Goal: Task Accomplishment & Management: Manage account settings

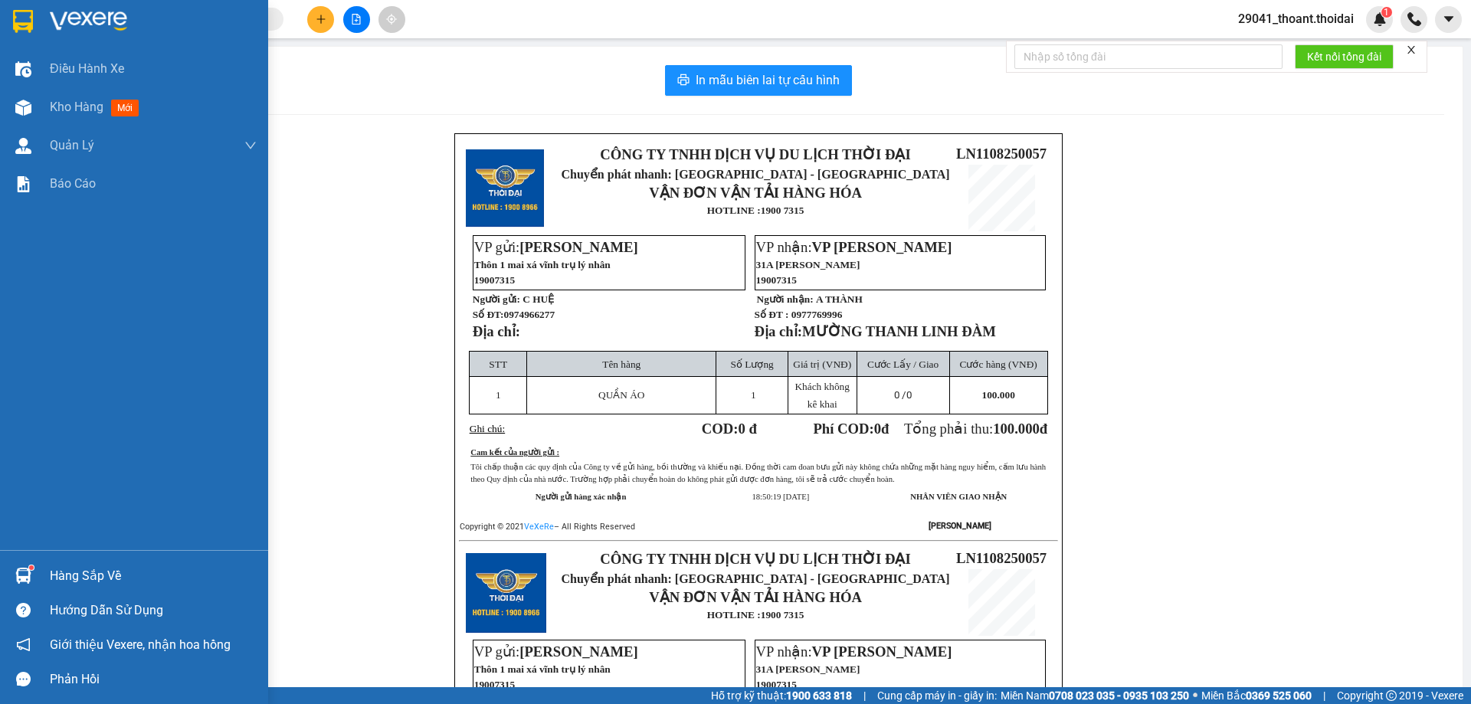
click at [38, 578] on div "Hàng sắp về" at bounding box center [134, 575] width 268 height 34
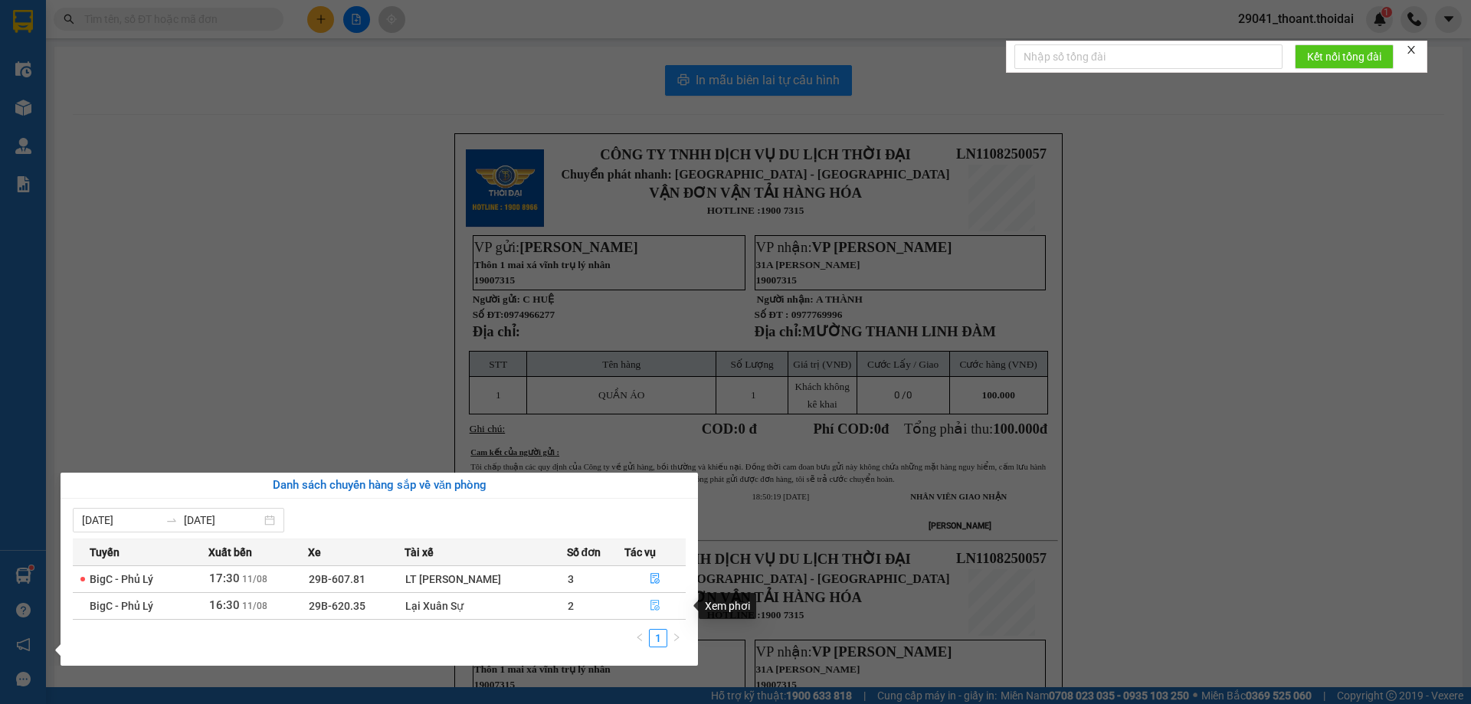
click at [656, 610] on icon "file-done" at bounding box center [655, 605] width 11 height 11
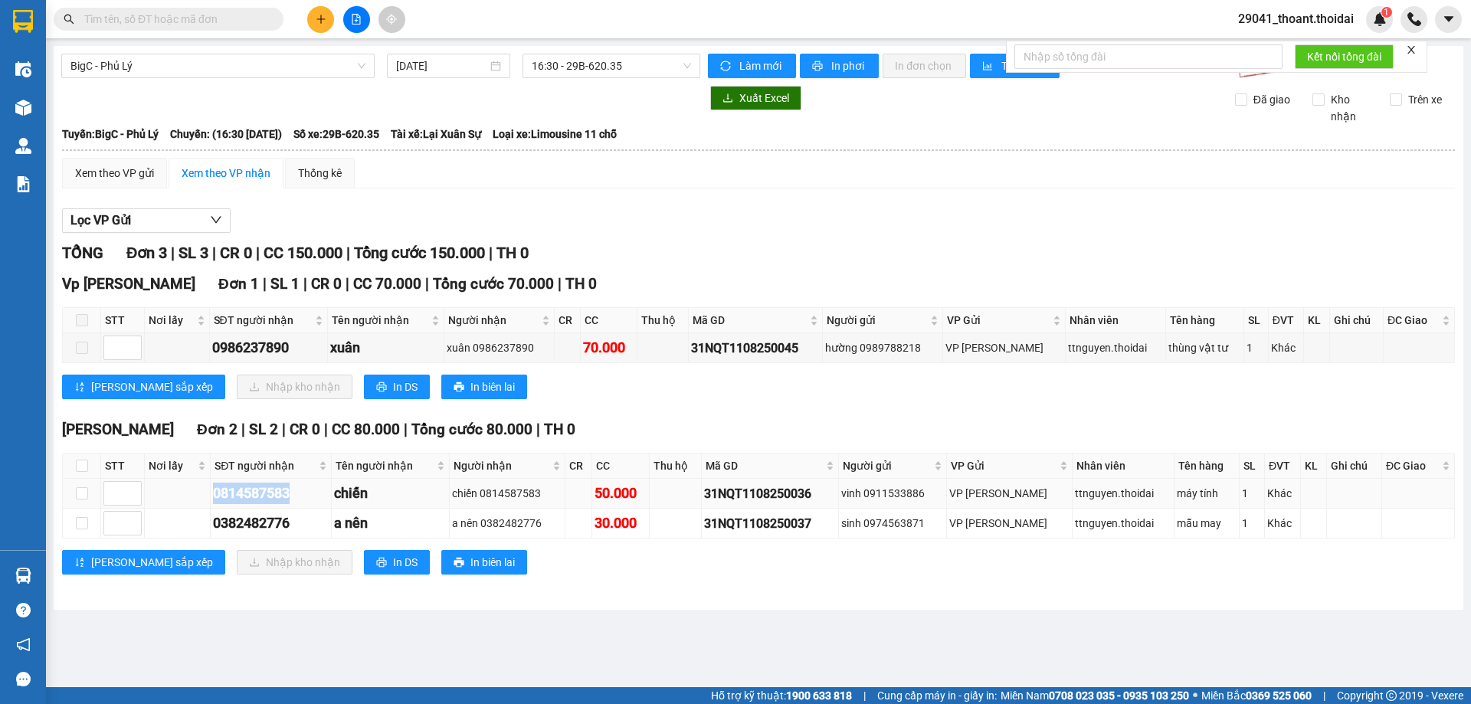
drag, startPoint x: 211, startPoint y: 489, endPoint x: 270, endPoint y: 508, distance: 62.0
click at [295, 488] on tr "0814587583 chiến chiến 0814587583 50.000 31NQT1108250036 vinh 0911533886 VP [PE…" at bounding box center [759, 494] width 1392 height 30
drag, startPoint x: 212, startPoint y: 520, endPoint x: 318, endPoint y: 529, distance: 106.0
click at [318, 529] on td "0382482776" at bounding box center [271, 524] width 121 height 30
copy div "0382482776"
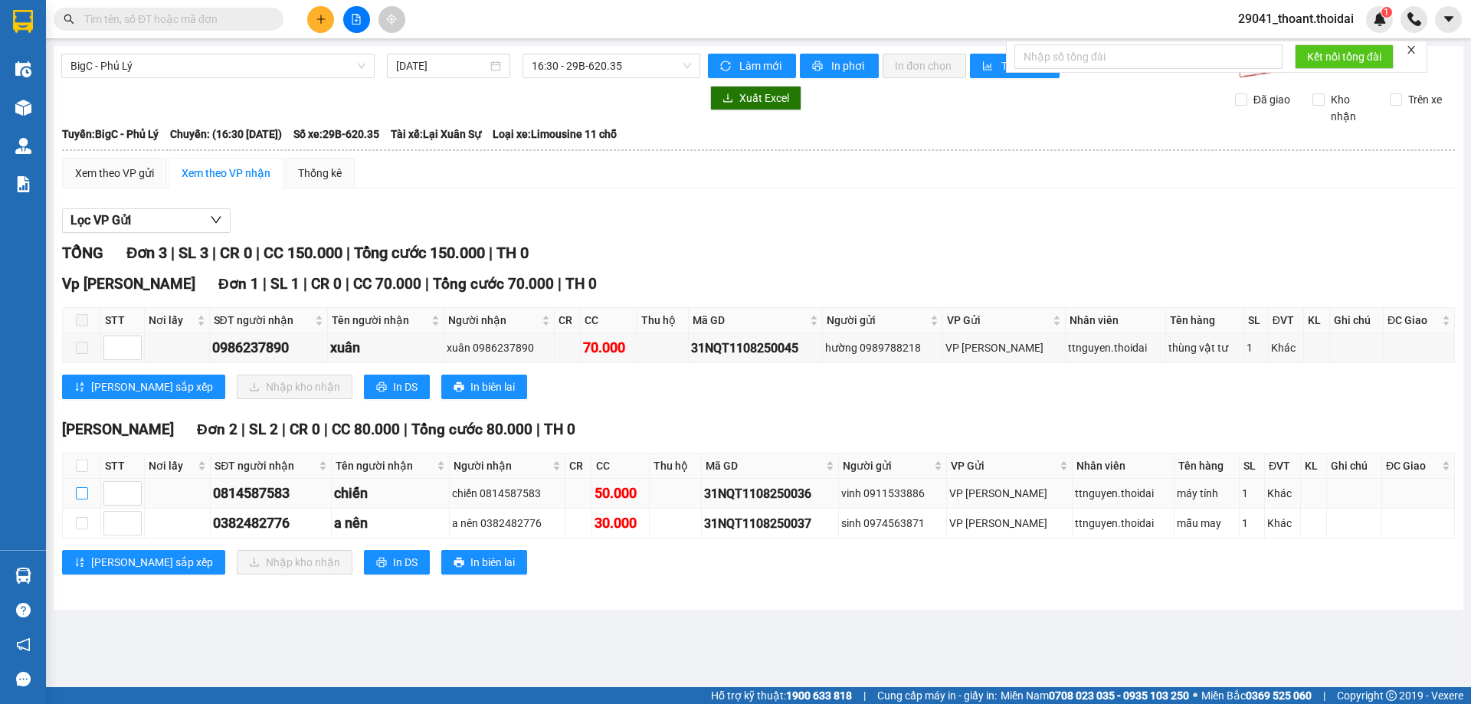
click at [82, 486] on label at bounding box center [82, 493] width 12 height 17
click at [82, 487] on input "checkbox" at bounding box center [82, 493] width 12 height 12
checkbox input "true"
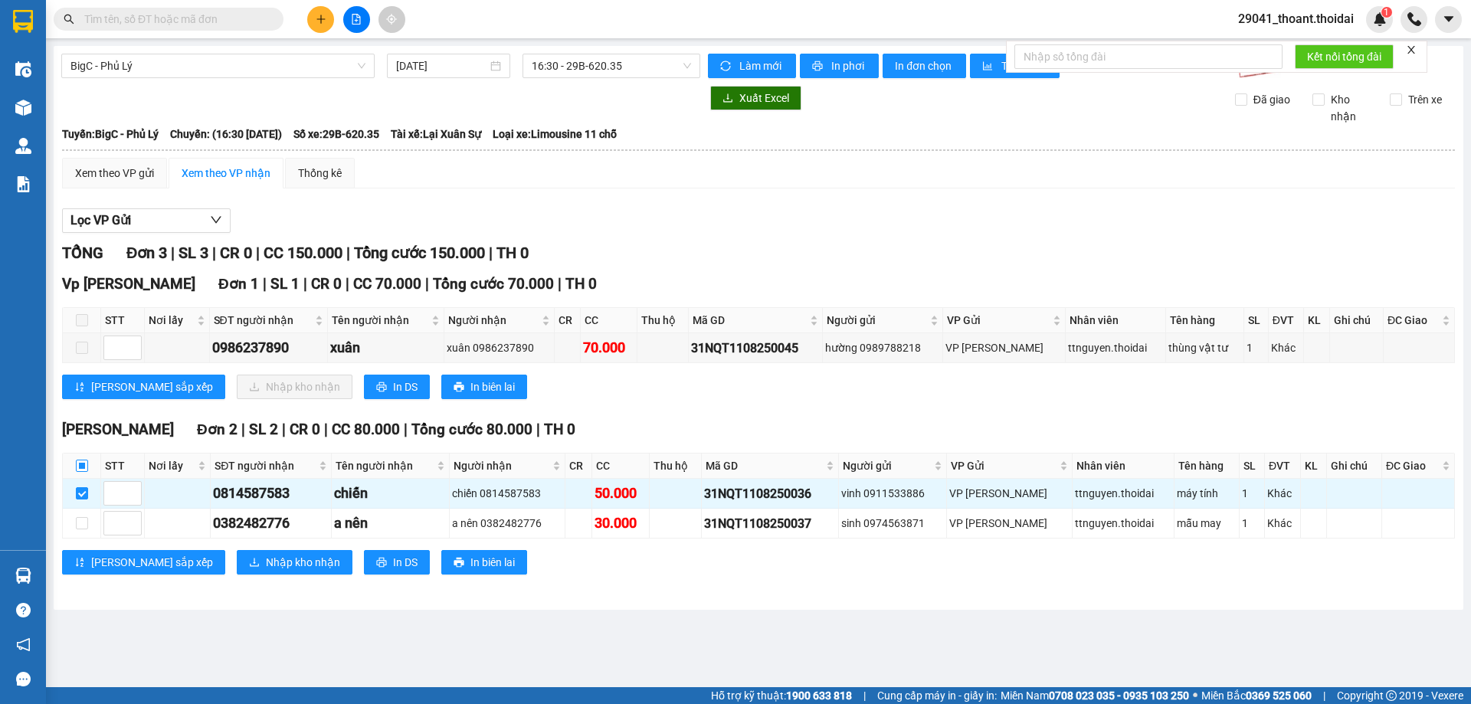
click at [82, 469] on input "checkbox" at bounding box center [82, 466] width 12 height 12
checkbox input "true"
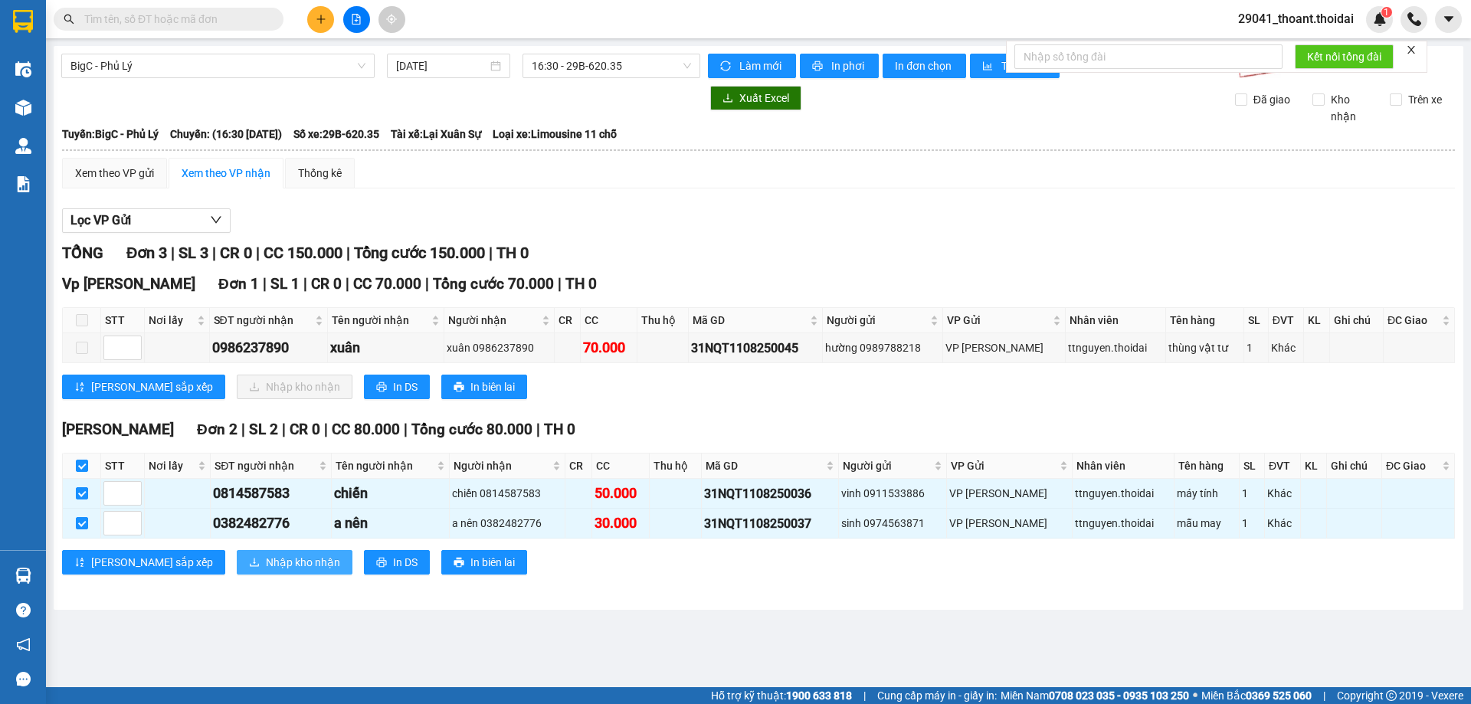
click at [237, 559] on button "Nhập kho nhận" at bounding box center [295, 562] width 116 height 25
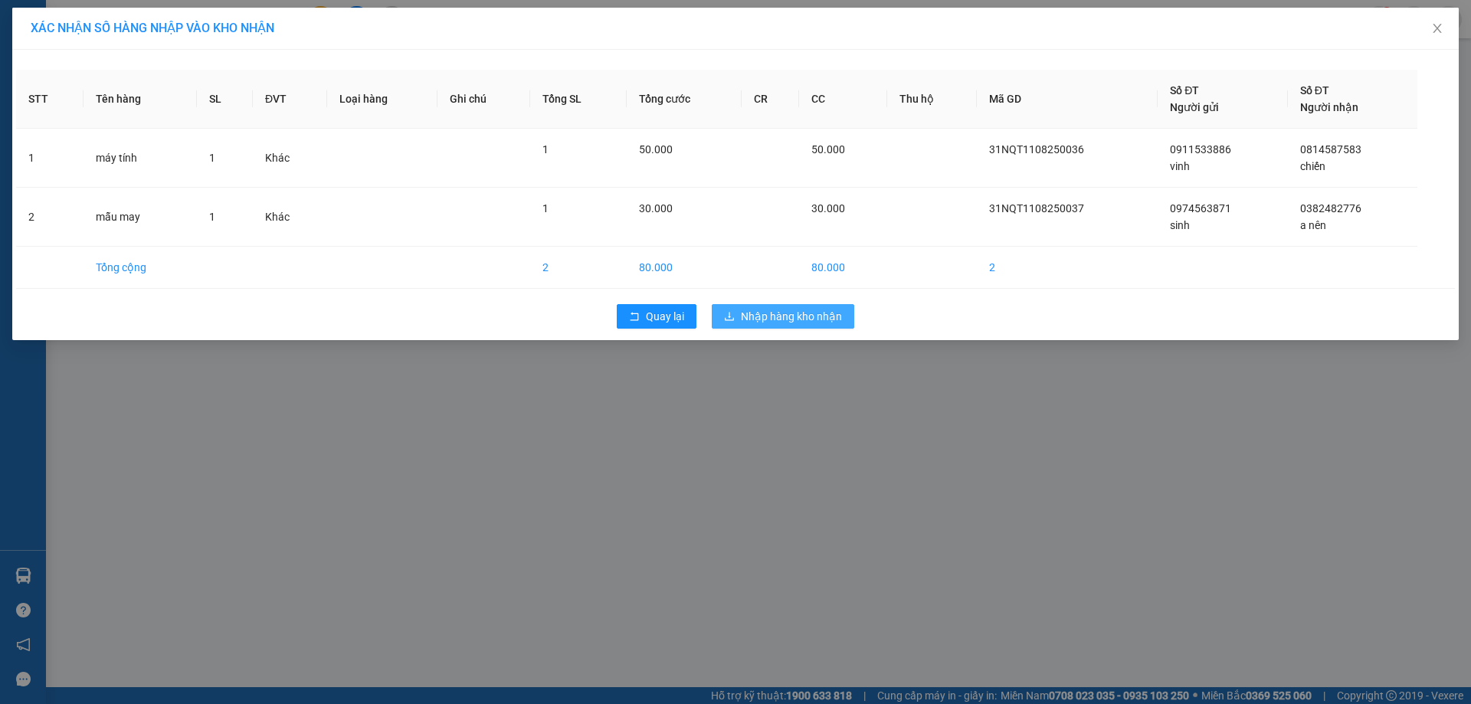
click at [799, 313] on span "Nhập hàng kho nhận" at bounding box center [791, 316] width 101 height 17
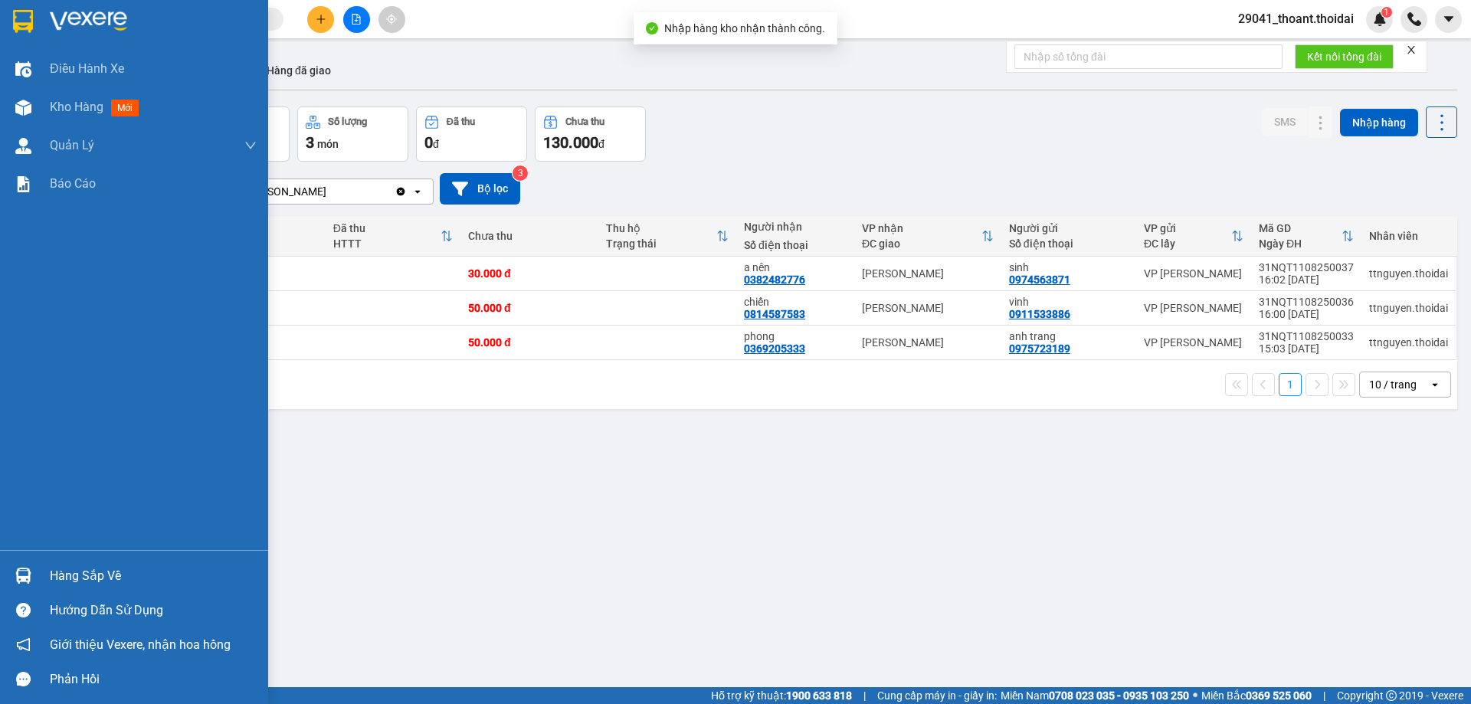
click at [31, 568] on img at bounding box center [23, 576] width 16 height 16
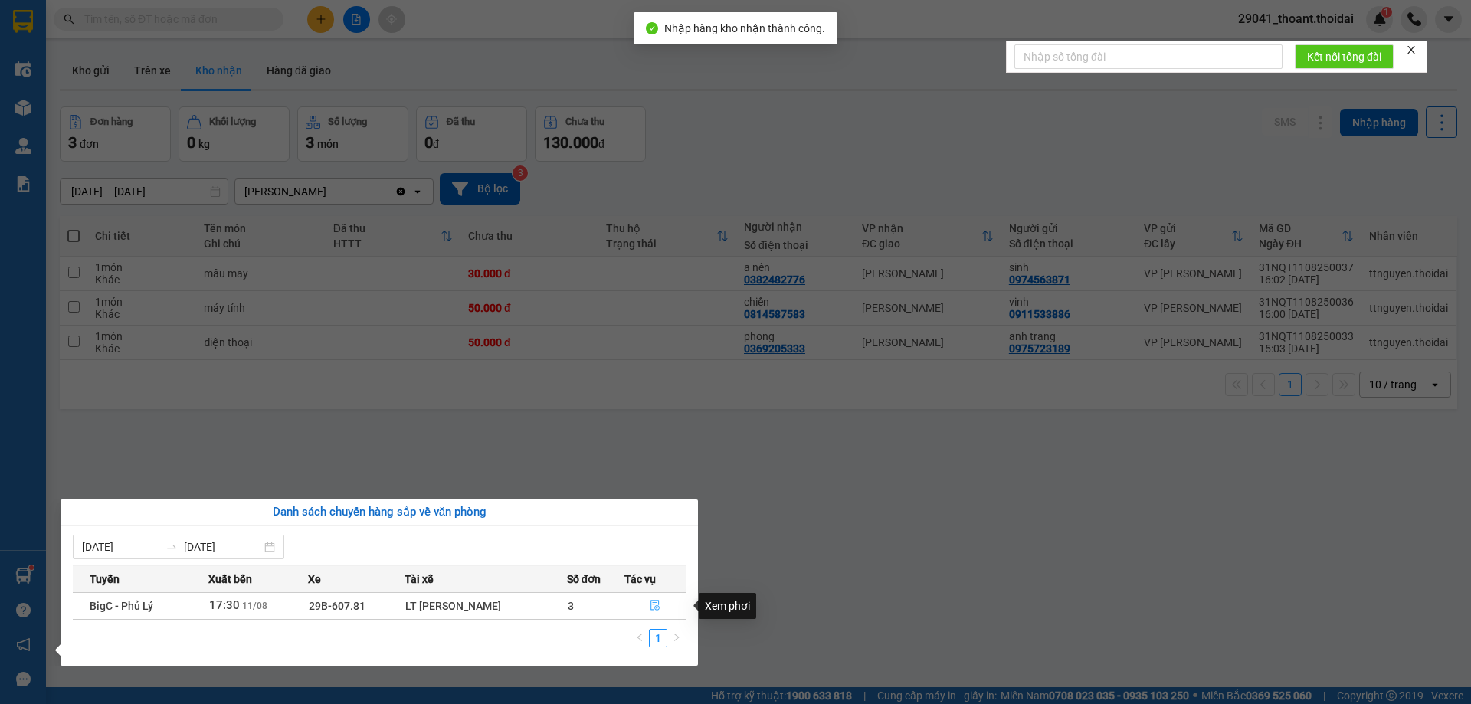
click at [650, 606] on icon "file-done" at bounding box center [655, 605] width 11 height 11
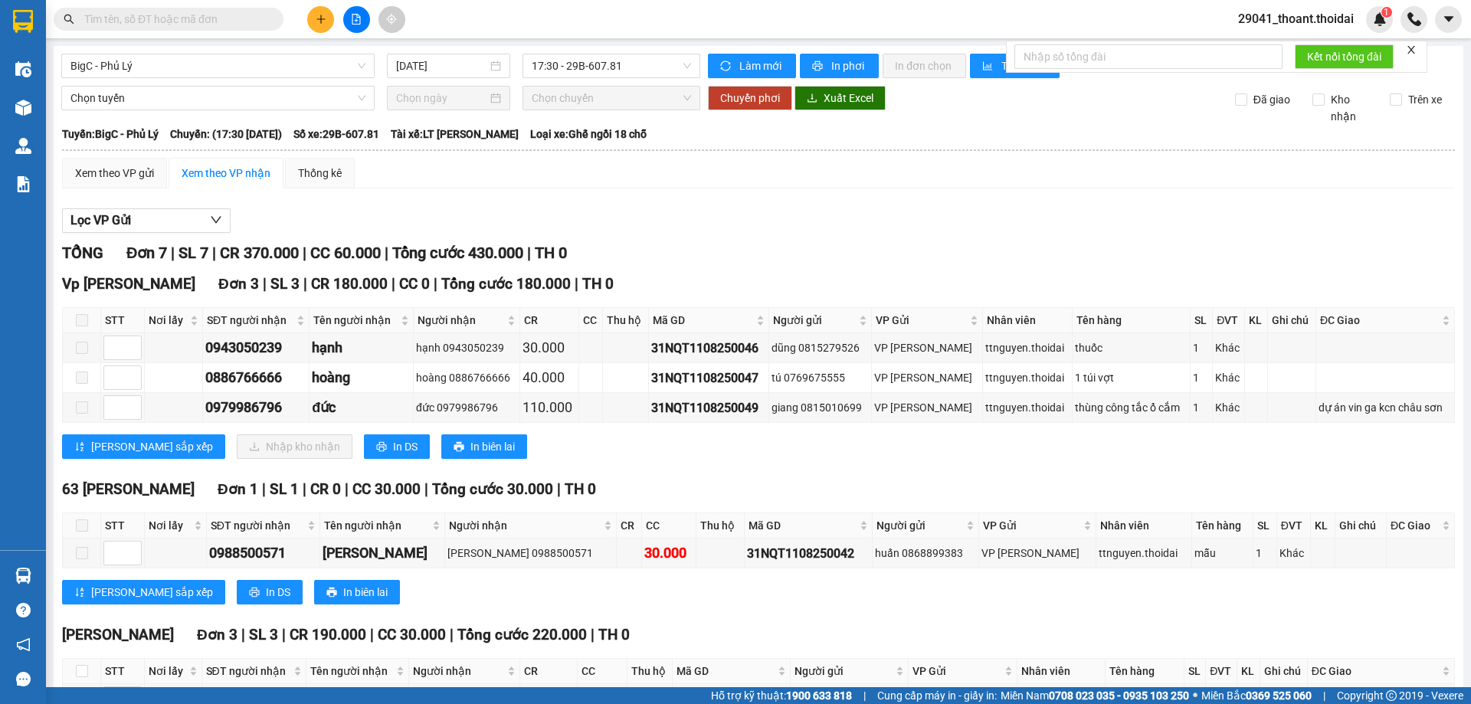
scroll to position [165, 0]
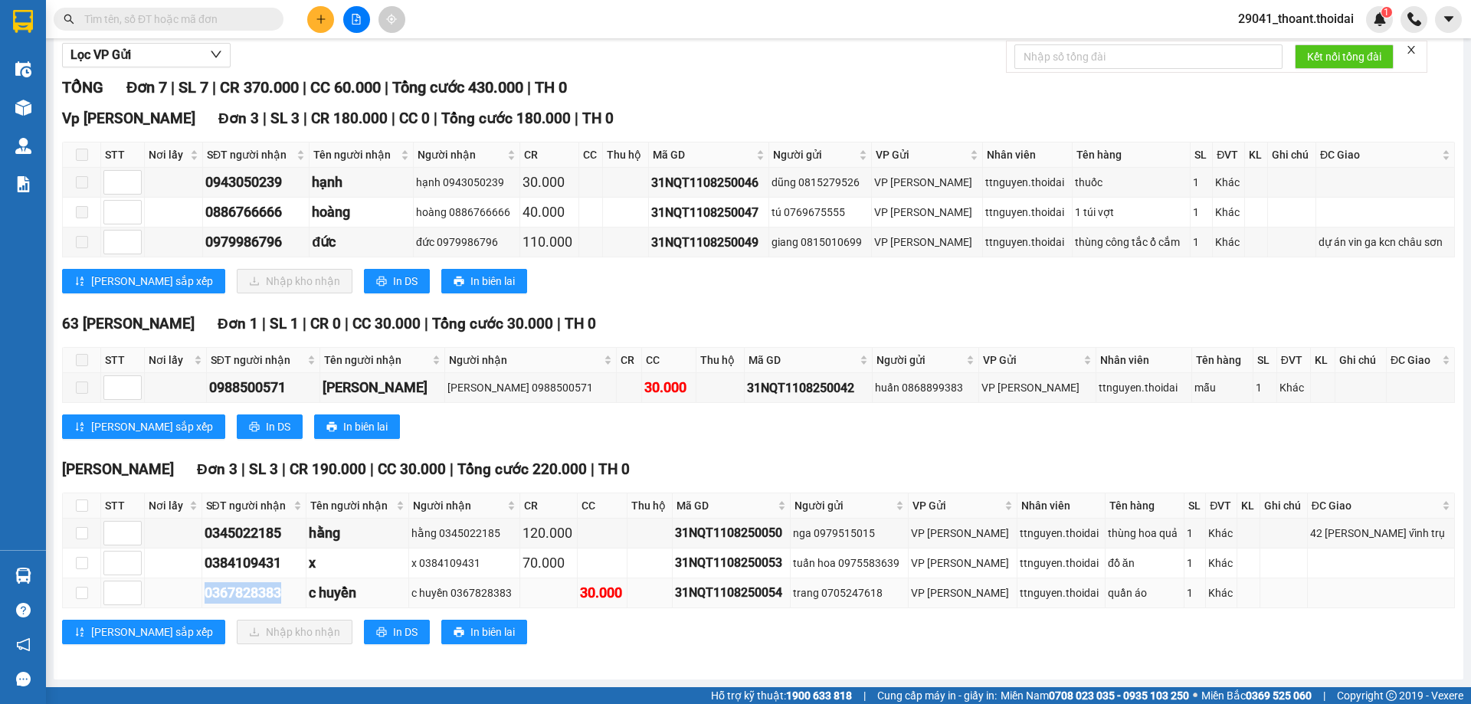
drag, startPoint x: 199, startPoint y: 588, endPoint x: 301, endPoint y: 604, distance: 103.0
click at [301, 604] on tr "0367828383 c huyền c huyền 0367828383 30.000 31NQT1108250054 trang 0705247618 V…" at bounding box center [759, 593] width 1392 height 30
copy div "0367828383"
drag, startPoint x: 204, startPoint y: 558, endPoint x: 283, endPoint y: 561, distance: 78.9
click at [283, 561] on td "0384109431" at bounding box center [254, 563] width 105 height 30
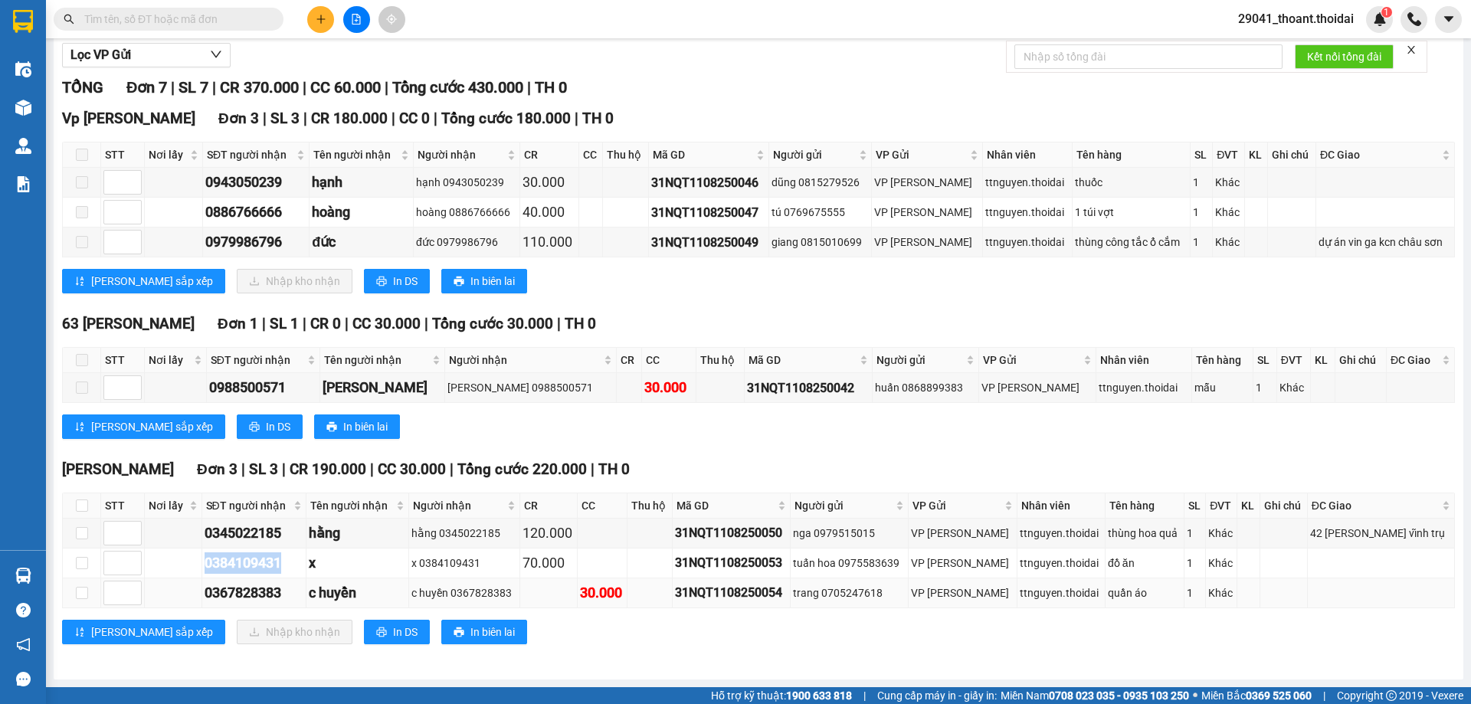
copy div "0384109431"
click at [85, 563] on input "checkbox" at bounding box center [82, 563] width 12 height 12
checkbox input "true"
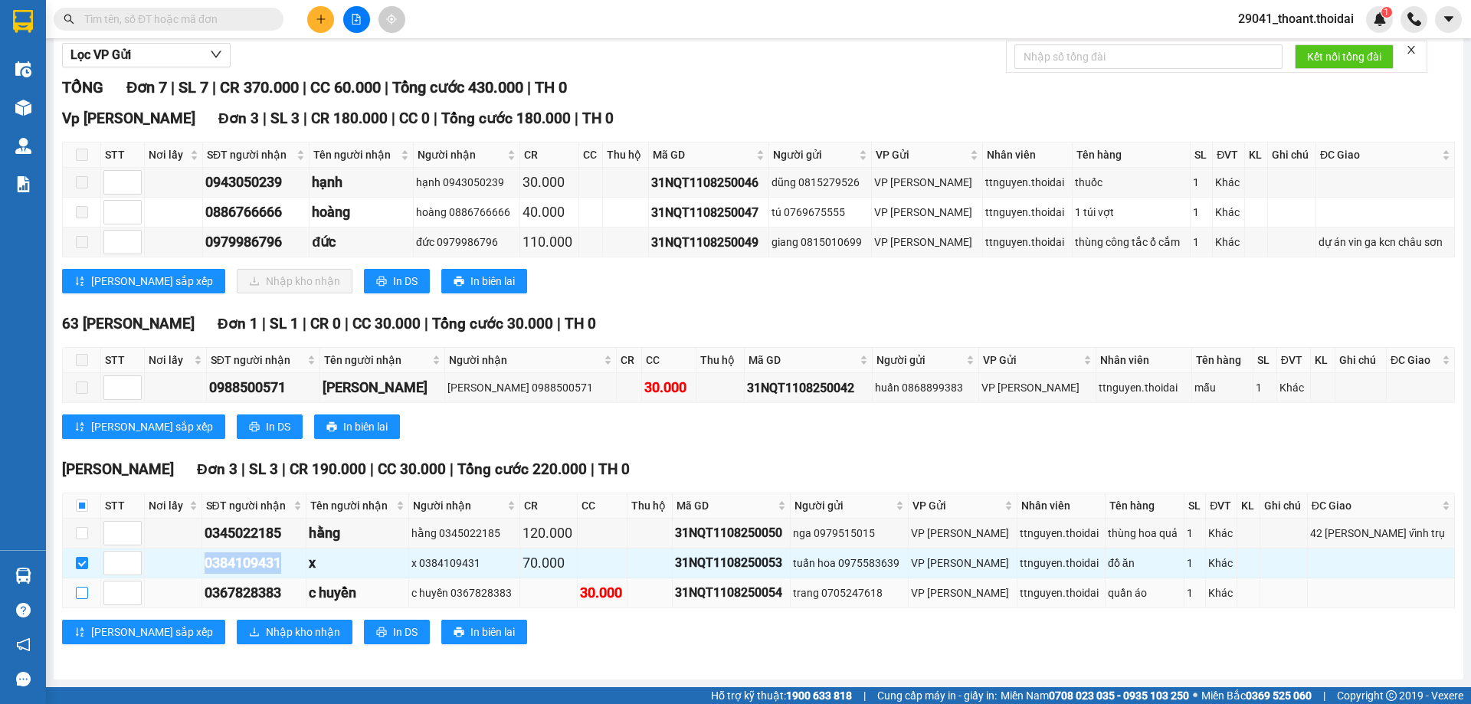
click at [81, 596] on input "checkbox" at bounding box center [82, 593] width 12 height 12
checkbox input "true"
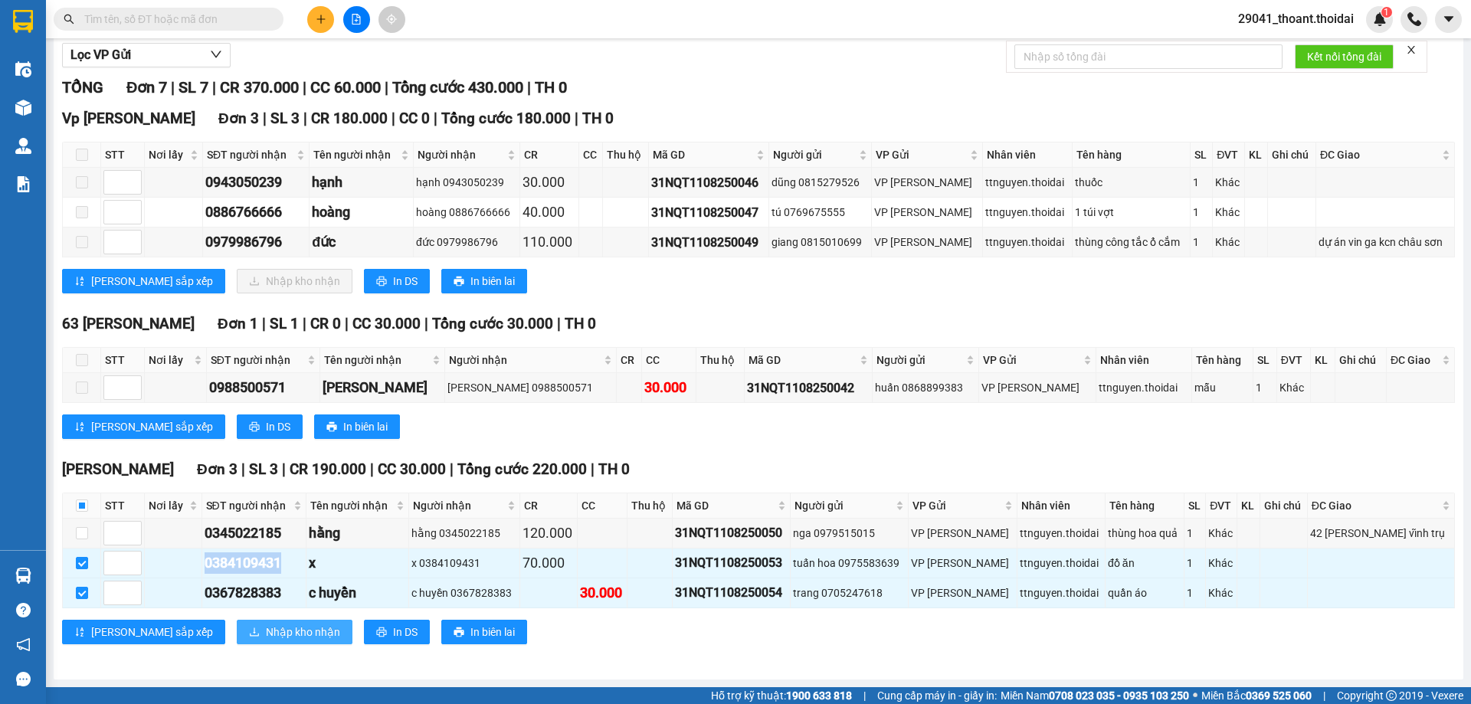
click at [266, 633] on span "Nhập kho nhận" at bounding box center [303, 631] width 74 height 17
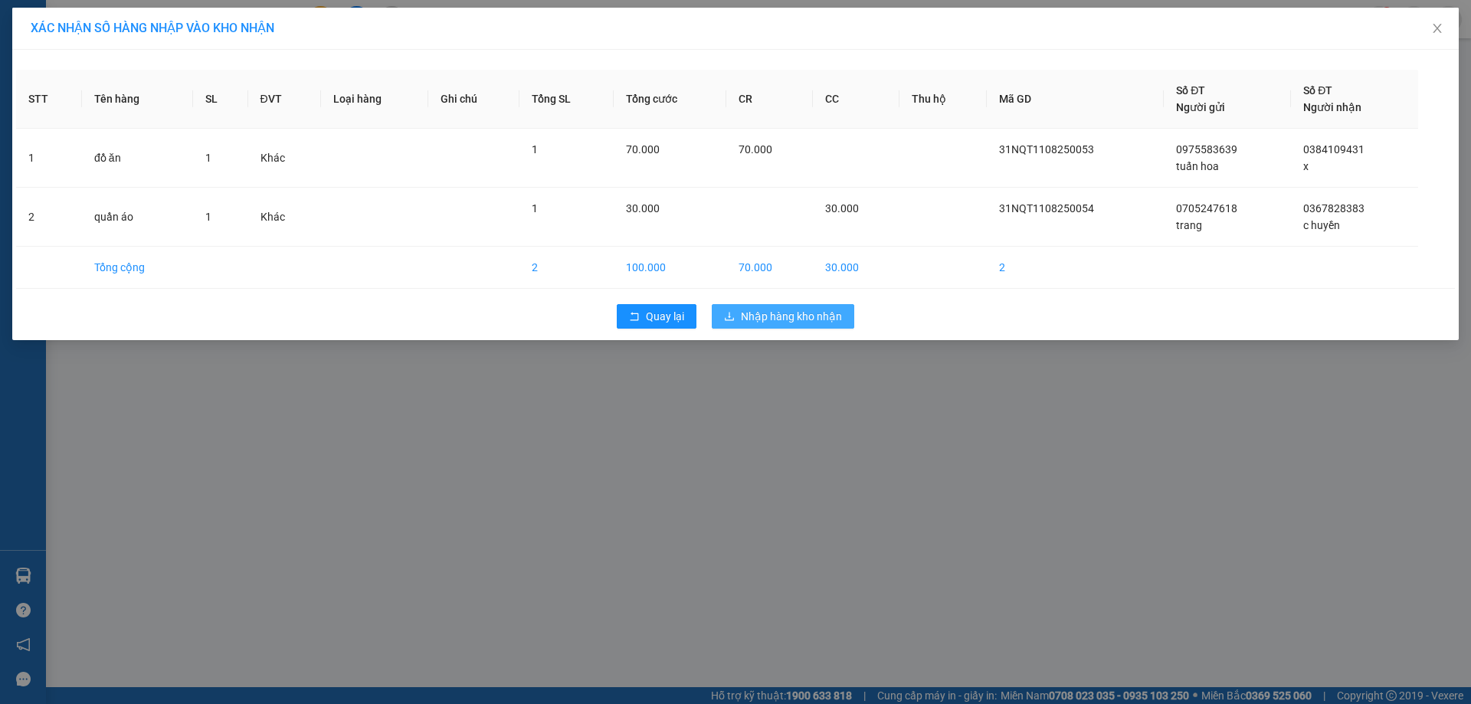
click at [807, 322] on span "Nhập hàng kho nhận" at bounding box center [791, 316] width 101 height 17
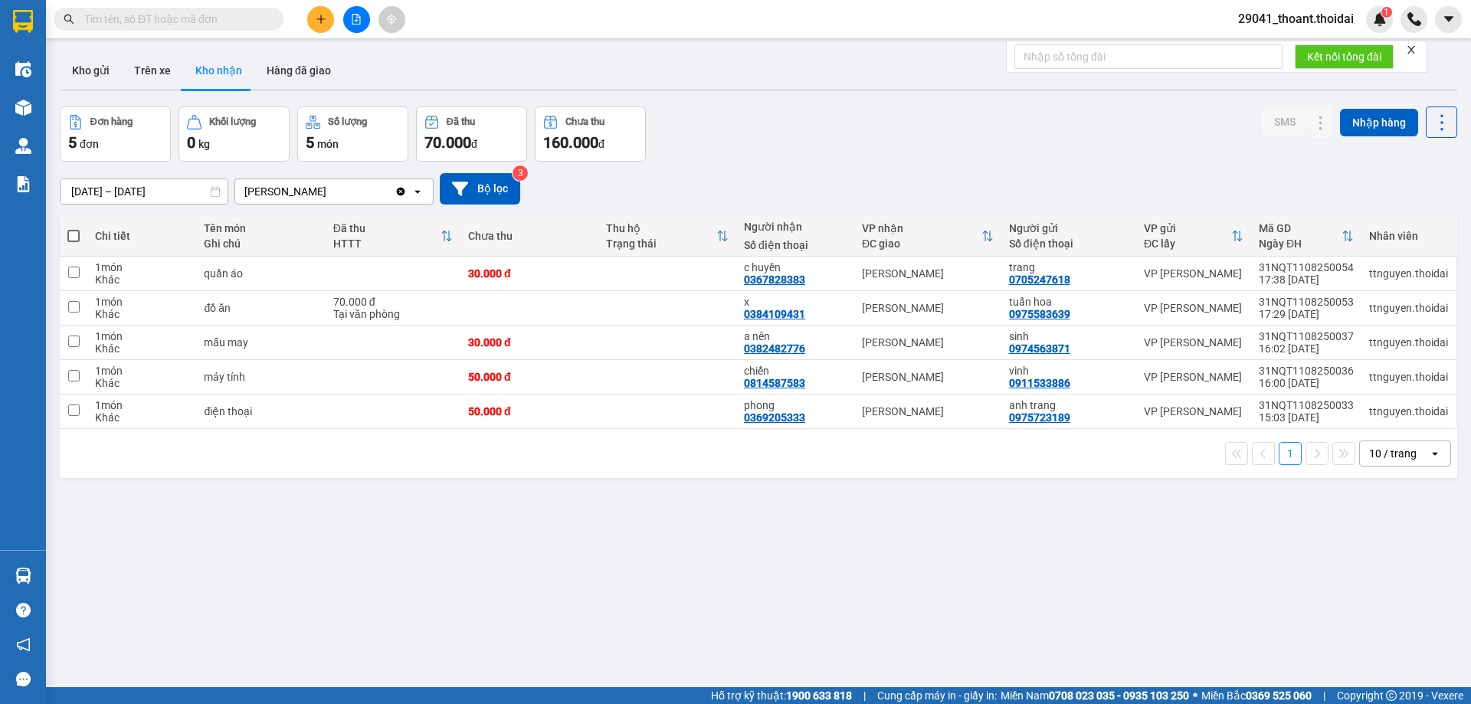
click at [109, 36] on div "Kết quả tìm kiếm ( 27 ) Bộ lọc Mã ĐH Trạng thái Món hàng Thu hộ Tổng cước Chưa …" at bounding box center [735, 19] width 1471 height 38
click at [119, 18] on input "text" at bounding box center [174, 19] width 181 height 17
paste input "0886766666"
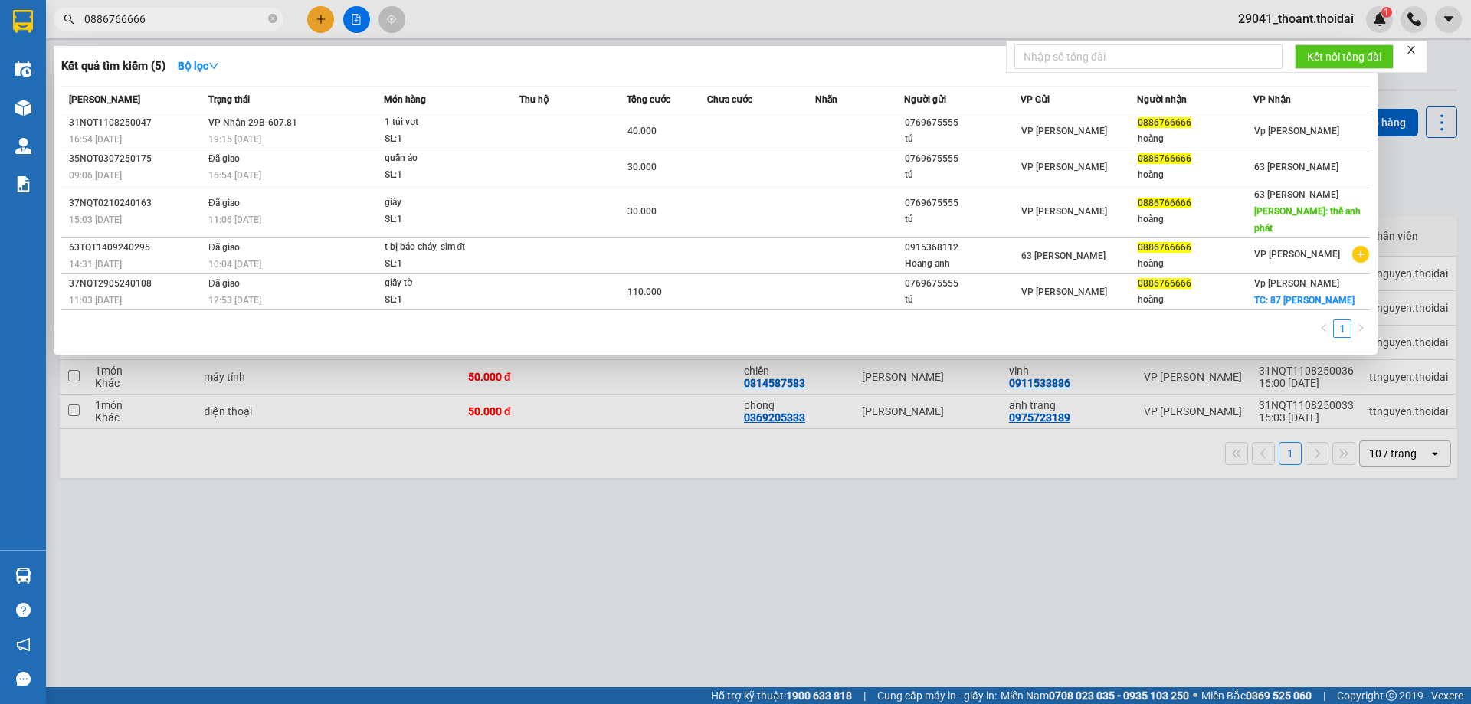
type input "0886766666"
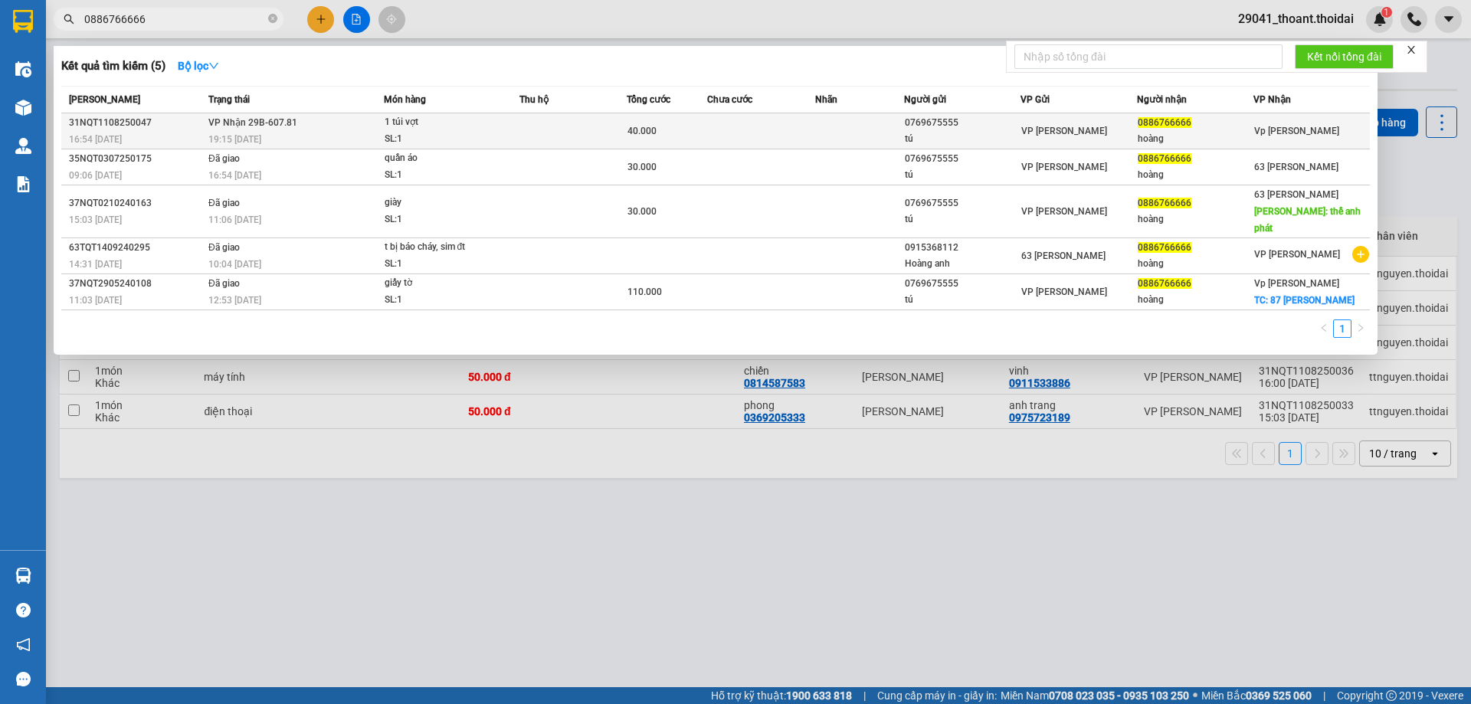
click at [1262, 130] on span "Vp [PERSON_NAME]" at bounding box center [1296, 131] width 85 height 11
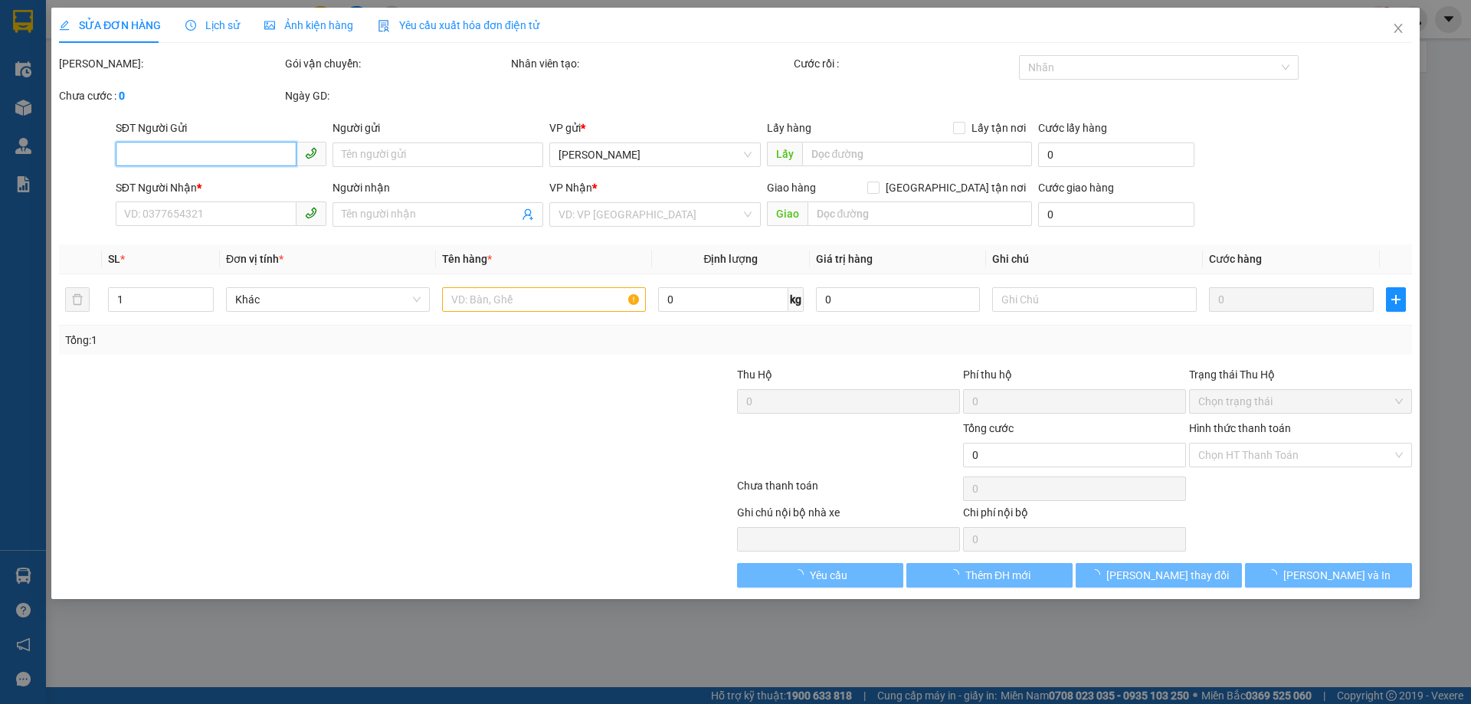
type input "0769675555"
type input "tú"
type input "0886766666"
type input "hoàng"
type input "40.000"
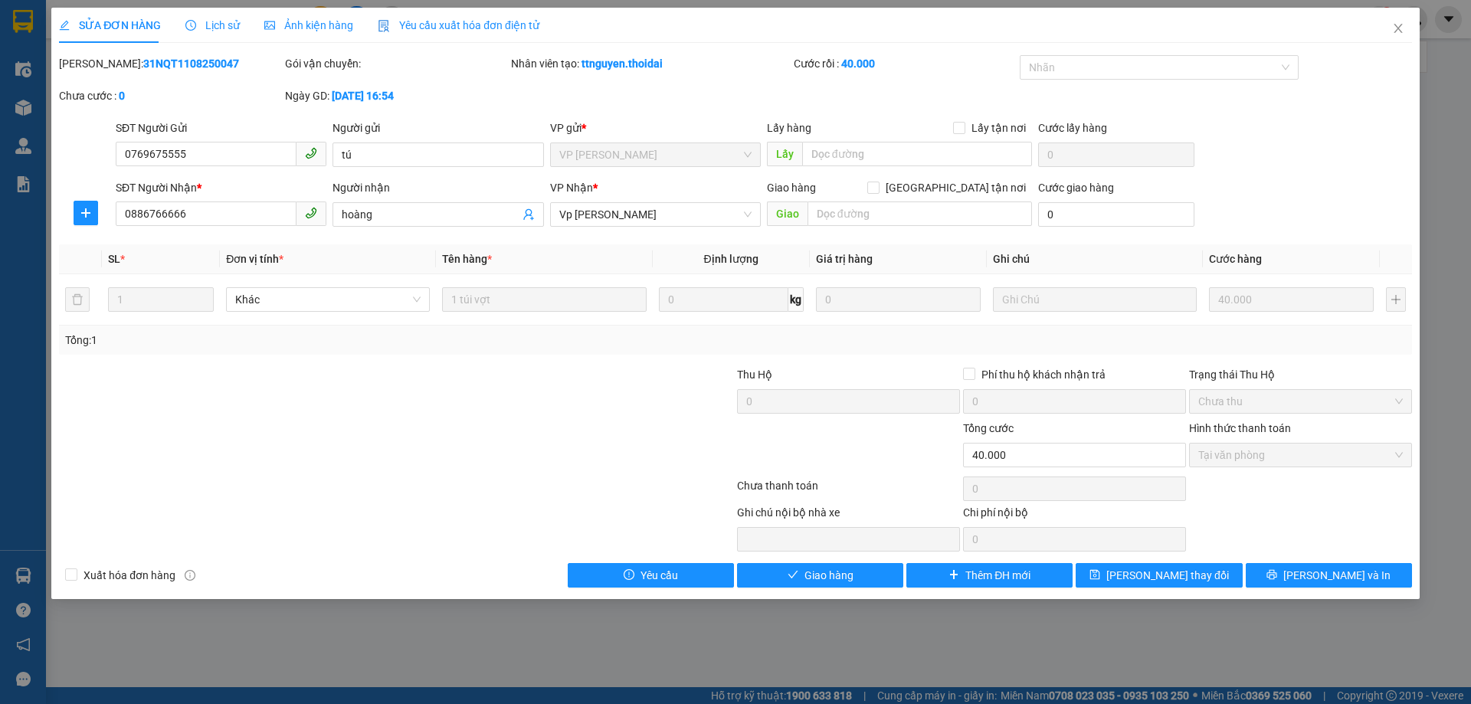
click at [231, 28] on span "Lịch sử" at bounding box center [212, 25] width 54 height 12
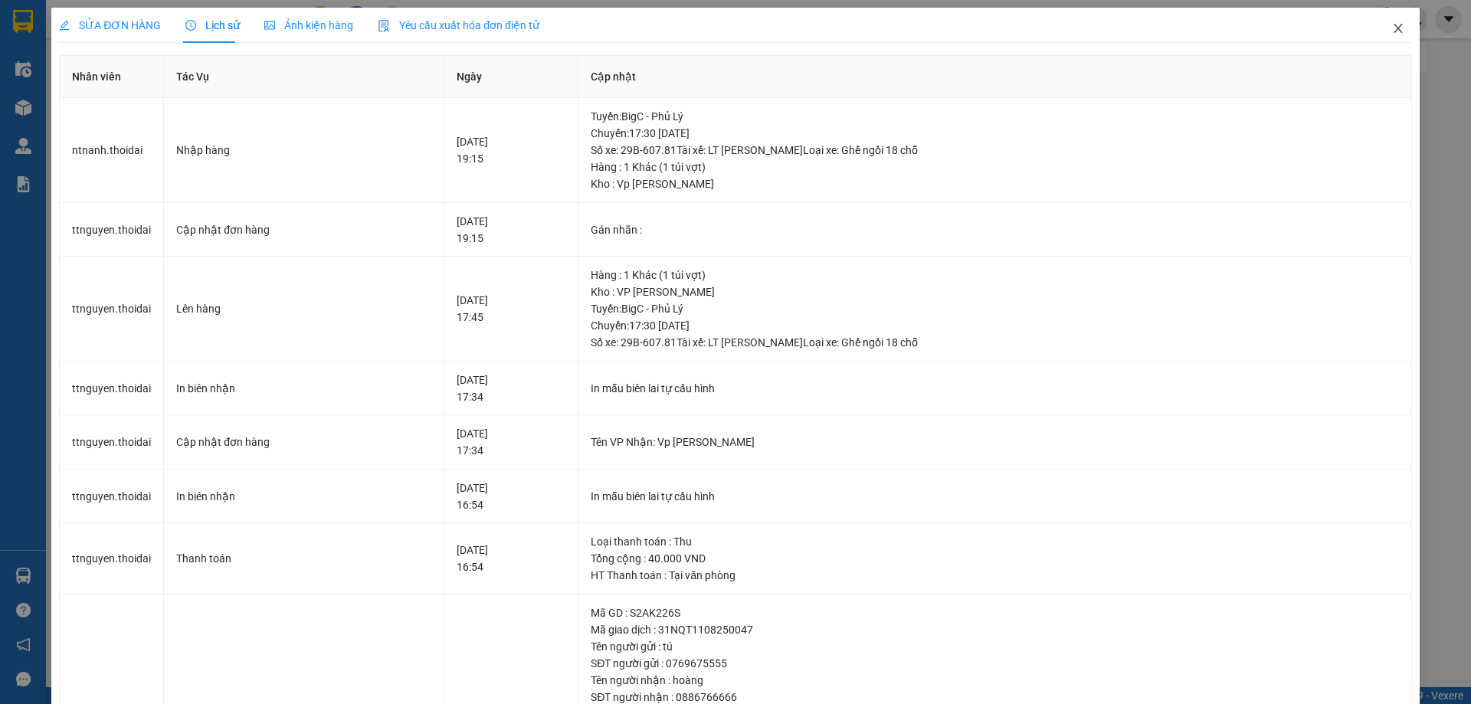
click at [1393, 31] on icon "close" at bounding box center [1397, 28] width 8 height 9
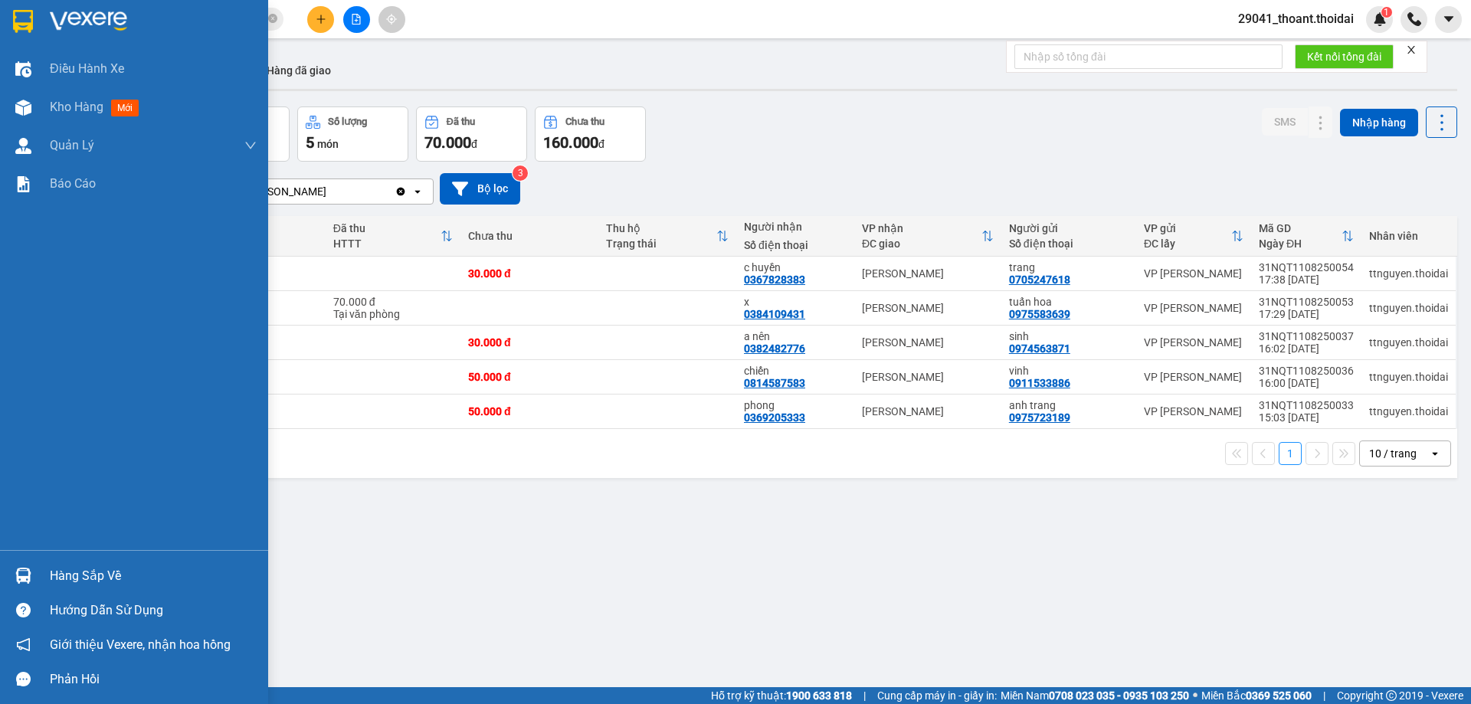
click at [46, 568] on div "Hàng sắp về" at bounding box center [134, 575] width 268 height 34
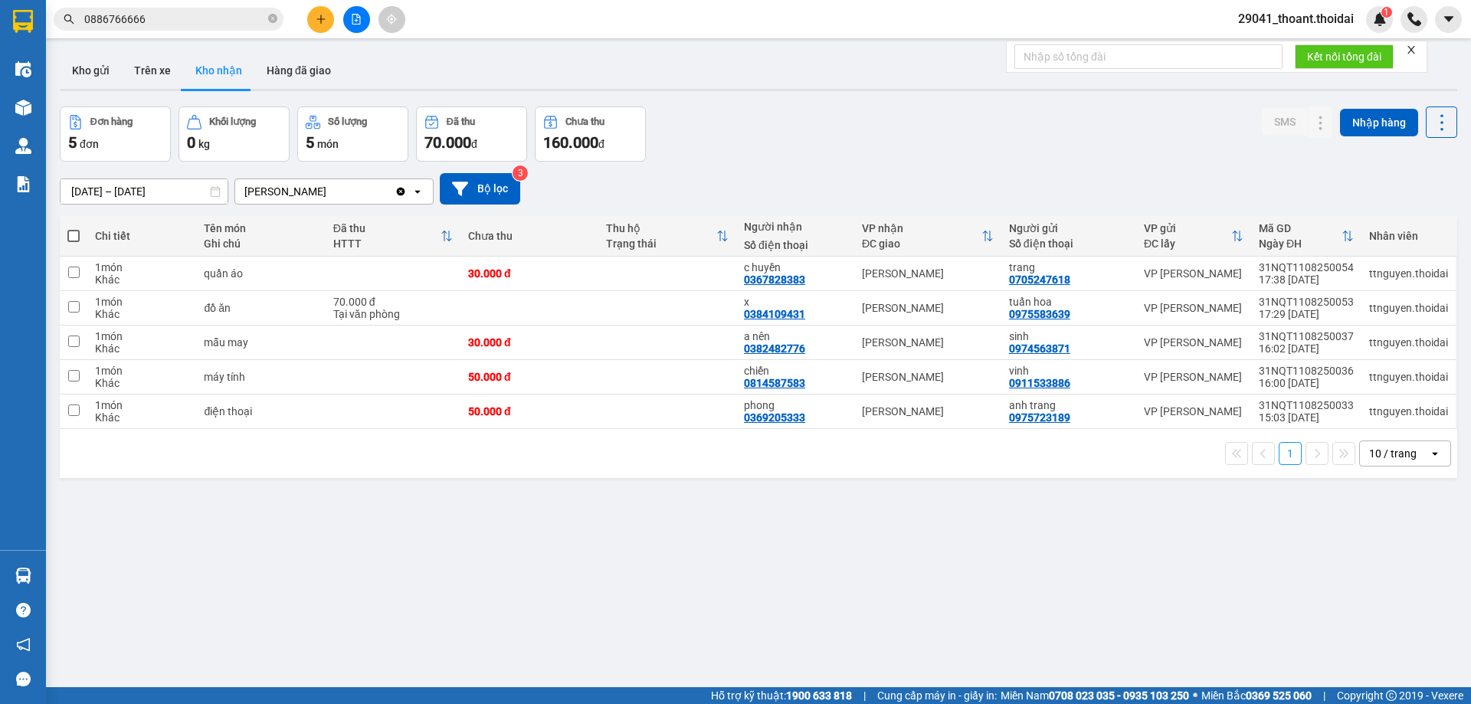
click at [858, 604] on section "Kết quả tìm kiếm ( 5 ) Bộ lọc Mã ĐH Trạng thái Món hàng Thu hộ Tổng cước Chưa c…" at bounding box center [735, 352] width 1471 height 704
drag, startPoint x: 49, startPoint y: 574, endPoint x: 21, endPoint y: 583, distance: 29.8
click at [48, 574] on main "ver 1.8.137 Kho gửi Trên xe Kho nhận Hàng đã giao Đơn hàng 5 đơn Khối lượng 0 k…" at bounding box center [735, 343] width 1471 height 687
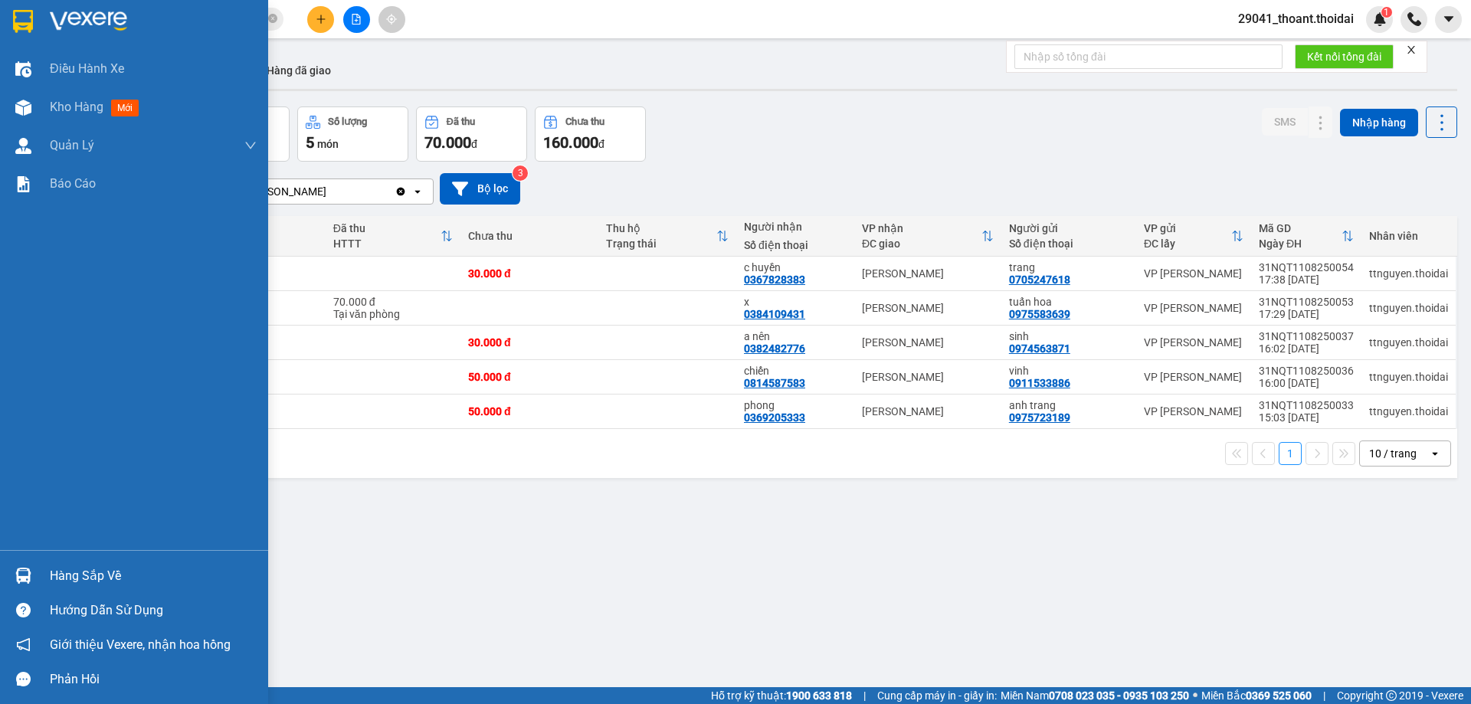
click at [45, 574] on div "Hàng sắp về" at bounding box center [134, 575] width 268 height 34
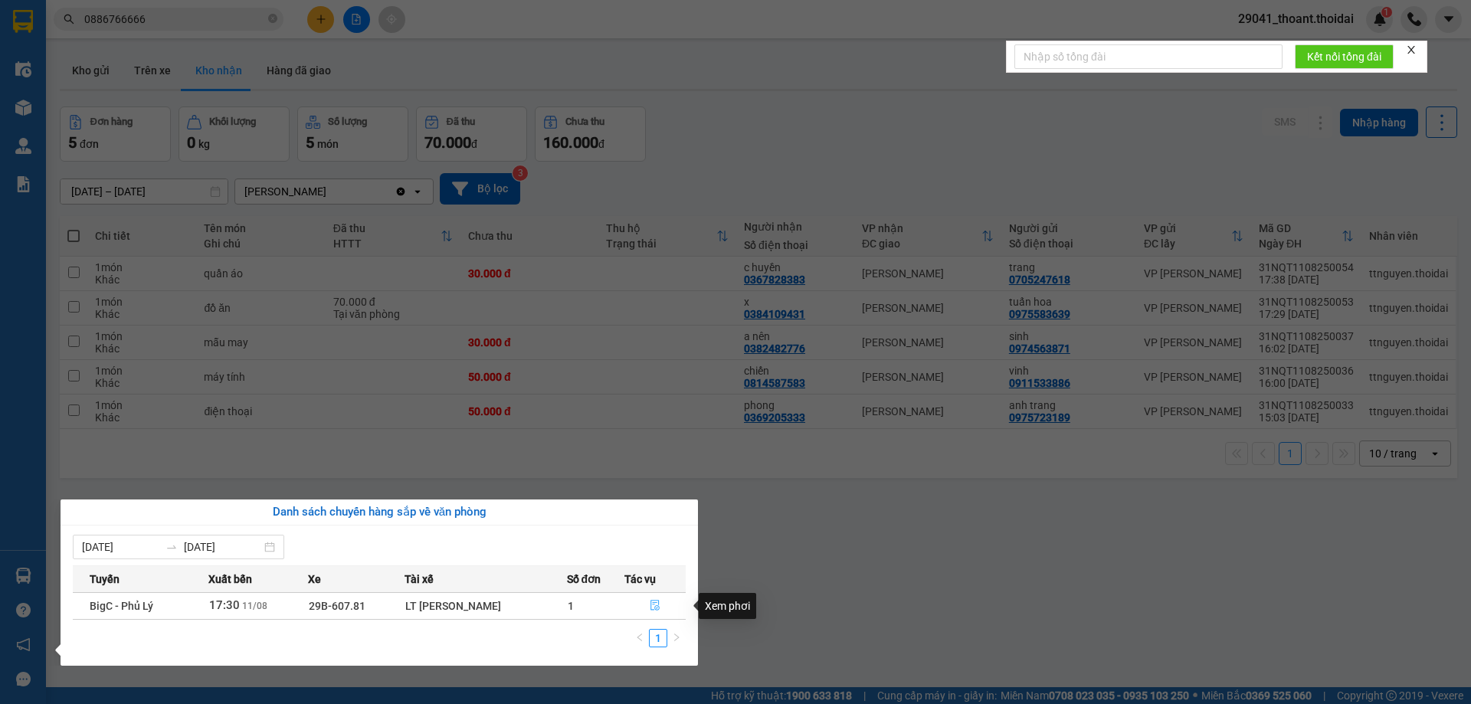
click at [657, 609] on icon "file-done" at bounding box center [654, 606] width 9 height 11
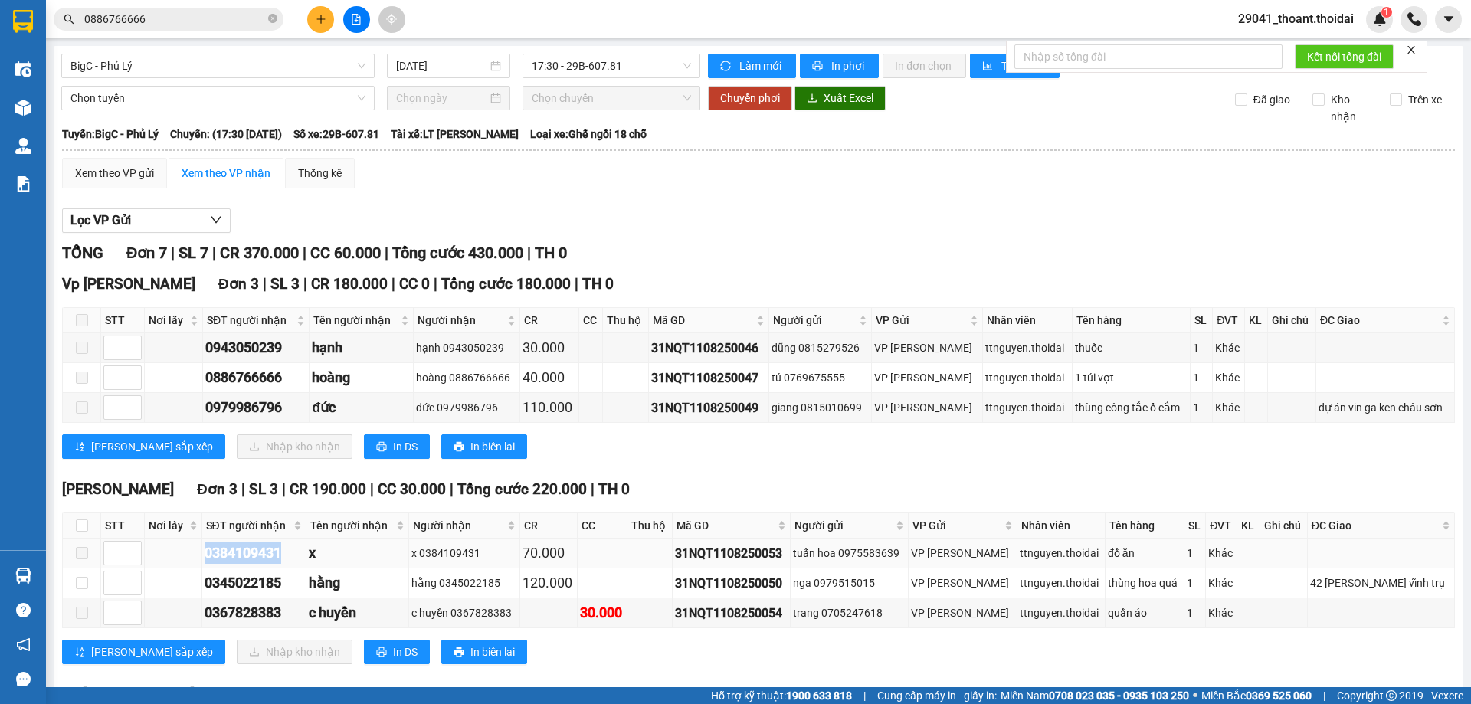
drag, startPoint x: 195, startPoint y: 550, endPoint x: 286, endPoint y: 551, distance: 91.2
click at [286, 551] on tr "0384109431 x x 0384109431 70.000 31NQT1108250053 tuấn hoa 0975583639 VP [PERSON…" at bounding box center [759, 553] width 1392 height 30
drag, startPoint x: 193, startPoint y: 577, endPoint x: 289, endPoint y: 588, distance: 96.4
click at [289, 588] on tr "0345022185 hằng hằng 0345022185 120.000 31NQT1108250050 nga 0979515015 VP [PERS…" at bounding box center [759, 583] width 1392 height 30
copy div "0345022185"
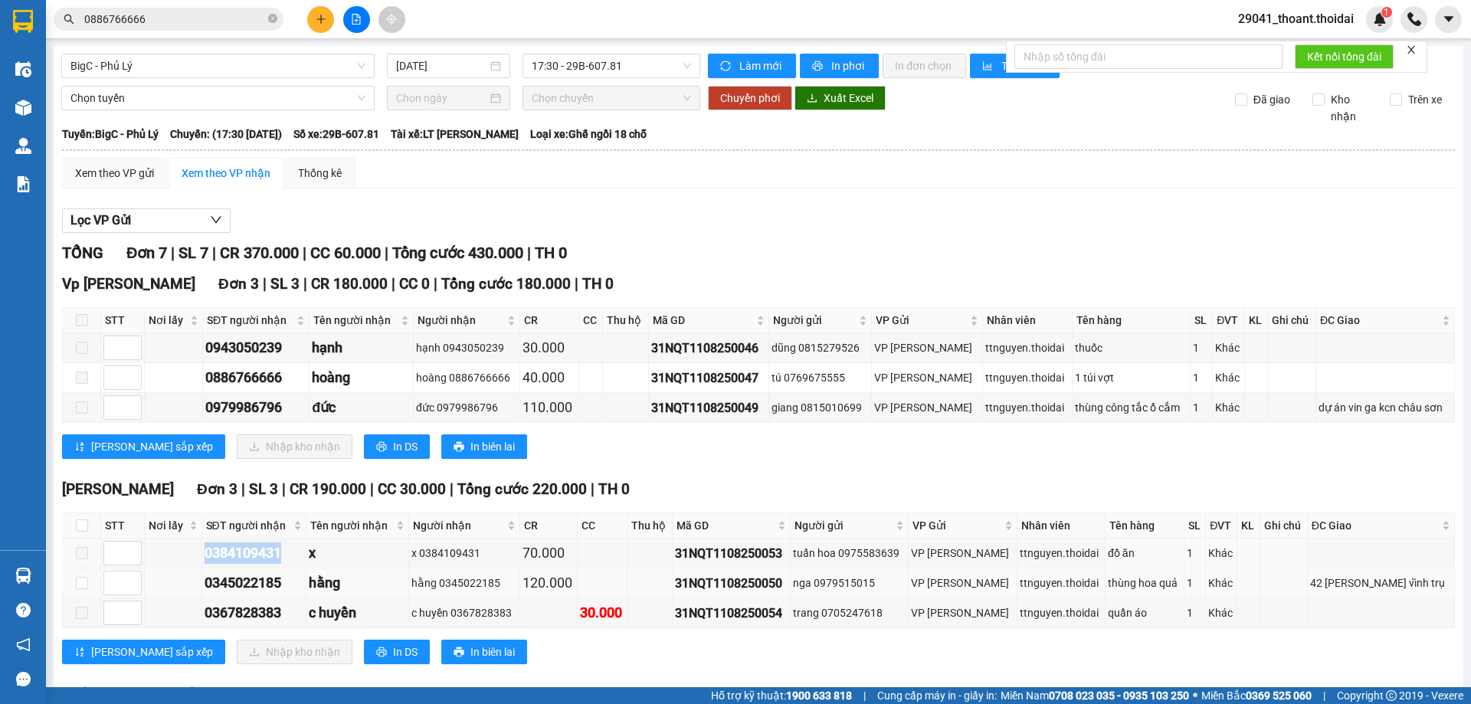
drag, startPoint x: 183, startPoint y: 552, endPoint x: 228, endPoint y: 577, distance: 51.4
click at [291, 554] on tr "0384109431 x x 0384109431 70.000 31NQT1108250053 tuấn hoa 0975583639 VP [PERSON…" at bounding box center [759, 553] width 1392 height 30
drag, startPoint x: 198, startPoint y: 586, endPoint x: 290, endPoint y: 586, distance: 91.9
click at [290, 586] on tr "0345022185 hằng hằng 0345022185 120.000 31NQT1108250050 nga 0979515015 VP [PERS…" at bounding box center [759, 583] width 1392 height 30
copy div "0345022185"
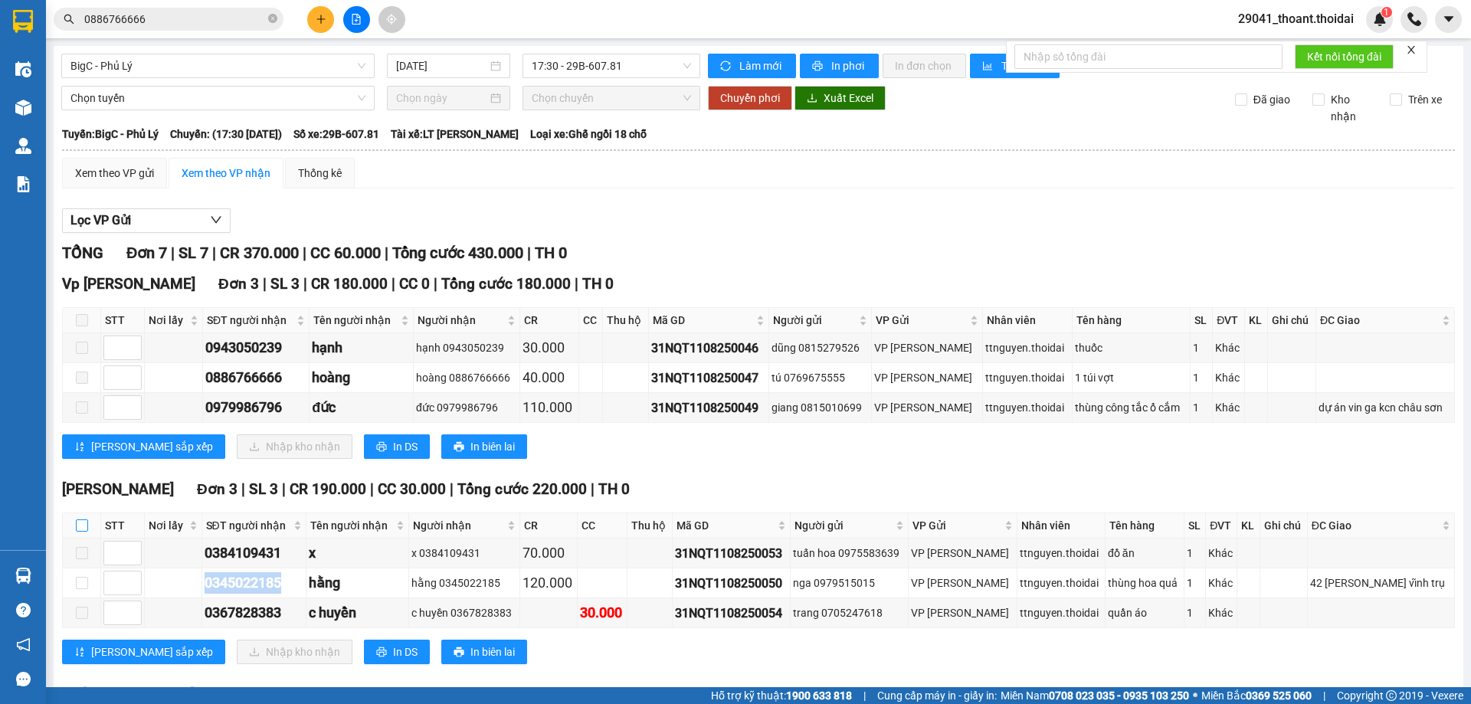
click at [84, 525] on input "checkbox" at bounding box center [82, 525] width 12 height 12
checkbox input "true"
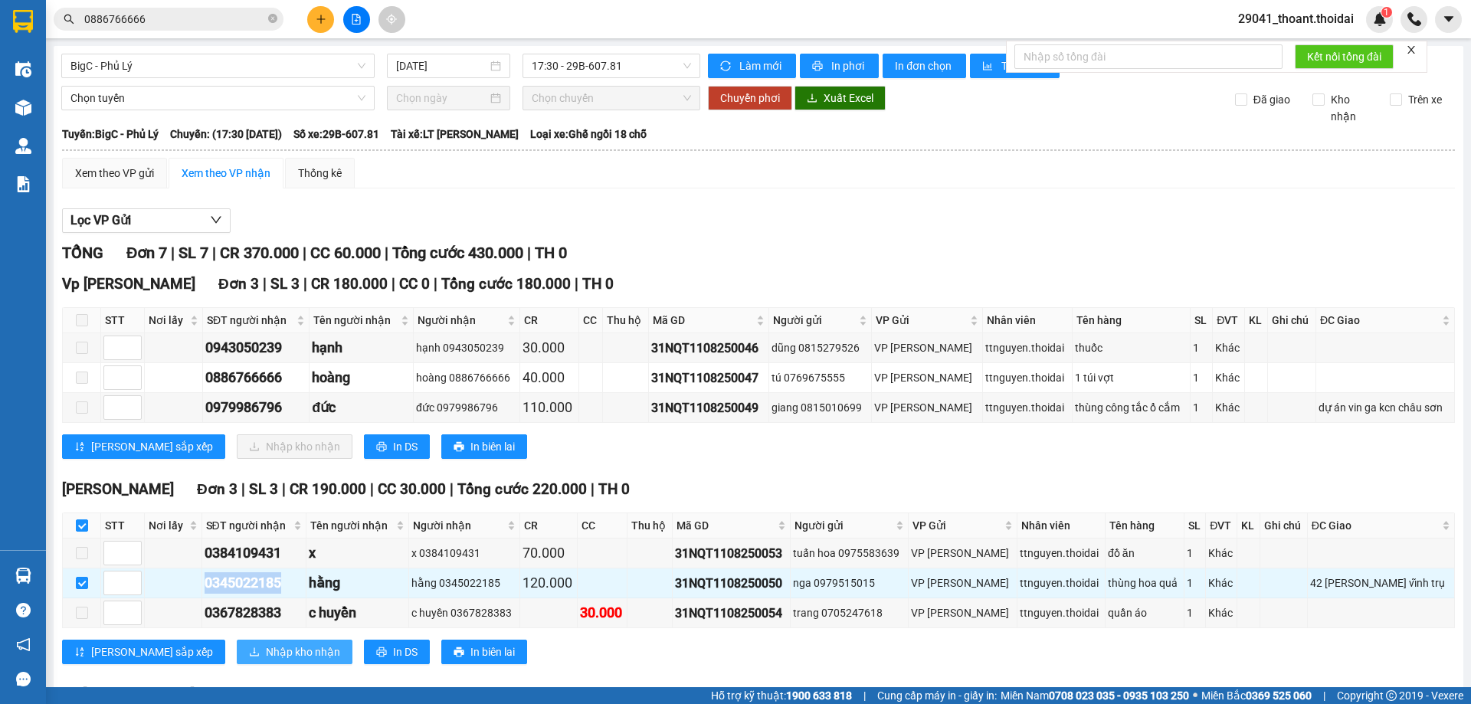
click at [266, 643] on span "Nhập kho nhận" at bounding box center [303, 651] width 74 height 17
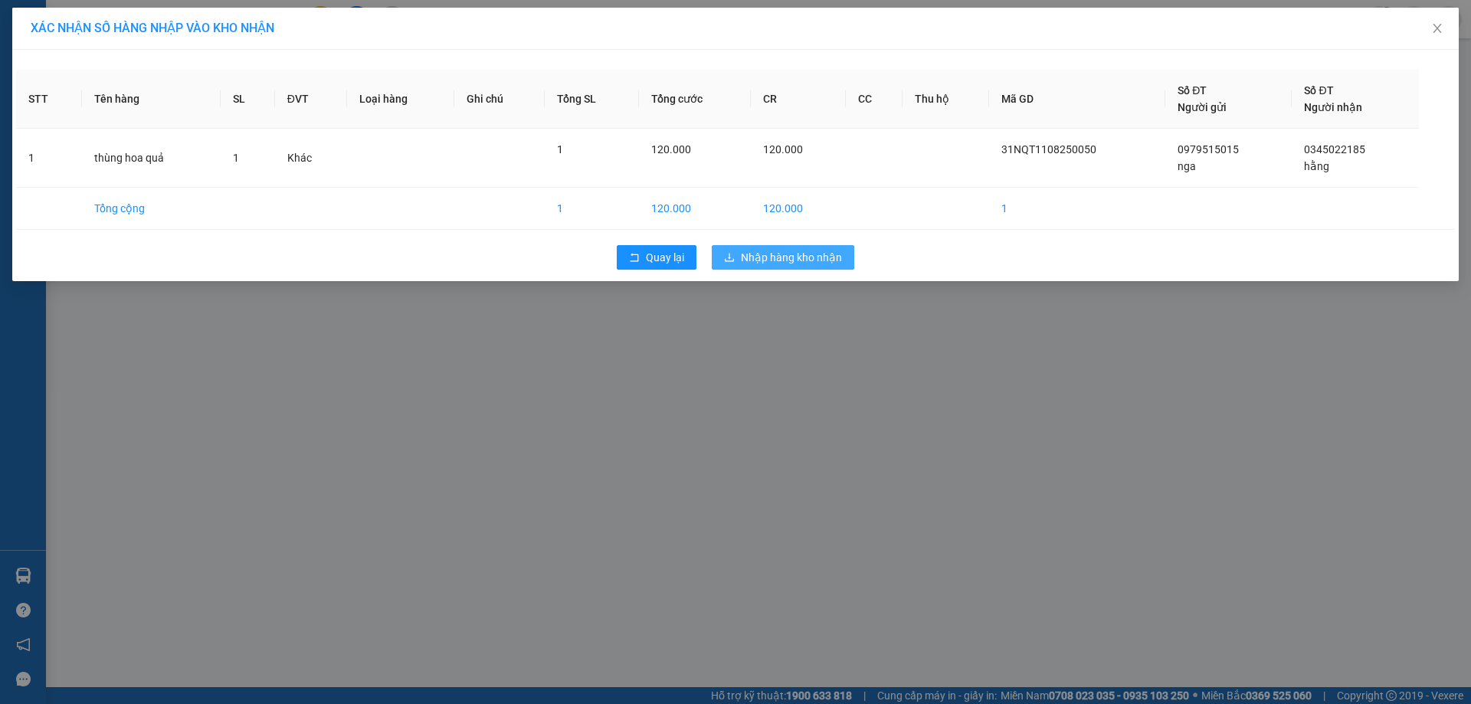
click at [776, 260] on span "Nhập hàng kho nhận" at bounding box center [791, 257] width 101 height 17
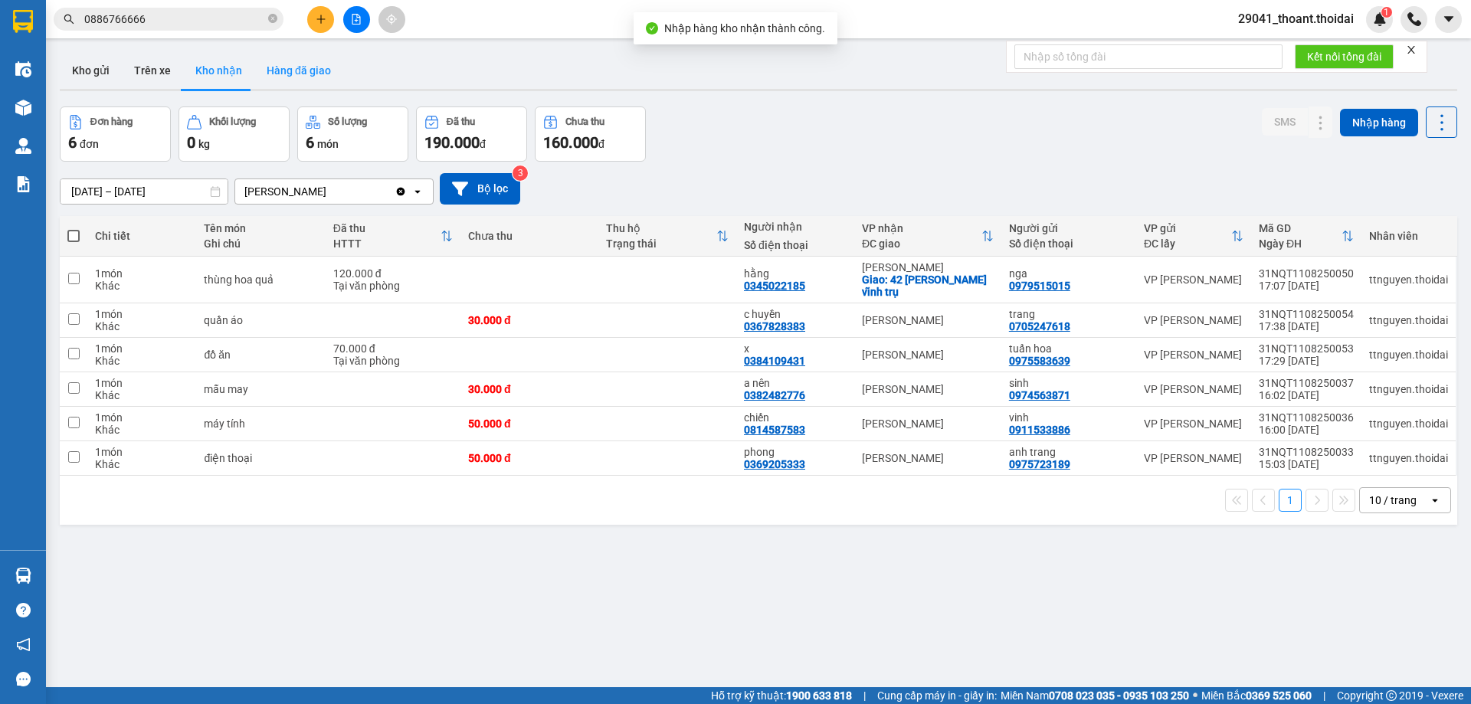
click at [291, 73] on button "Hàng đã giao" at bounding box center [298, 70] width 89 height 37
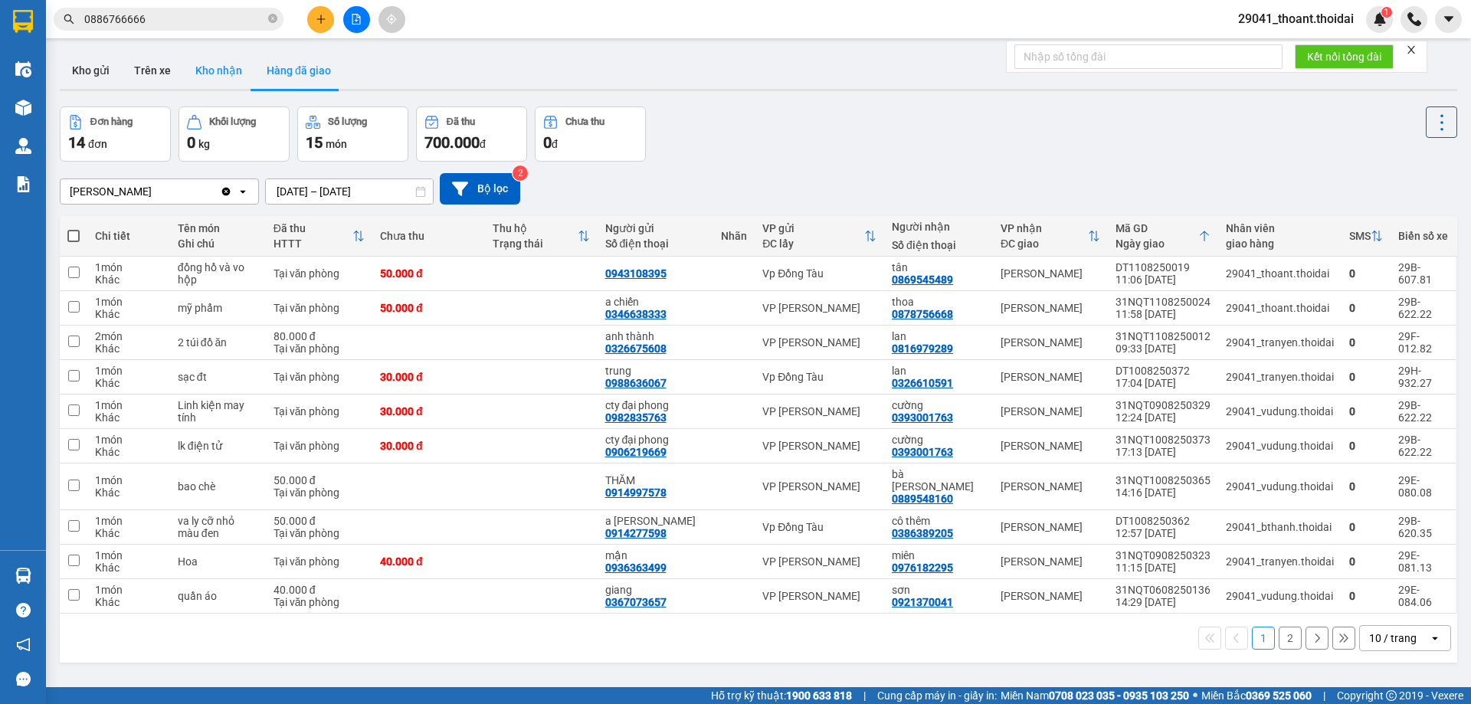
click at [218, 63] on button "Kho nhận" at bounding box center [218, 70] width 71 height 37
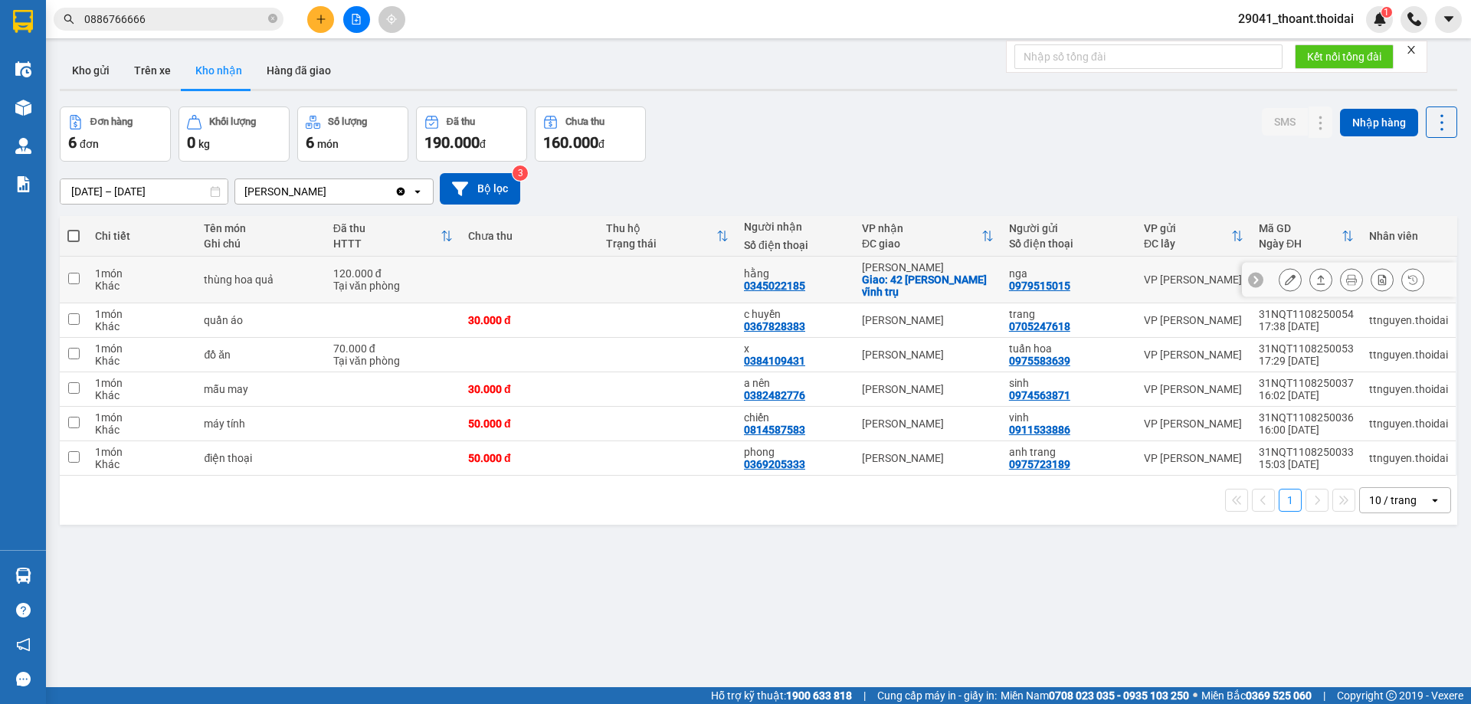
click at [80, 275] on td at bounding box center [74, 280] width 28 height 47
checkbox input "true"
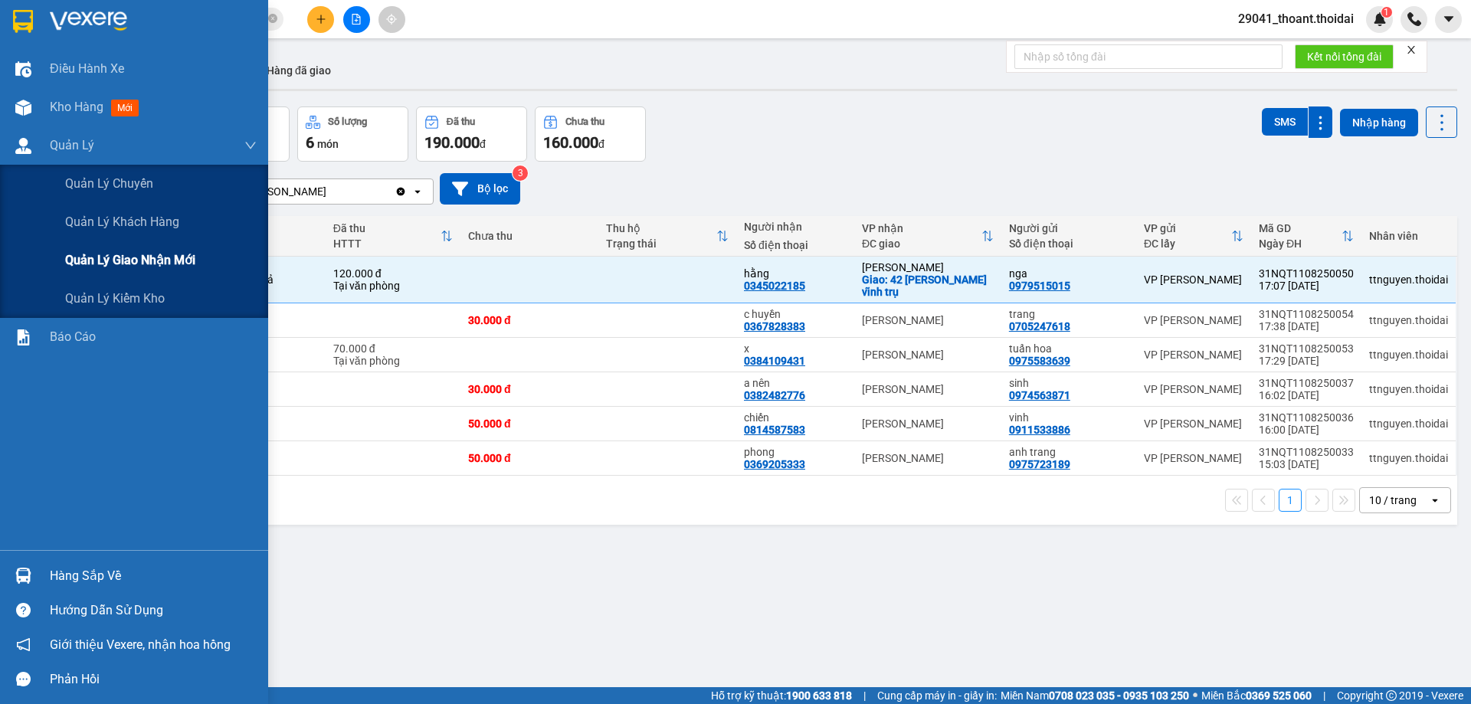
click at [127, 254] on span "Quản lý giao nhận mới" at bounding box center [130, 259] width 130 height 19
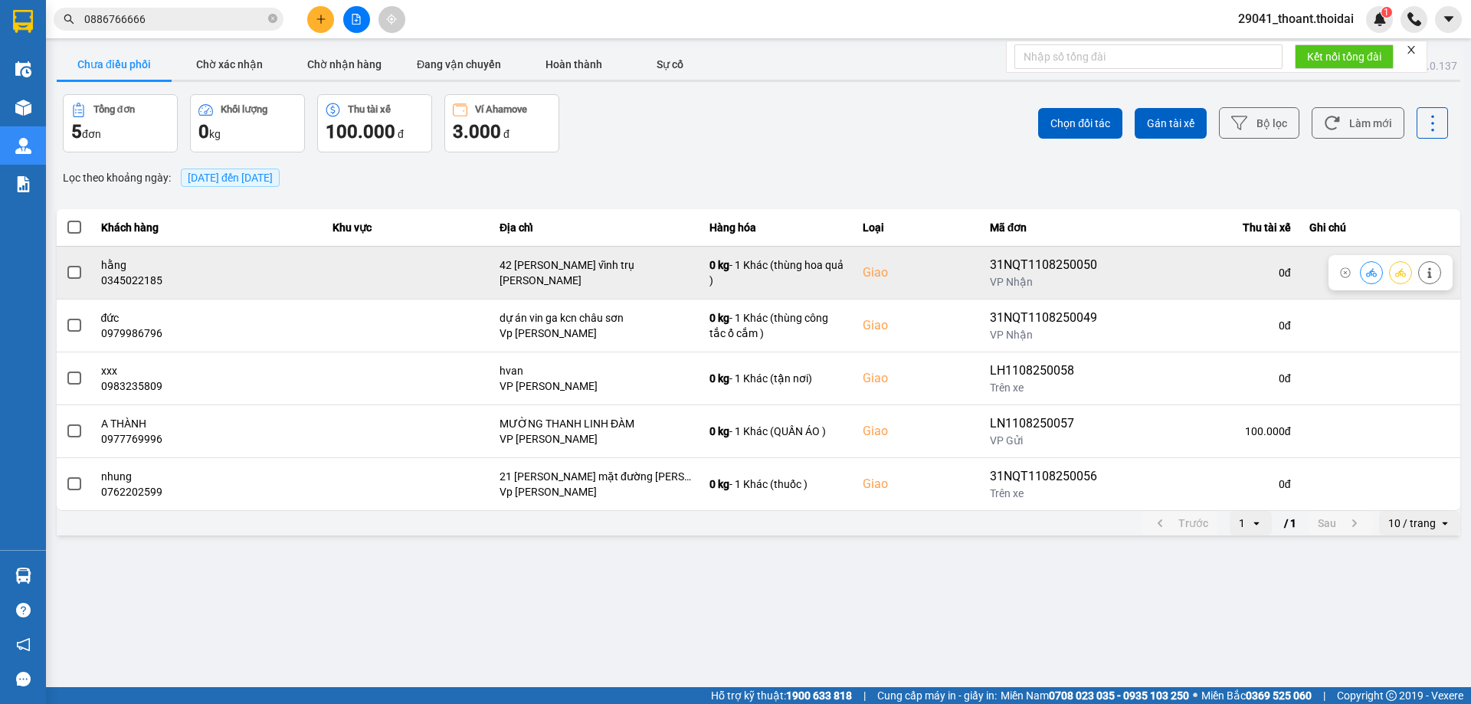
click at [188, 265] on div "hằng" at bounding box center [207, 264] width 213 height 15
click at [92, 278] on td "hằng 0345022185" at bounding box center [207, 272] width 231 height 53
click at [74, 277] on span at bounding box center [74, 273] width 14 height 14
click at [66, 264] on input "checkbox" at bounding box center [66, 264] width 0 height 0
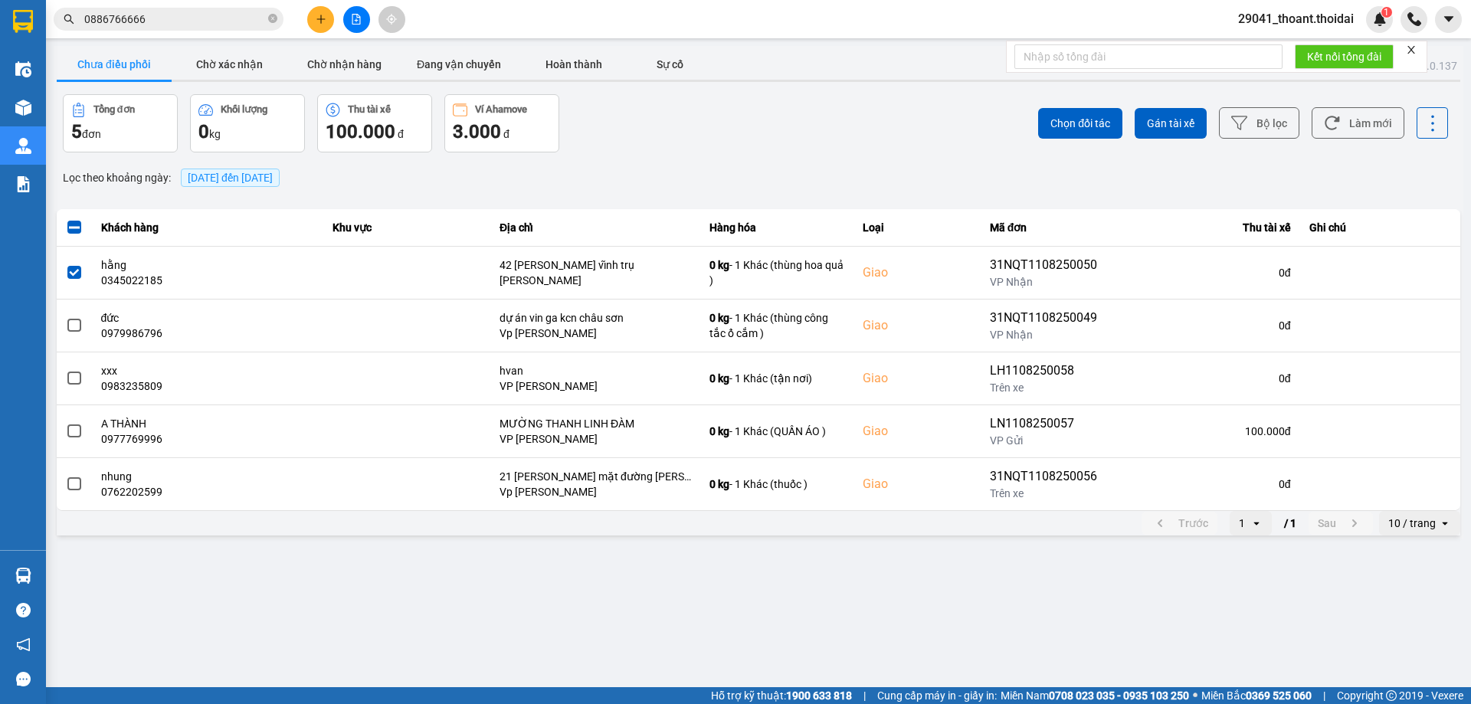
drag, startPoint x: 1061, startPoint y: 118, endPoint x: 1034, endPoint y: 157, distance: 47.4
click at [1062, 118] on span "Chọn đối tác" at bounding box center [1080, 123] width 60 height 15
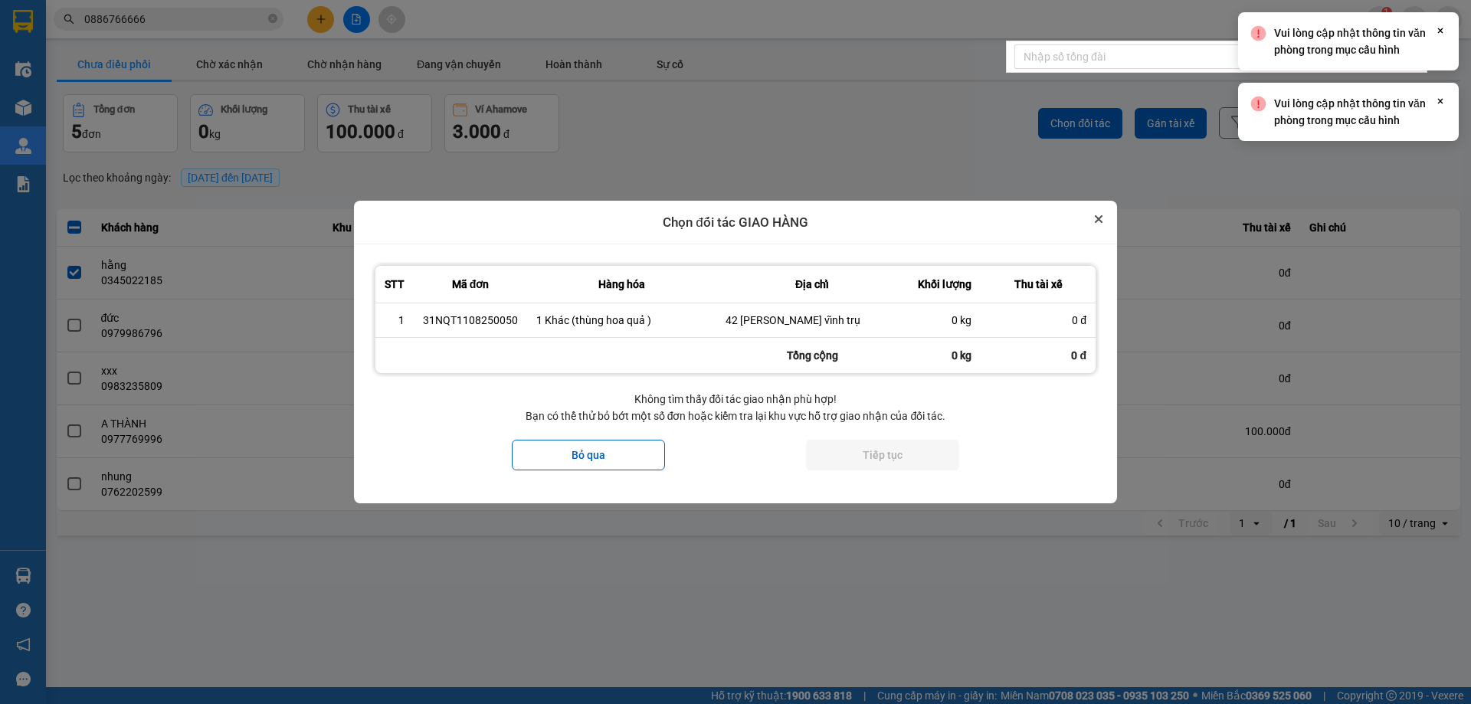
click at [1095, 214] on button "Close" at bounding box center [1098, 219] width 18 height 18
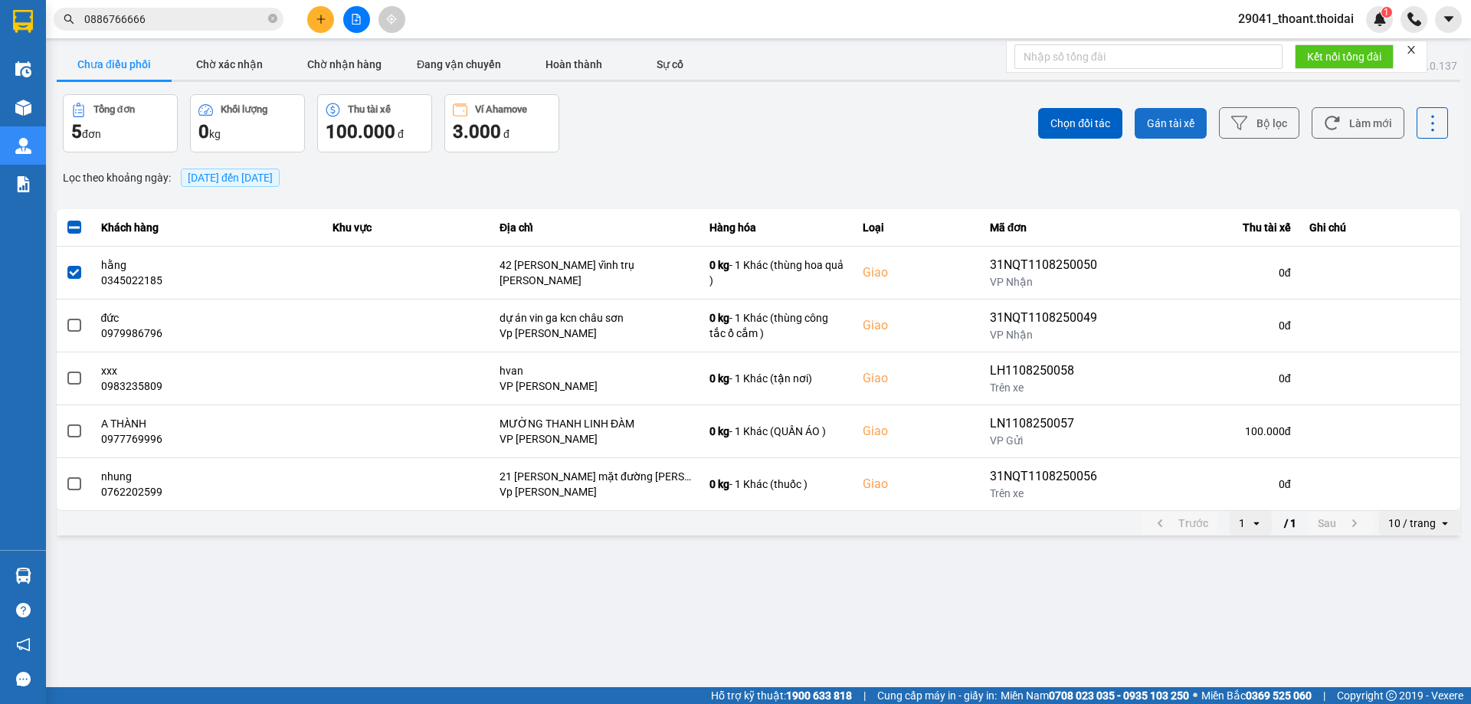
click at [1154, 136] on button "Gán tài xế" at bounding box center [1170, 123] width 72 height 31
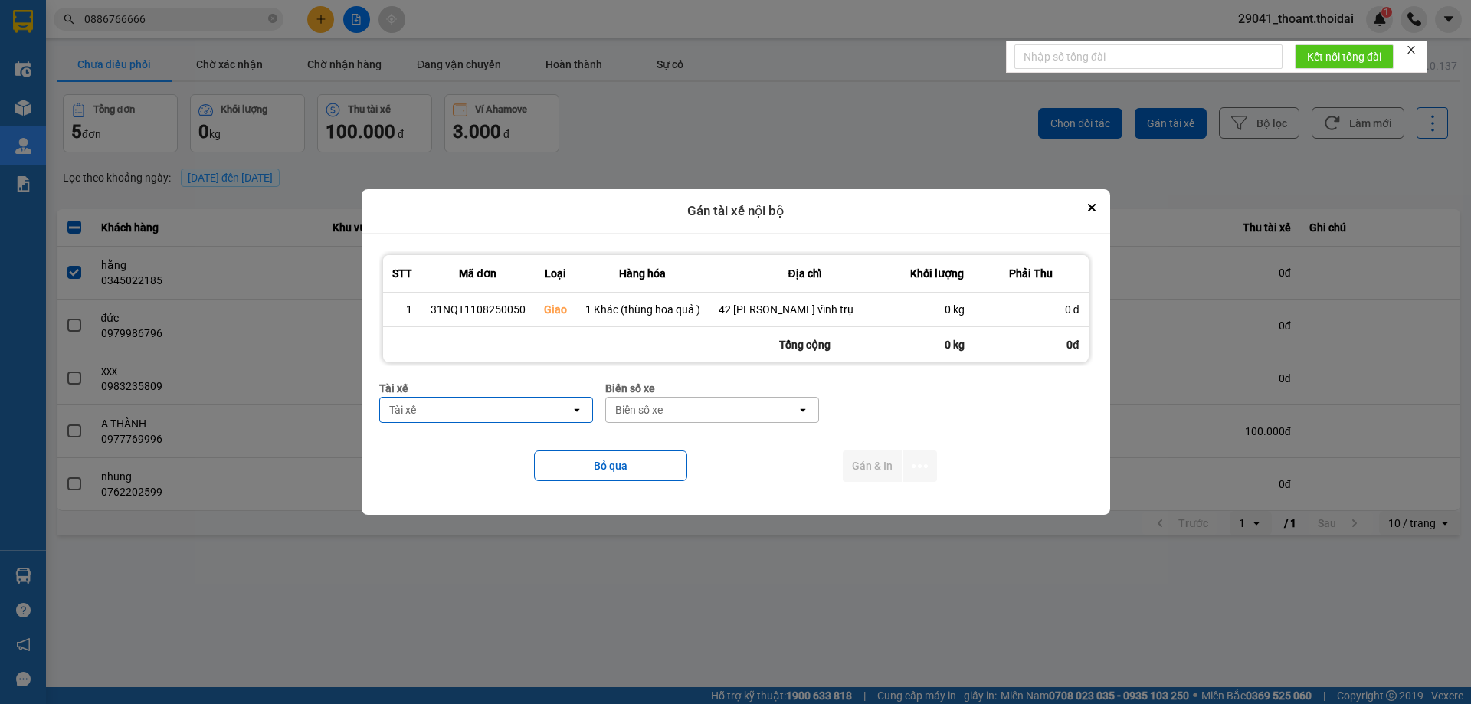
click at [470, 402] on div "Tài xế" at bounding box center [475, 410] width 191 height 25
type input "thú"
click at [498, 439] on span "0366992373 - TC [PERSON_NAME]" at bounding box center [480, 441] width 176 height 15
click at [682, 412] on div "Biển số xe" at bounding box center [705, 410] width 191 height 25
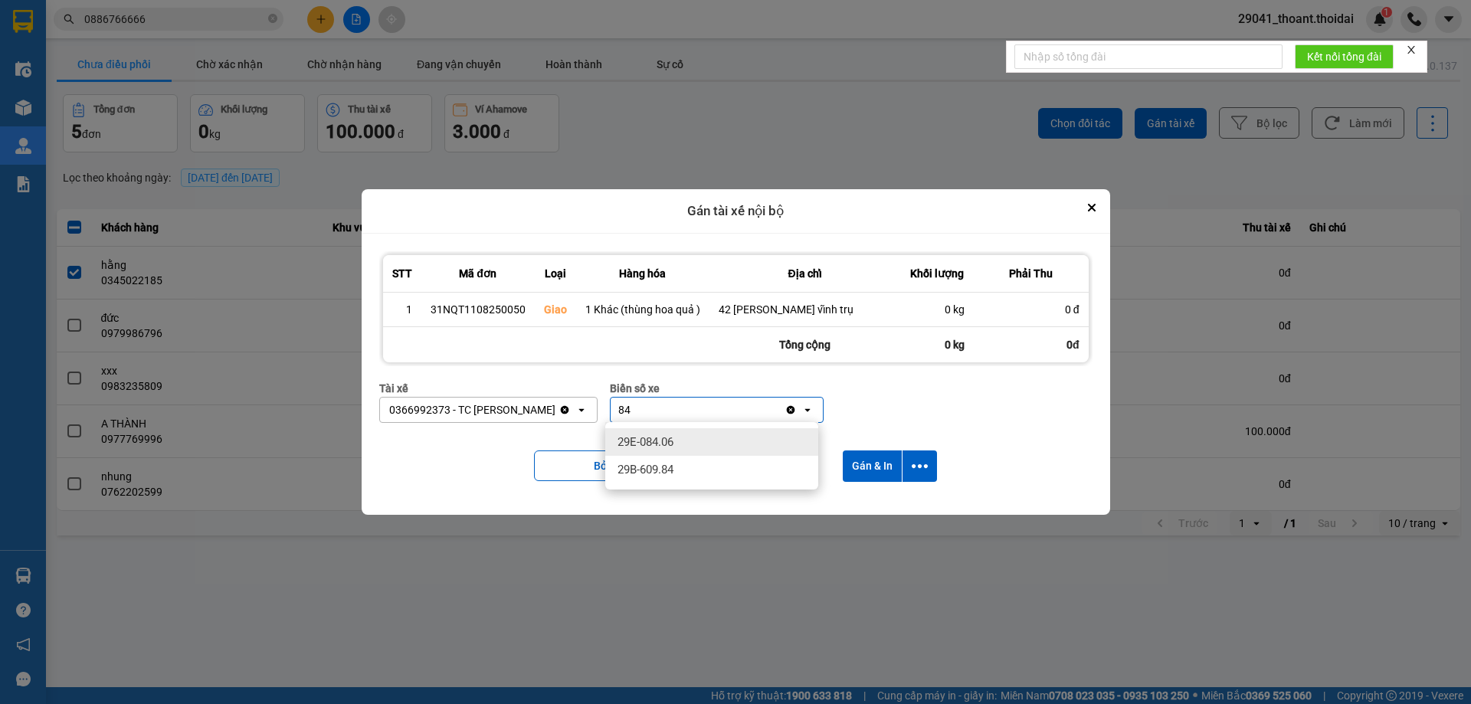
type input "84"
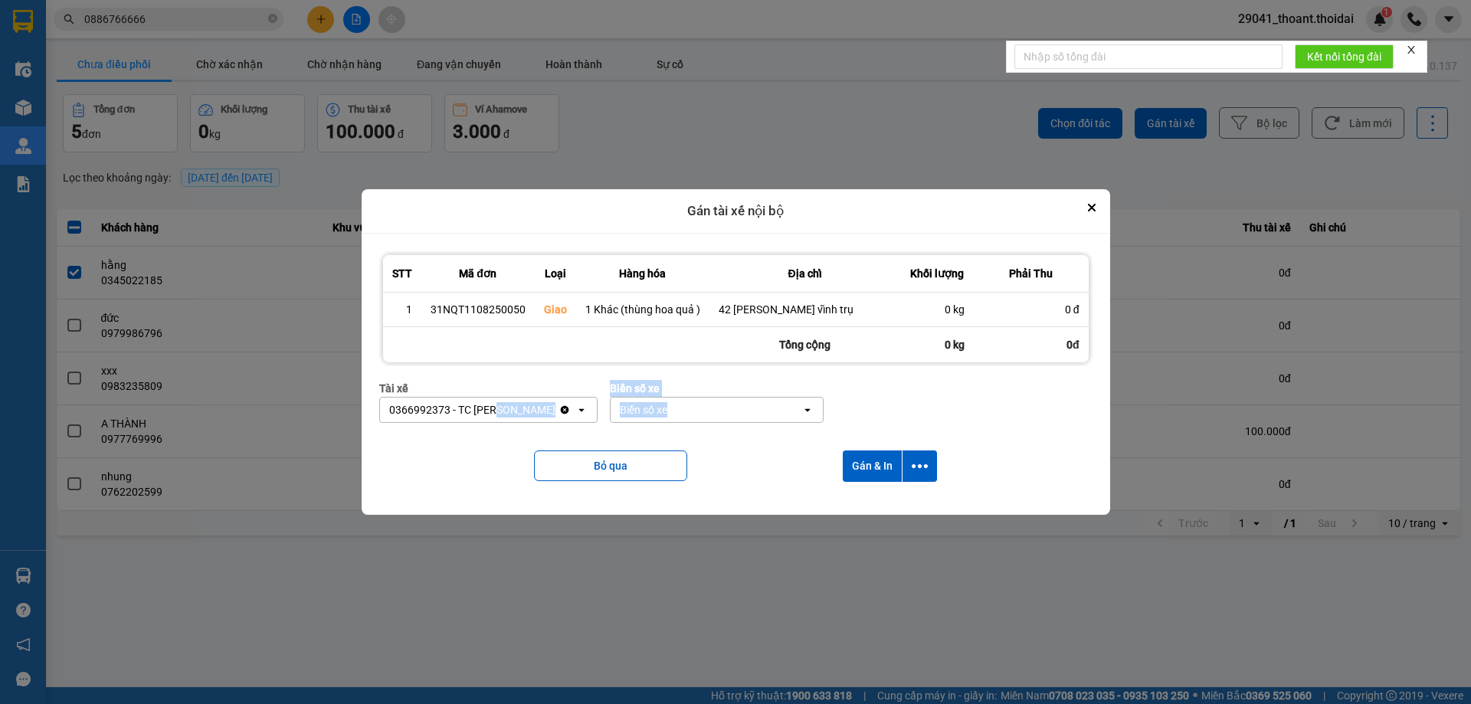
drag, startPoint x: 668, startPoint y: 411, endPoint x: 418, endPoint y: 383, distance: 251.2
click at [466, 403] on div "Tài xế 0366992373 - TC [PERSON_NAME] Clear value open Biển số xe Biển số xe open" at bounding box center [735, 407] width 713 height 55
click at [762, 463] on div "Bỏ qua Gán & In" at bounding box center [735, 466] width 713 height 62
click at [683, 414] on div "Biển số xe" at bounding box center [705, 410] width 191 height 25
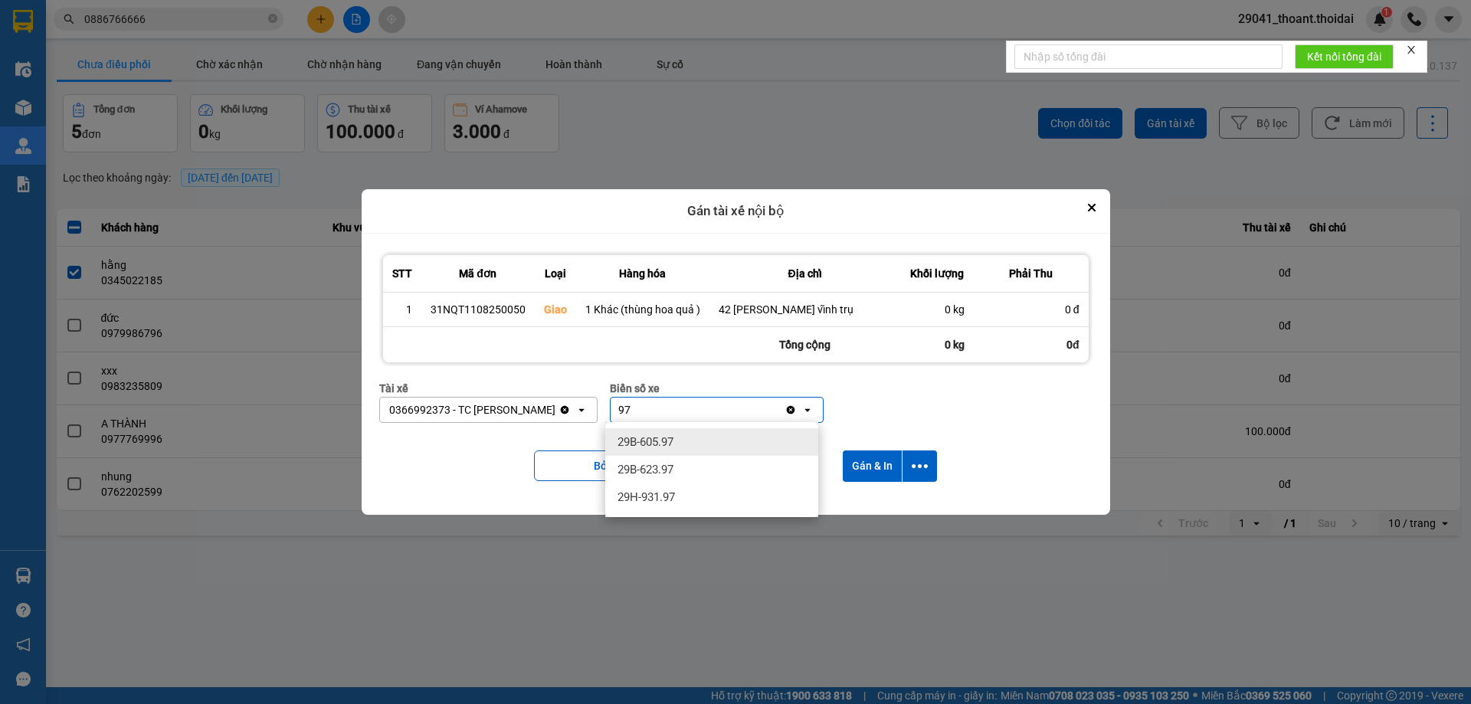
type input "97"
click at [682, 434] on div "29B-605.97" at bounding box center [711, 442] width 213 height 28
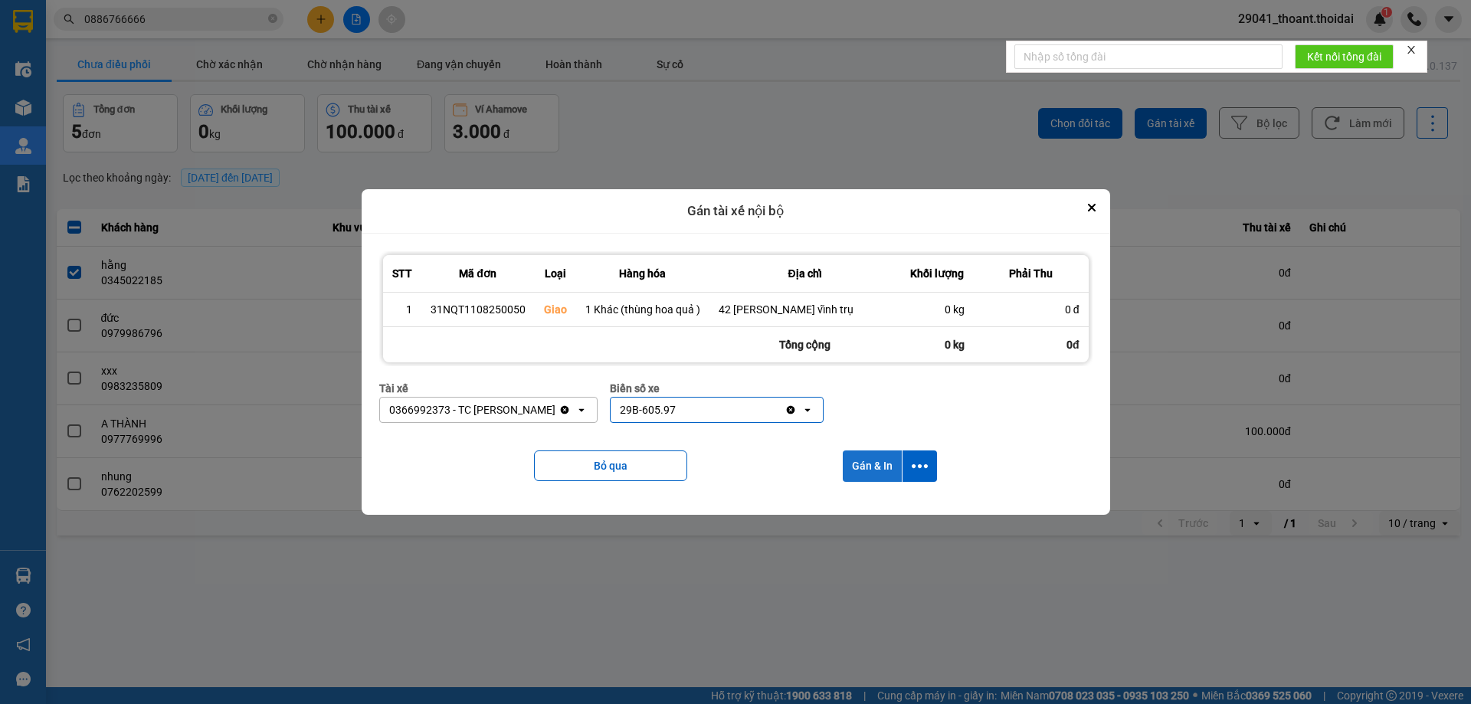
click at [882, 463] on button "Gán & In" at bounding box center [872, 465] width 59 height 31
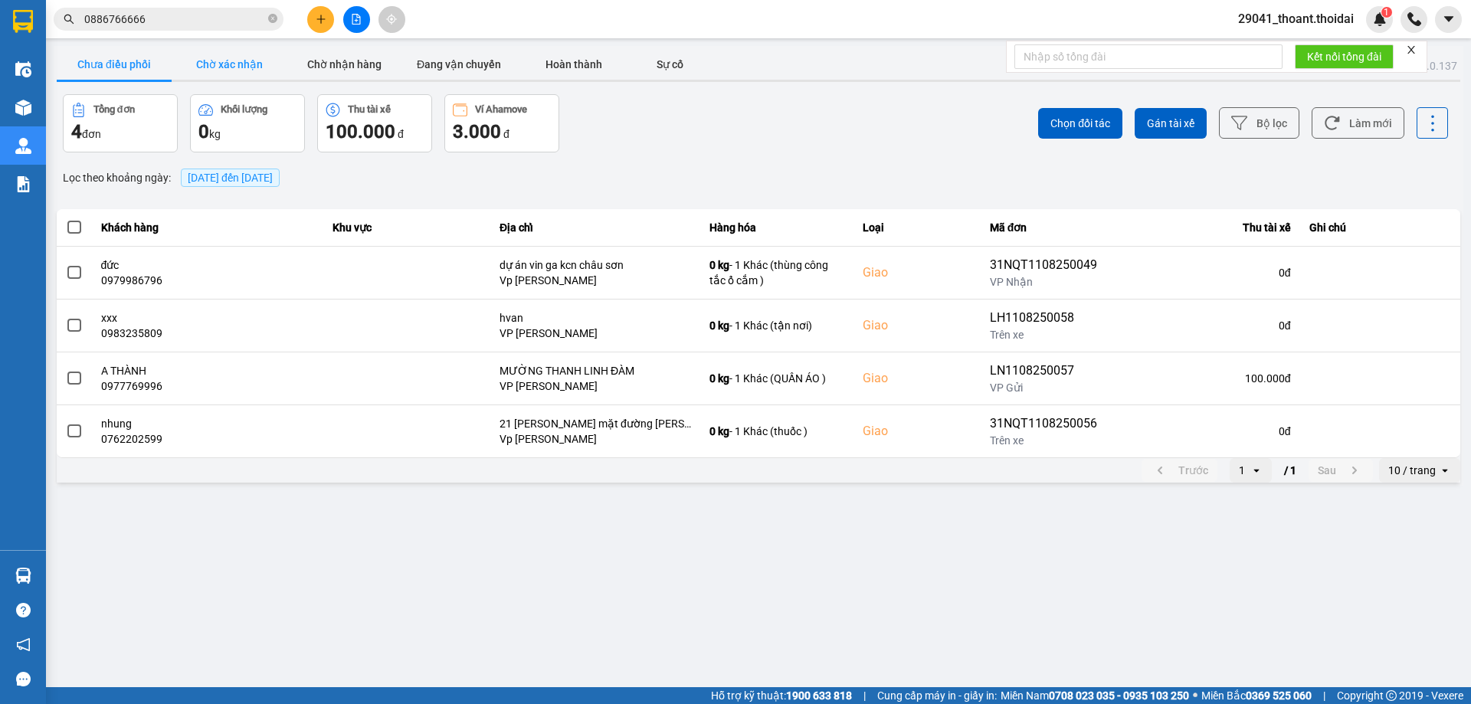
click at [227, 59] on button "Chờ xác nhận" at bounding box center [229, 64] width 115 height 31
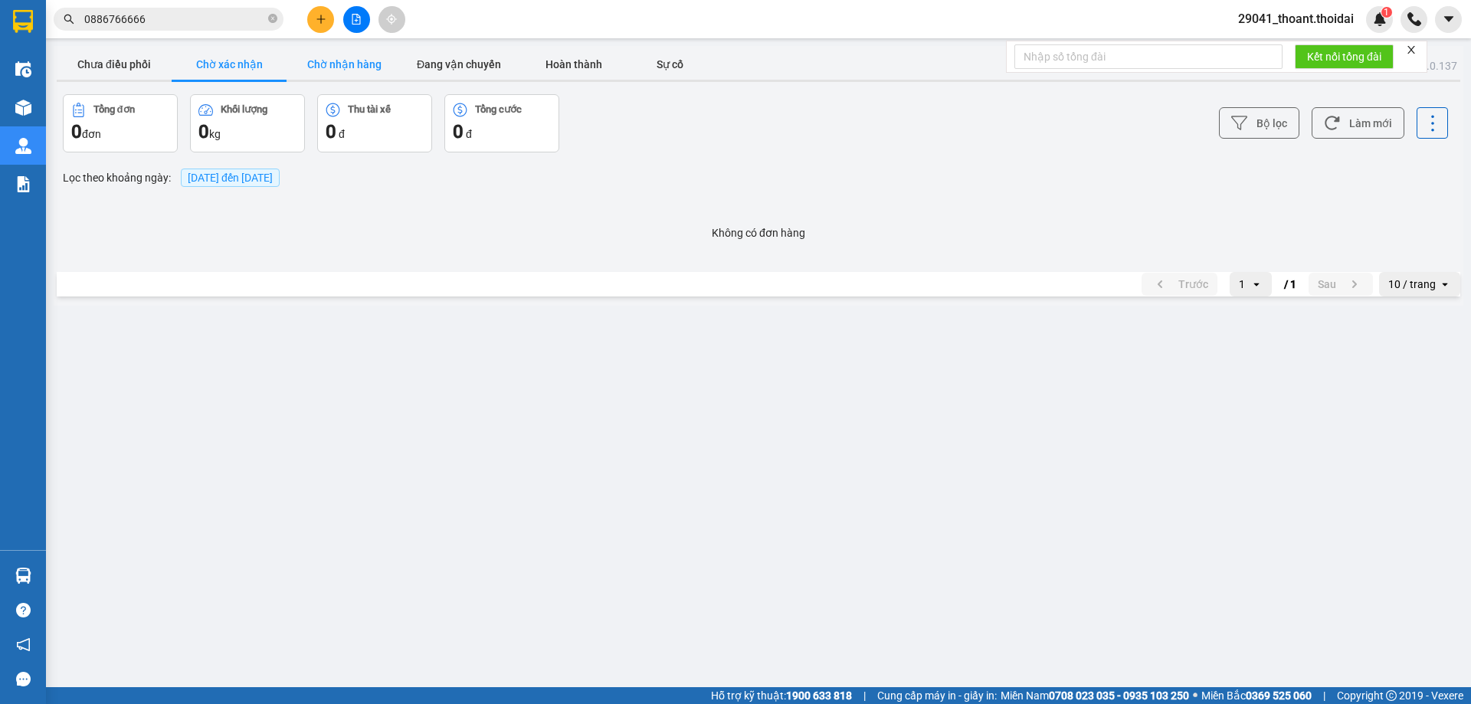
click at [349, 68] on button "Chờ nhận hàng" at bounding box center [343, 64] width 115 height 31
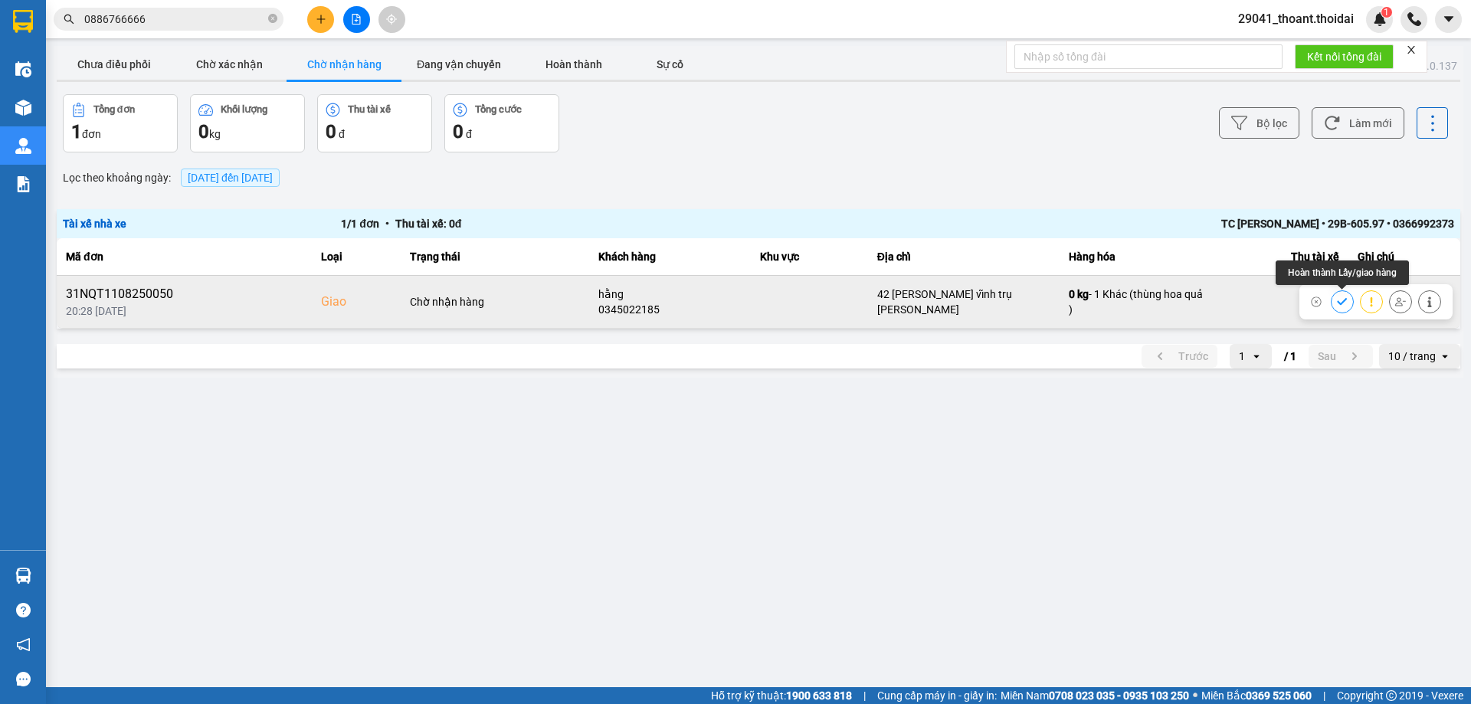
click at [1336, 302] on button at bounding box center [1341, 301] width 21 height 27
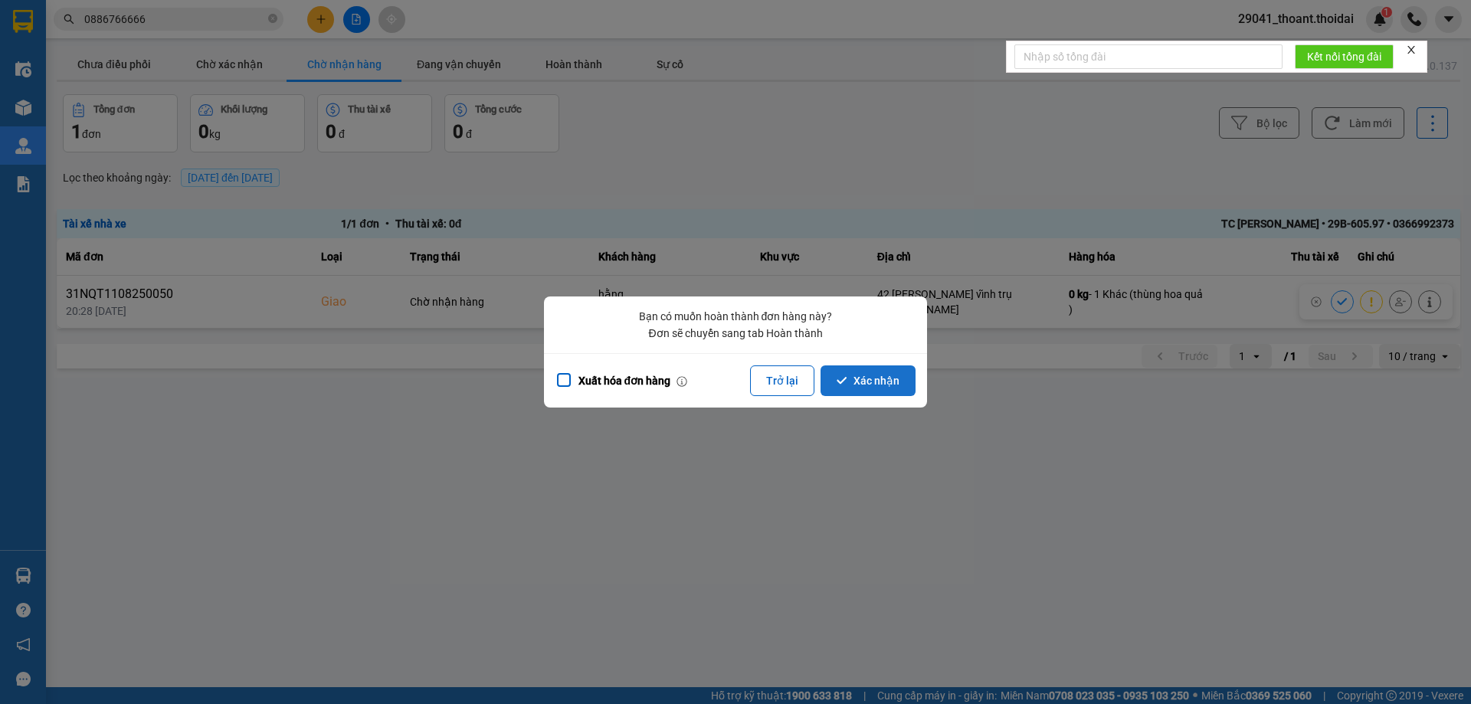
click at [886, 383] on button "Xác nhận" at bounding box center [867, 380] width 95 height 31
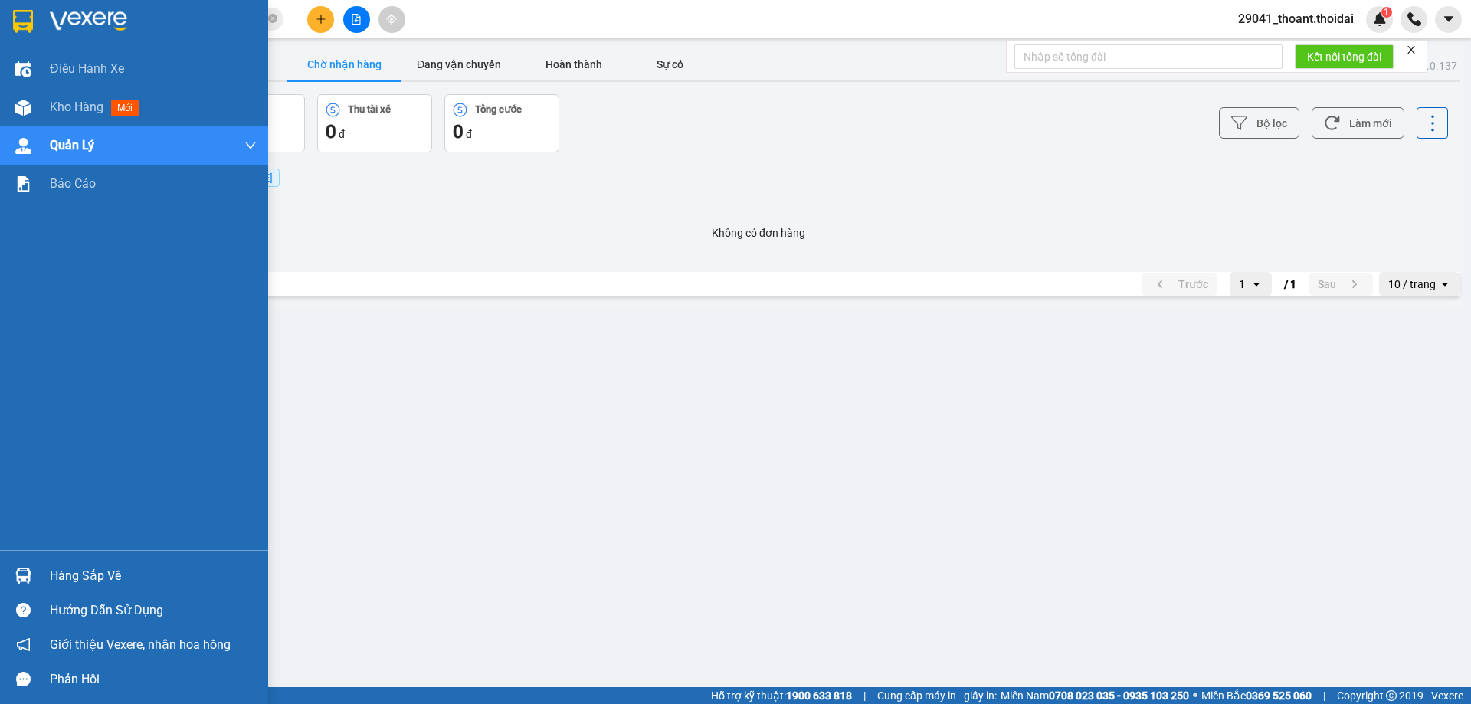
click at [18, 30] on img at bounding box center [23, 21] width 20 height 23
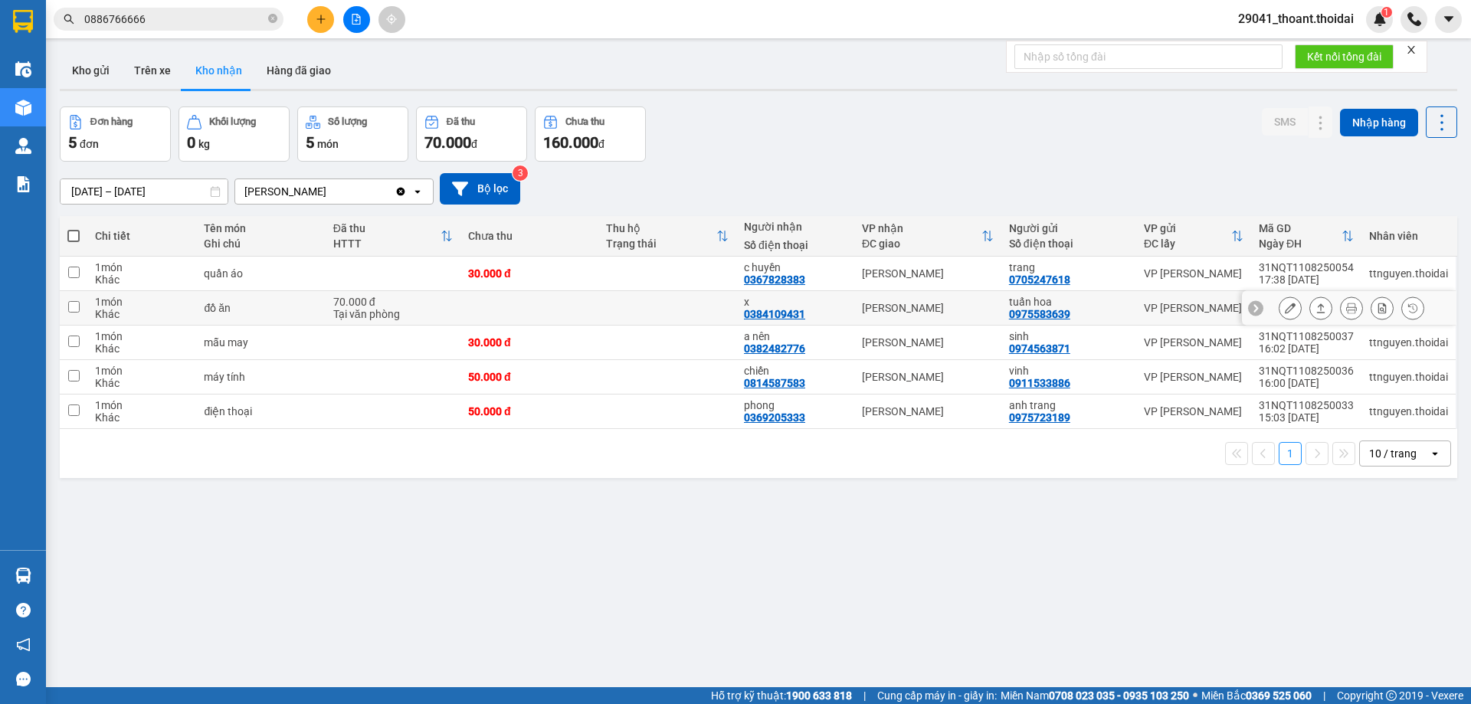
click at [313, 306] on div "đồ ăn" at bounding box center [260, 308] width 113 height 12
checkbox input "true"
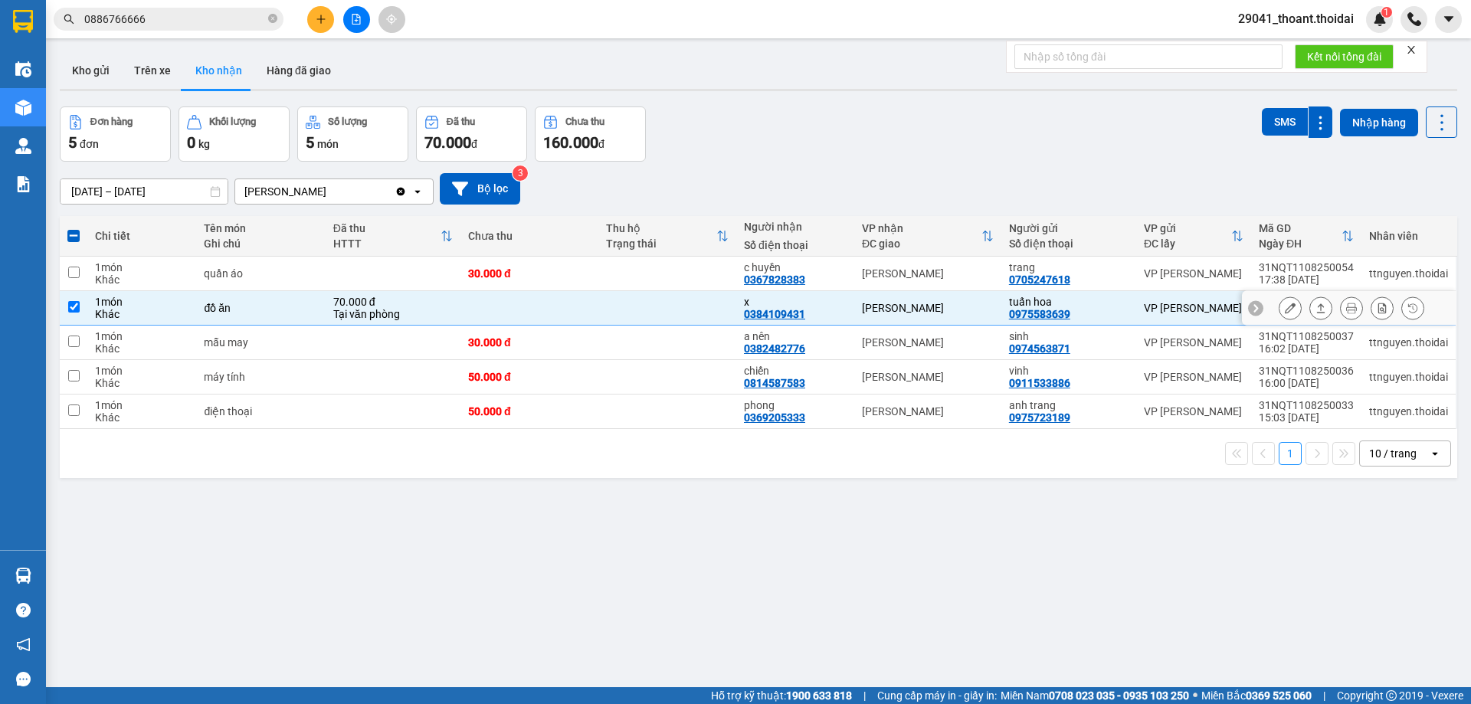
click at [1279, 307] on button at bounding box center [1289, 308] width 21 height 27
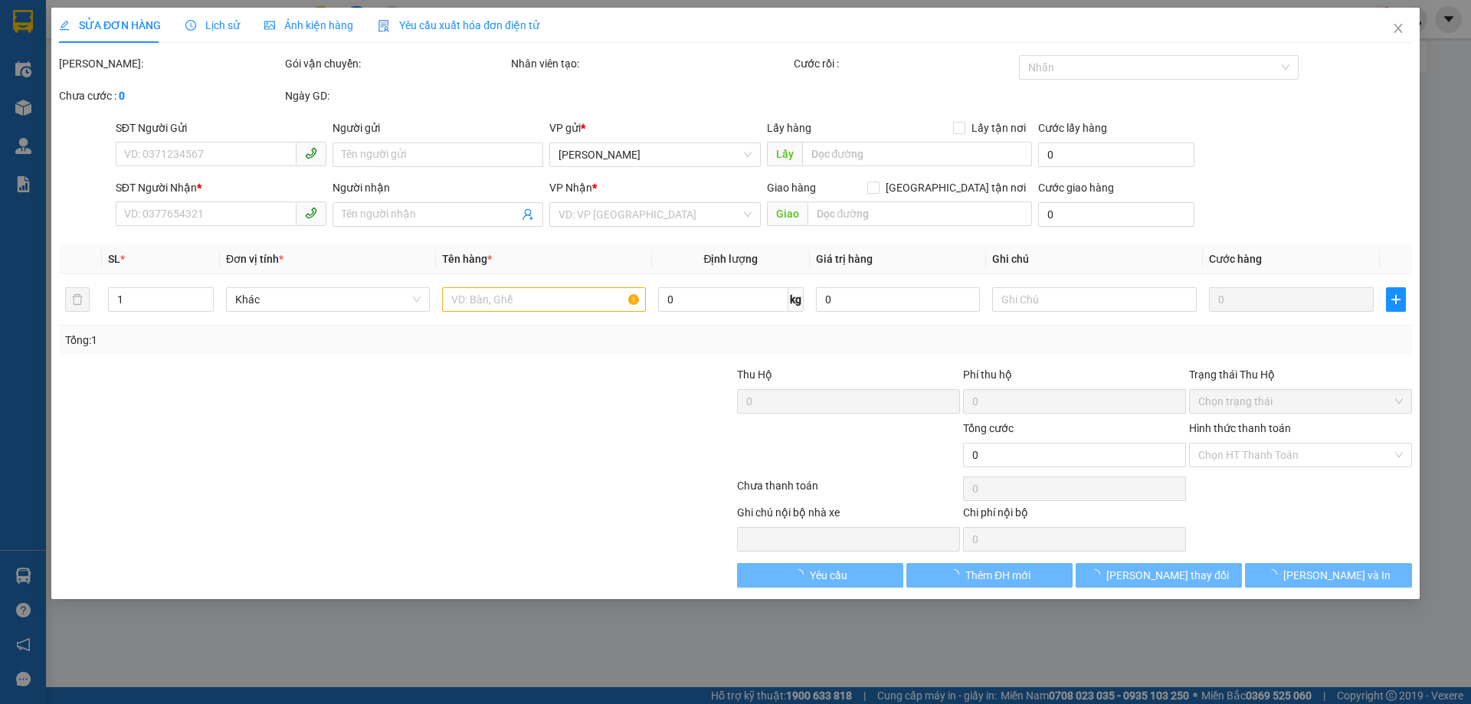
type input "0975583639"
type input "tuấn hoa"
type input "0384109431"
type input "x"
type input "70.000"
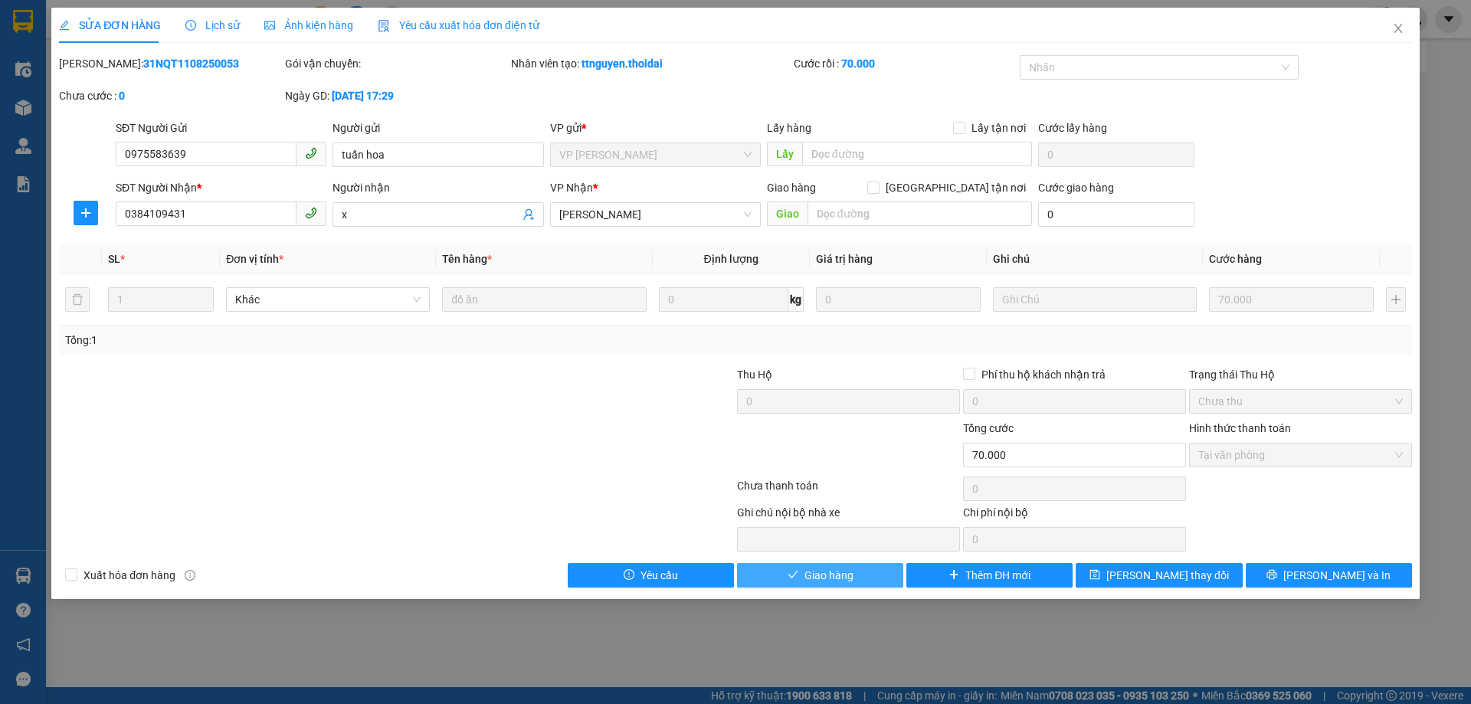
click at [846, 572] on span "Giao hàng" at bounding box center [828, 575] width 49 height 17
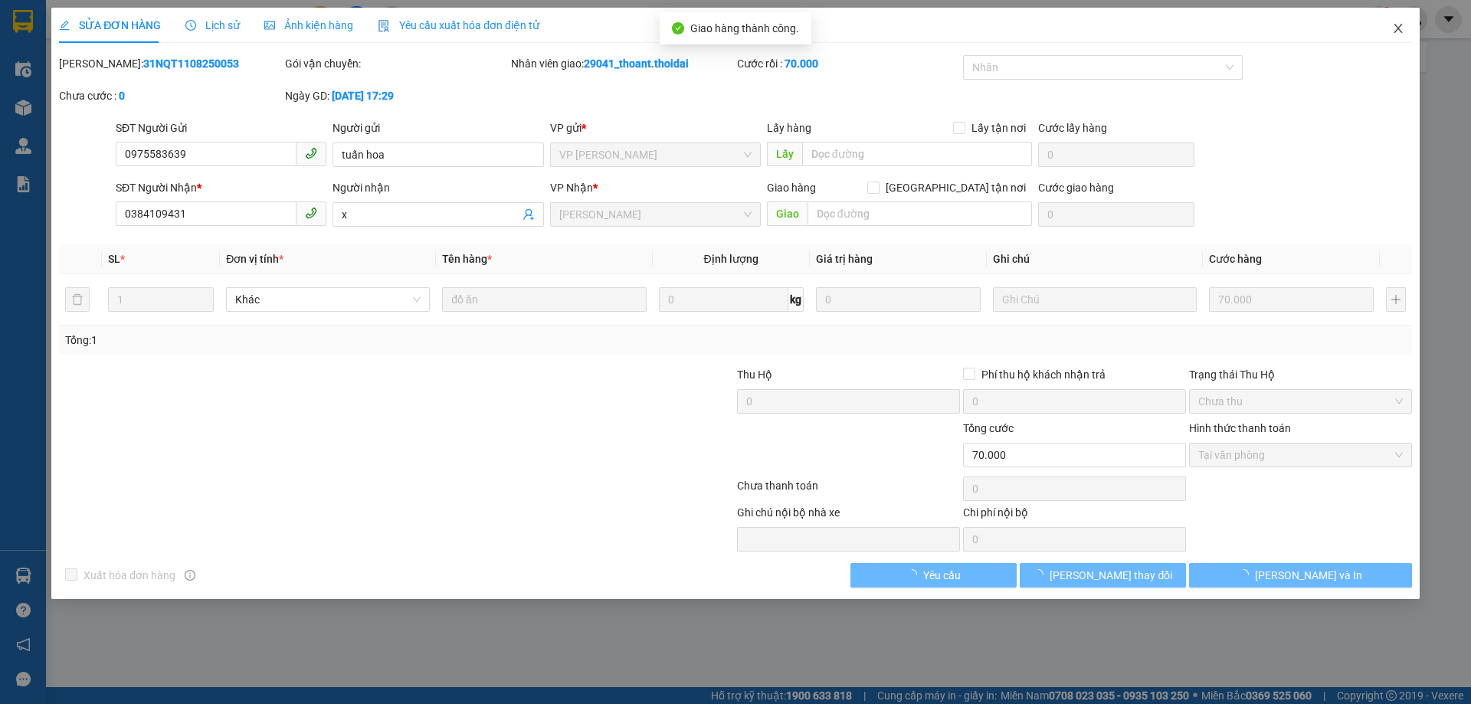
click at [1396, 34] on icon "close" at bounding box center [1398, 28] width 12 height 12
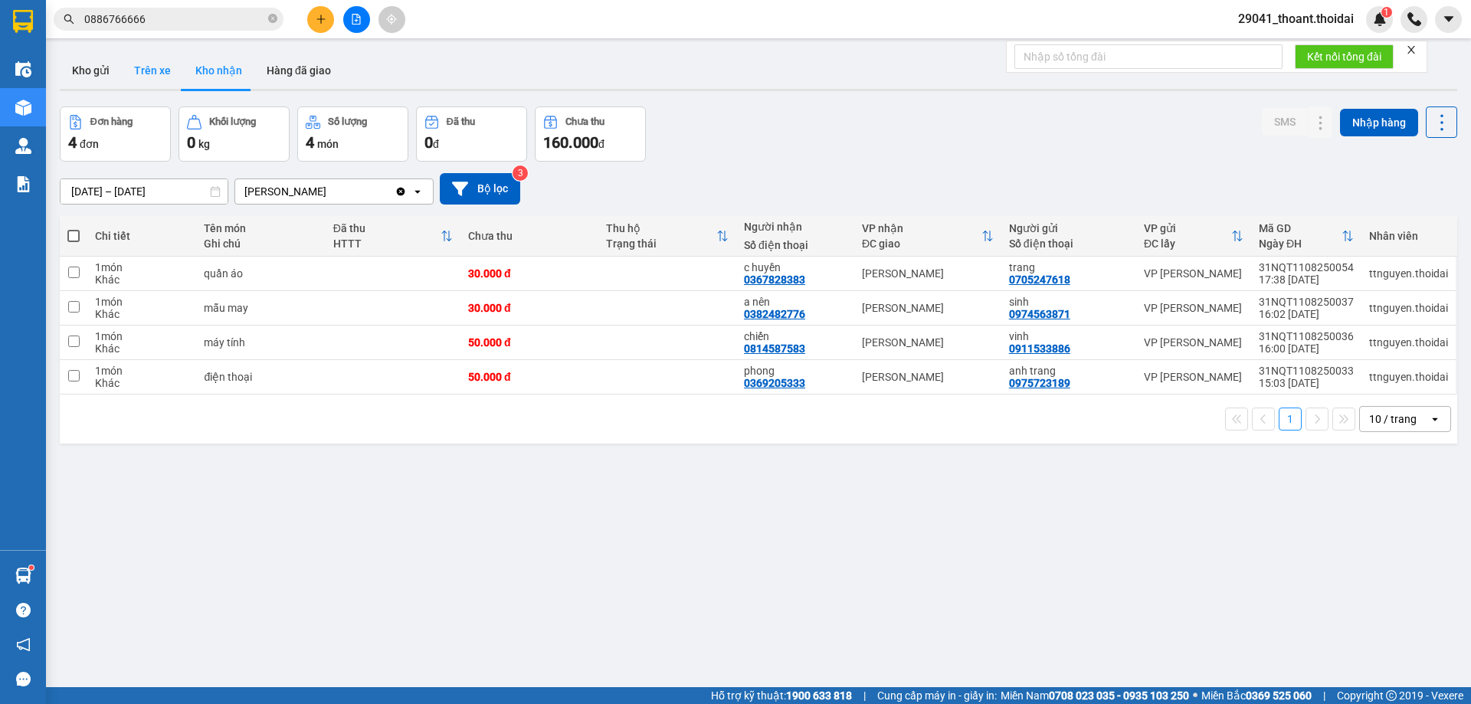
click at [156, 78] on button "Trên xe" at bounding box center [152, 70] width 61 height 37
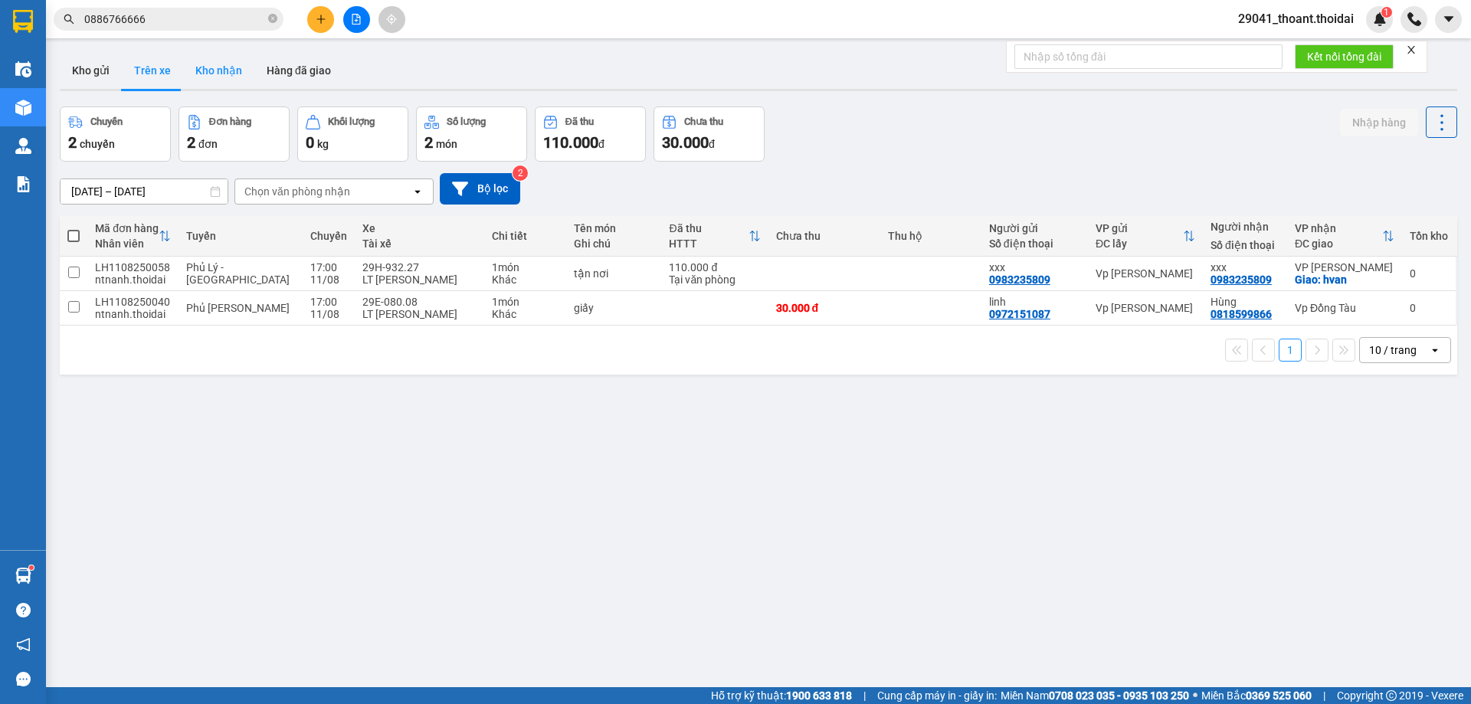
click at [205, 85] on button "Kho nhận" at bounding box center [218, 70] width 71 height 37
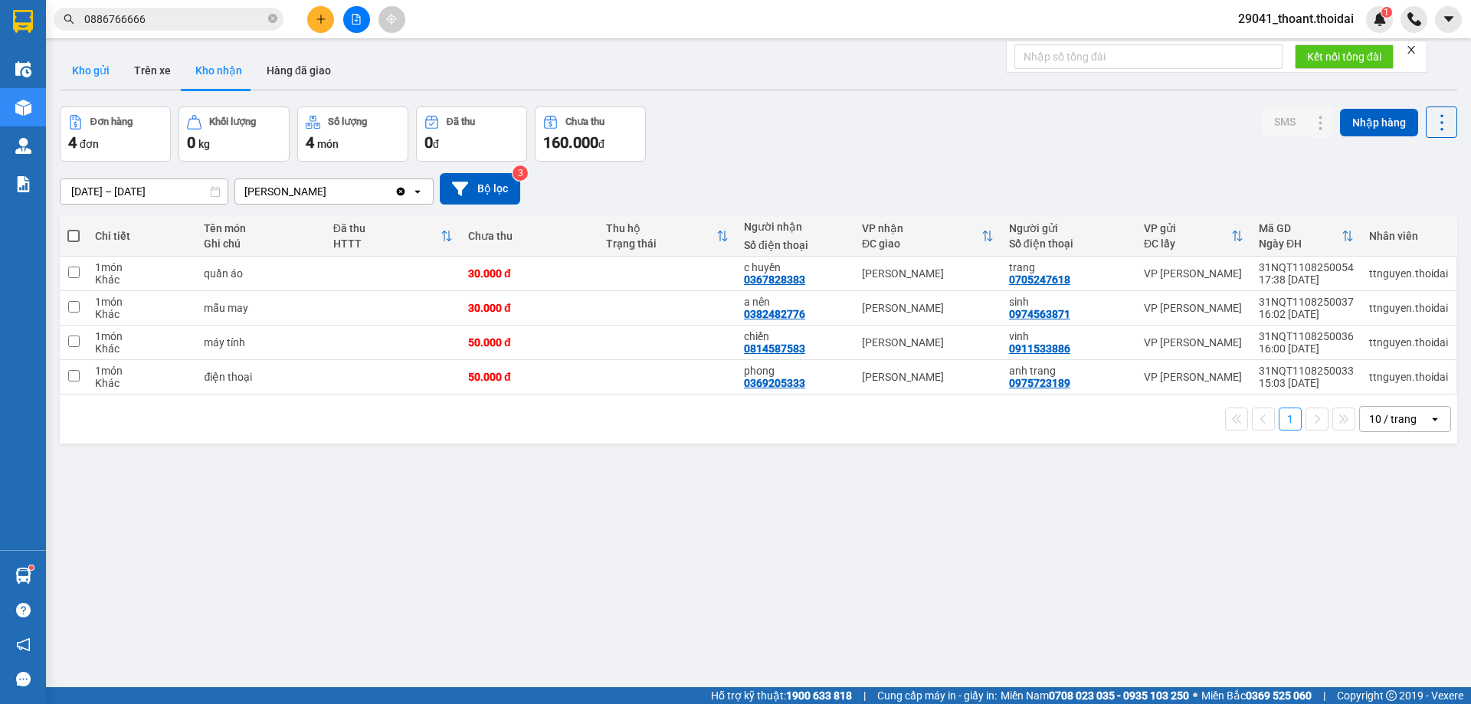
click at [91, 67] on button "Kho gửi" at bounding box center [91, 70] width 62 height 37
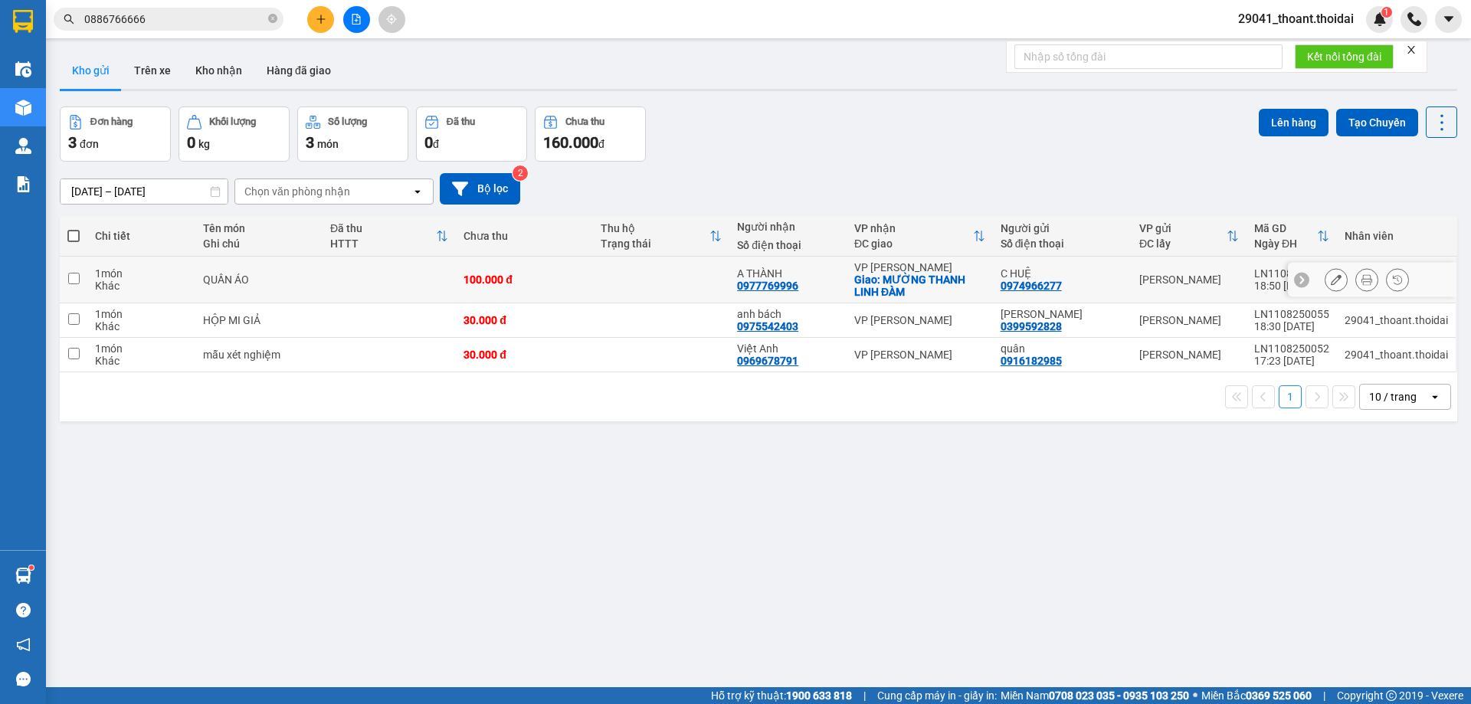
click at [243, 288] on td "QUẦN ÁO" at bounding box center [258, 280] width 127 height 47
checkbox input "true"
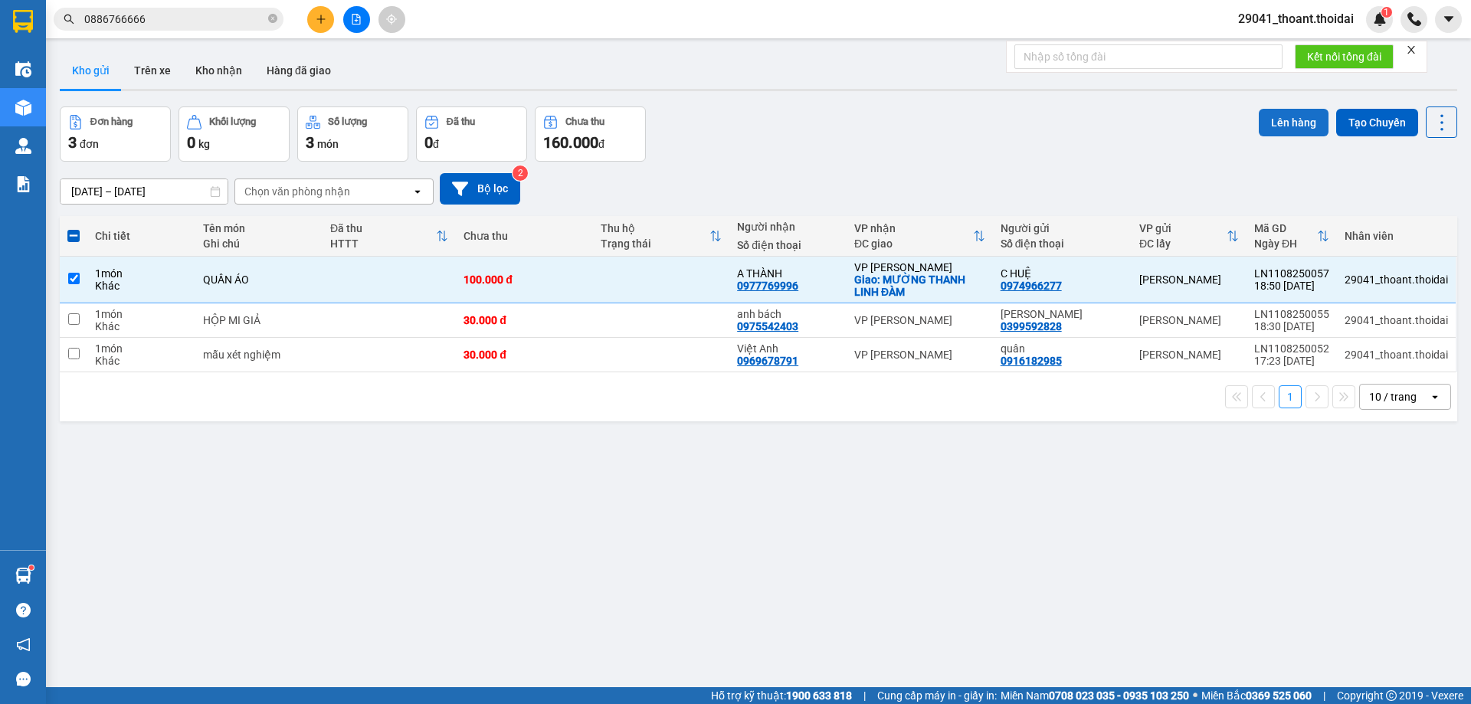
click at [1291, 129] on button "Lên hàng" at bounding box center [1293, 123] width 70 height 28
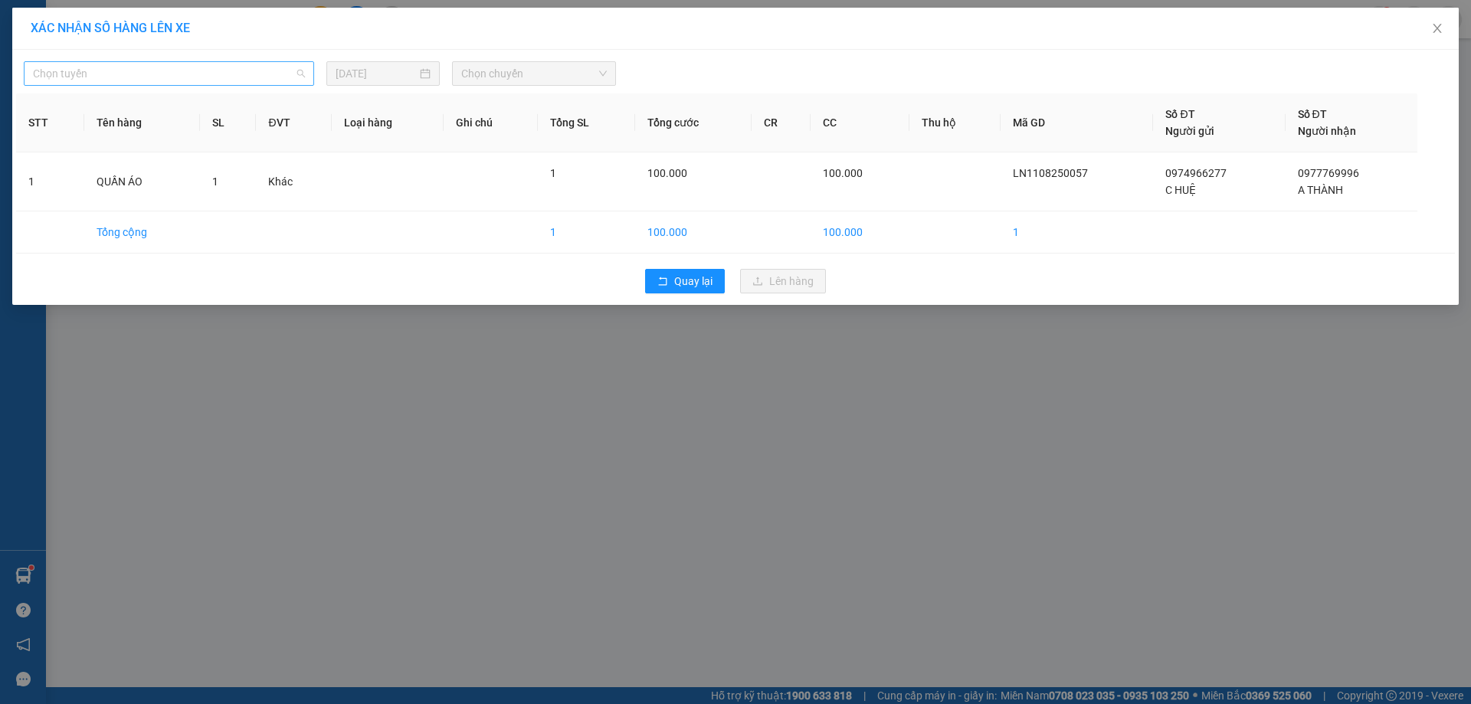
click at [133, 66] on span "Chọn tuyến" at bounding box center [169, 73] width 272 height 23
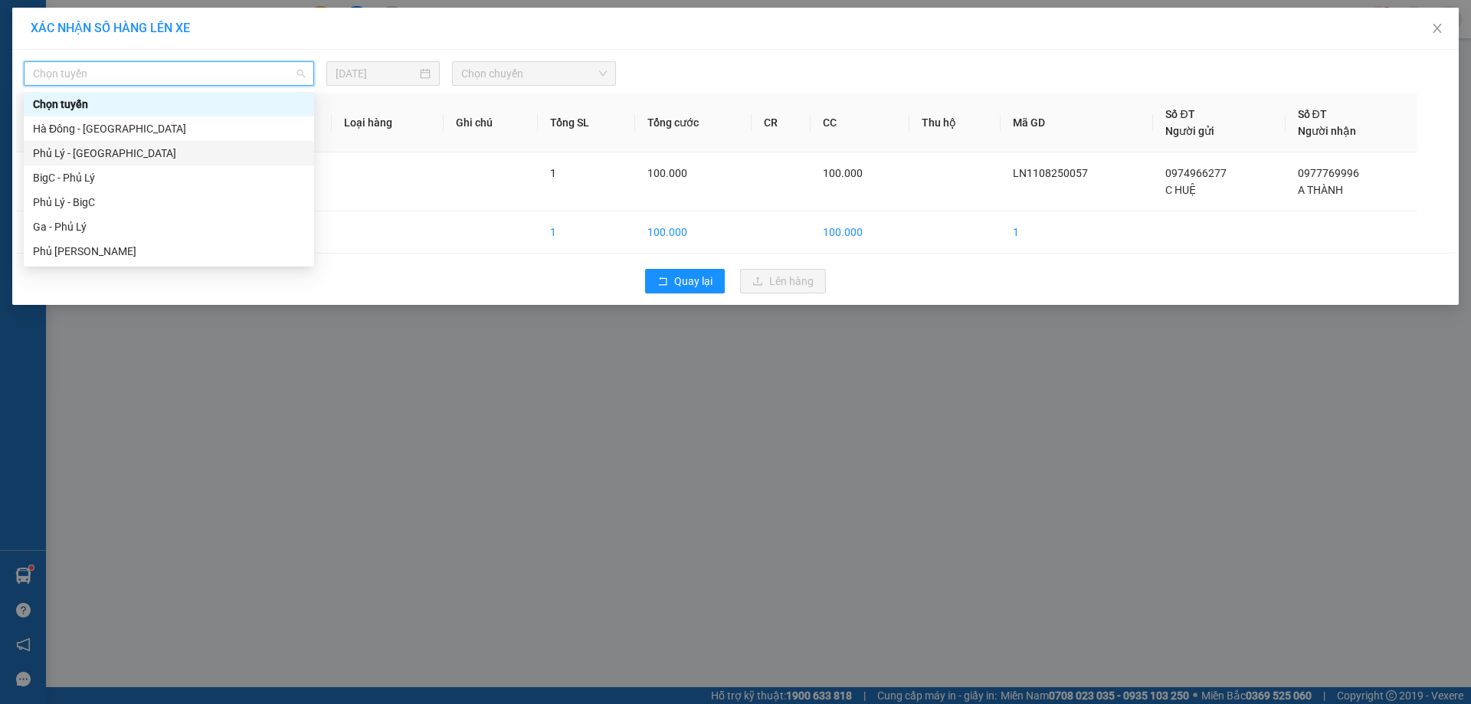
click at [135, 153] on div "Phủ Lý - [GEOGRAPHIC_DATA]" at bounding box center [169, 153] width 272 height 17
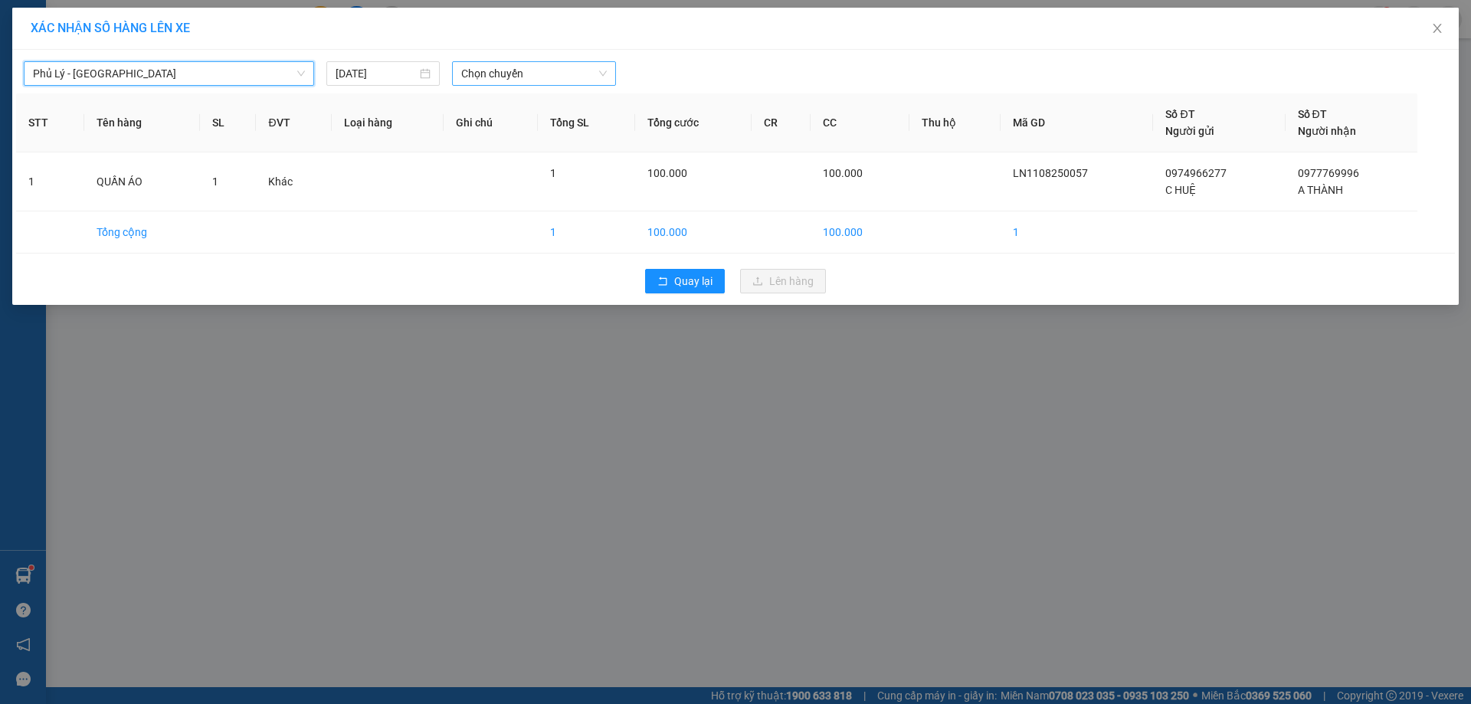
click at [557, 75] on span "Chọn chuyến" at bounding box center [534, 73] width 146 height 23
type input "4"
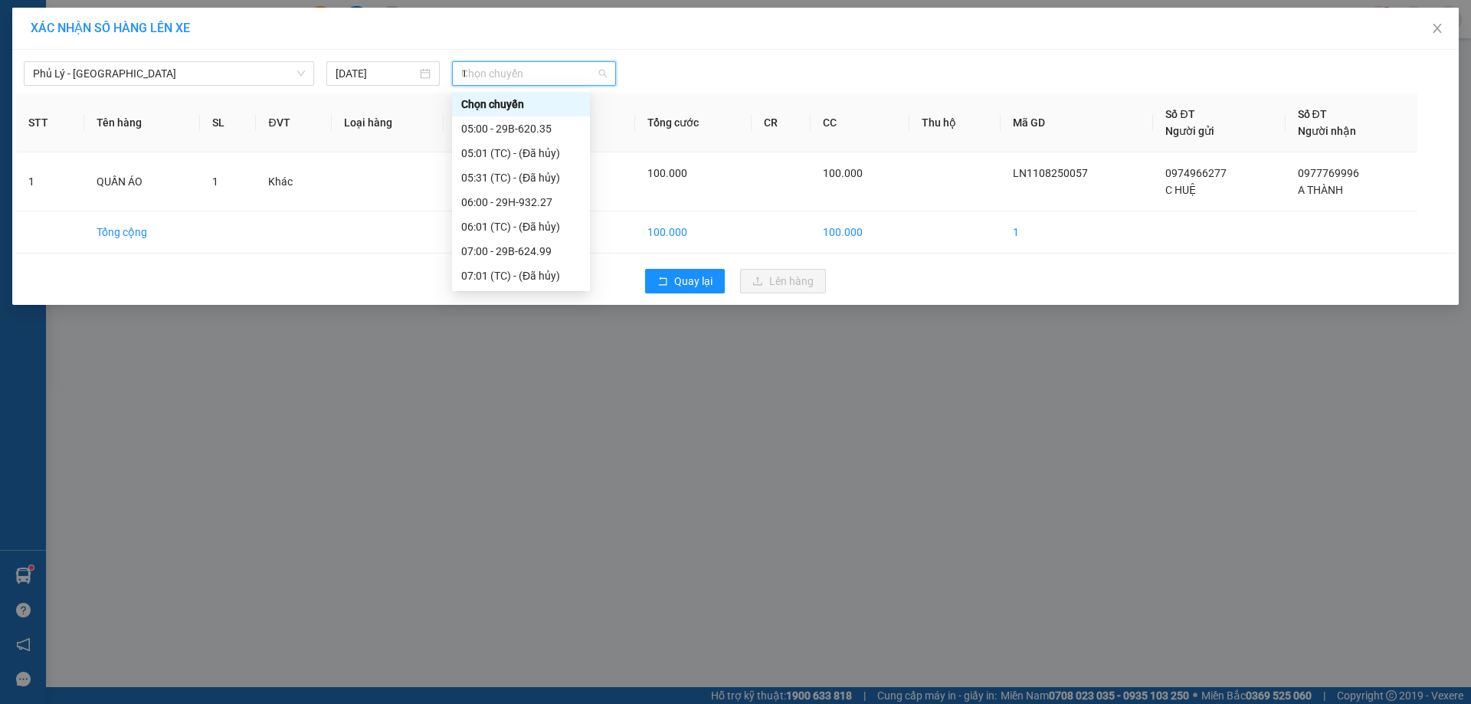
type input "11"
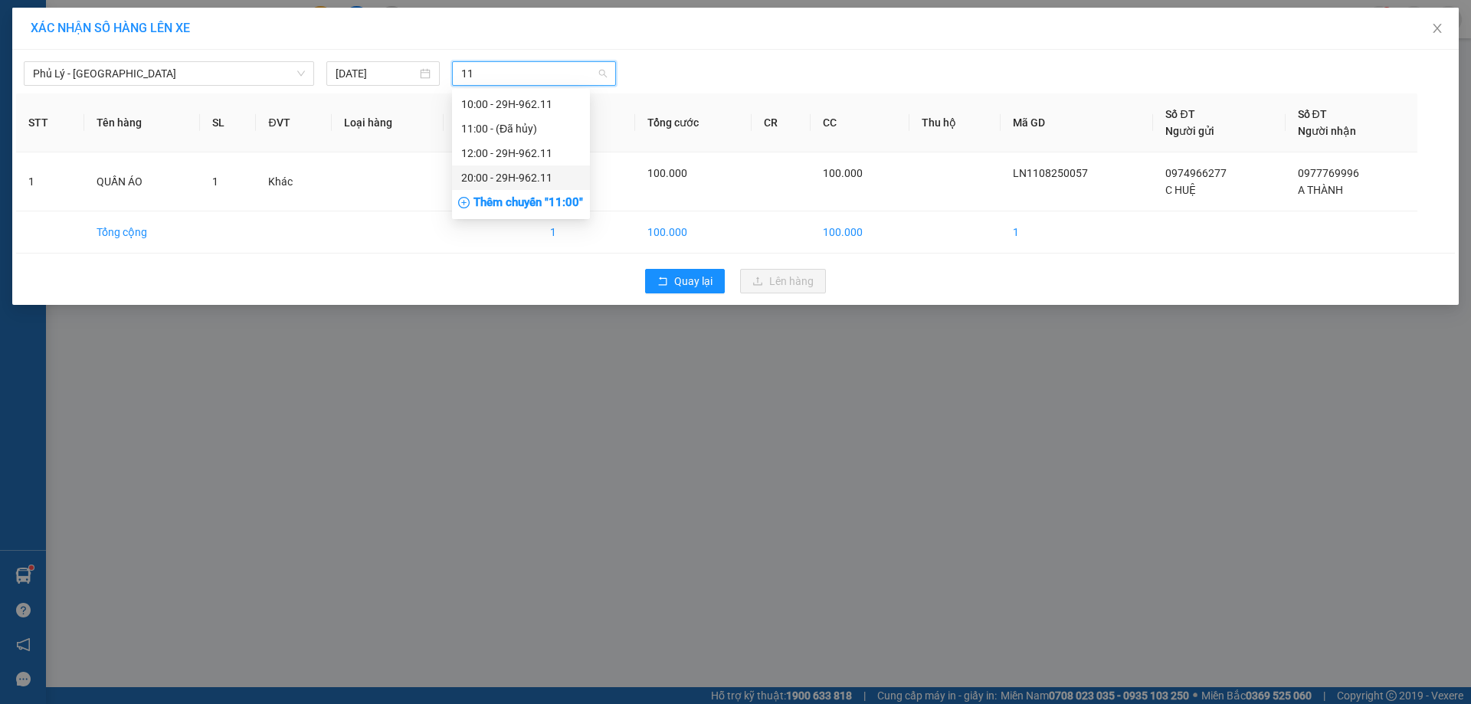
click at [523, 182] on div "20:00 - 29H-962.11" at bounding box center [520, 177] width 119 height 17
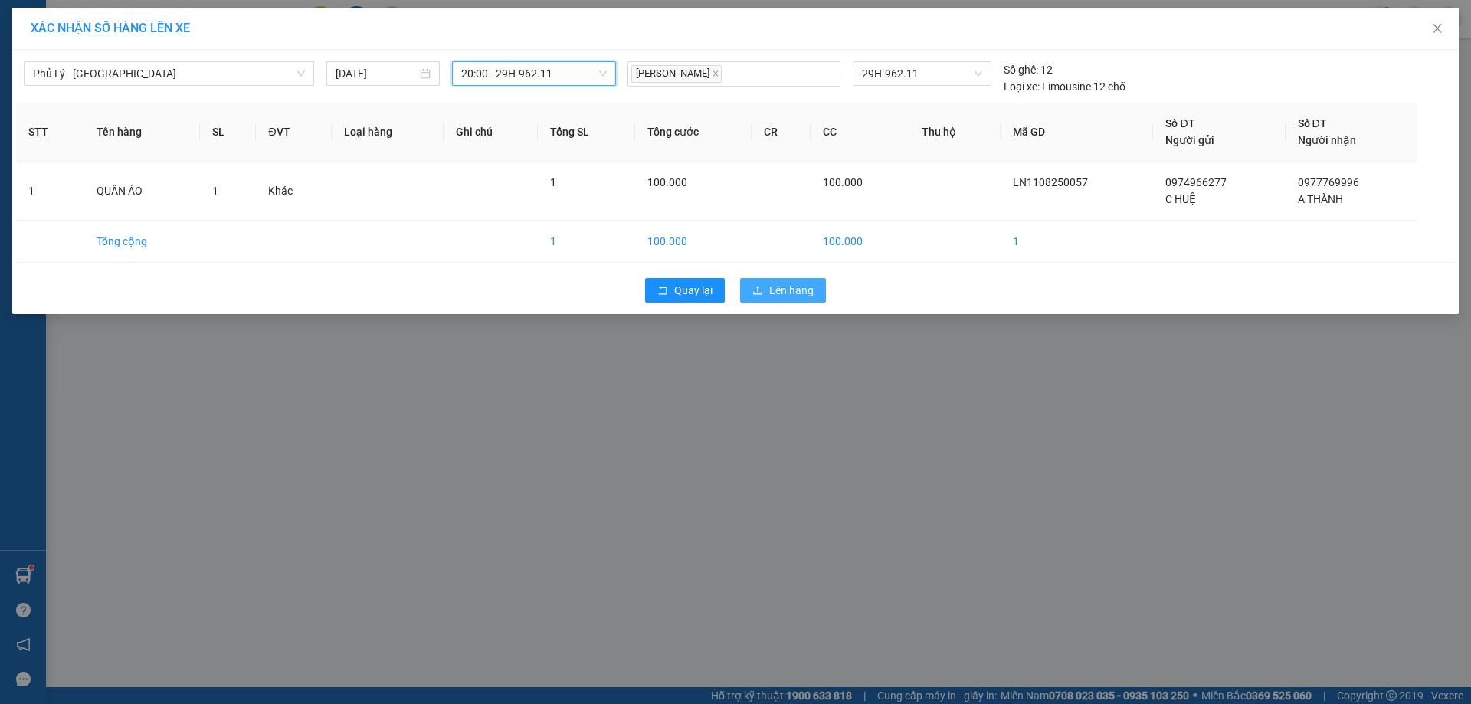
click at [772, 288] on span "Lên hàng" at bounding box center [791, 290] width 44 height 17
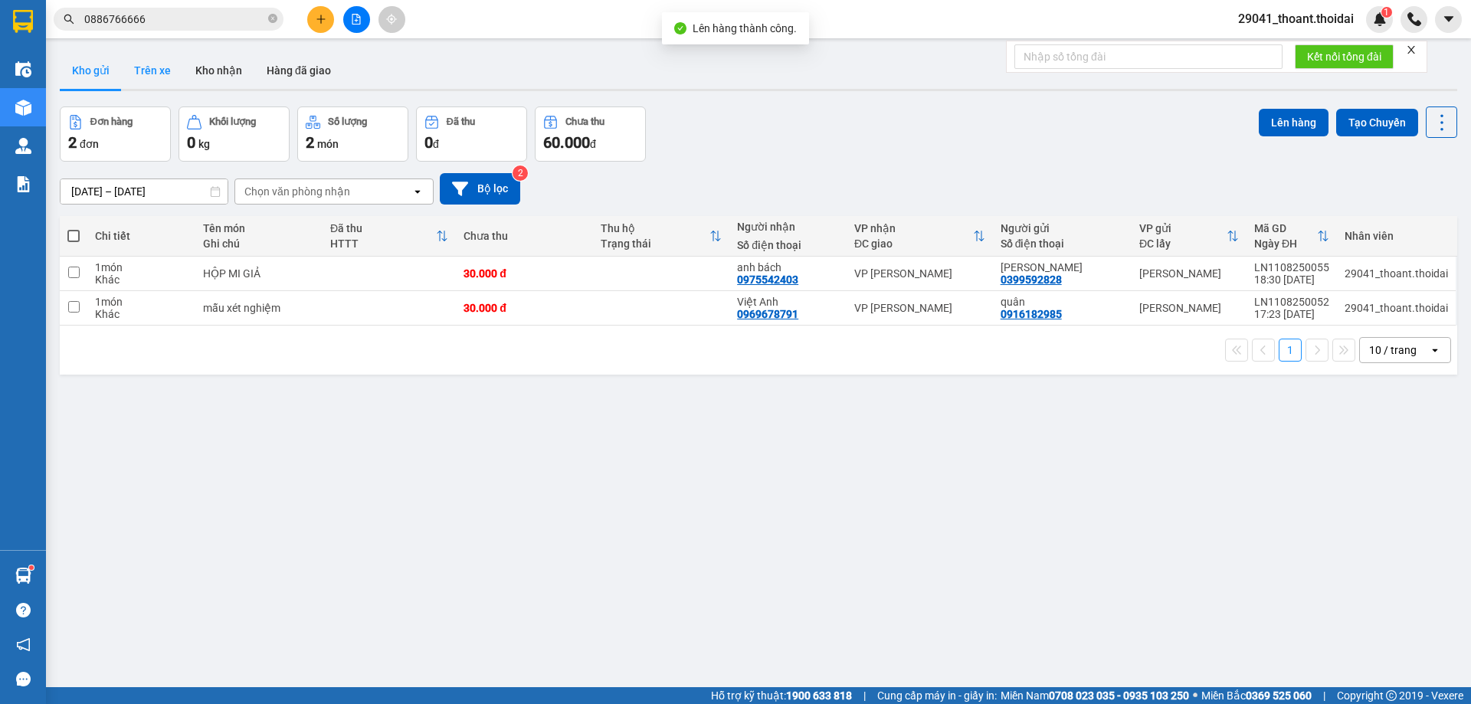
click at [141, 79] on button "Trên xe" at bounding box center [152, 70] width 61 height 37
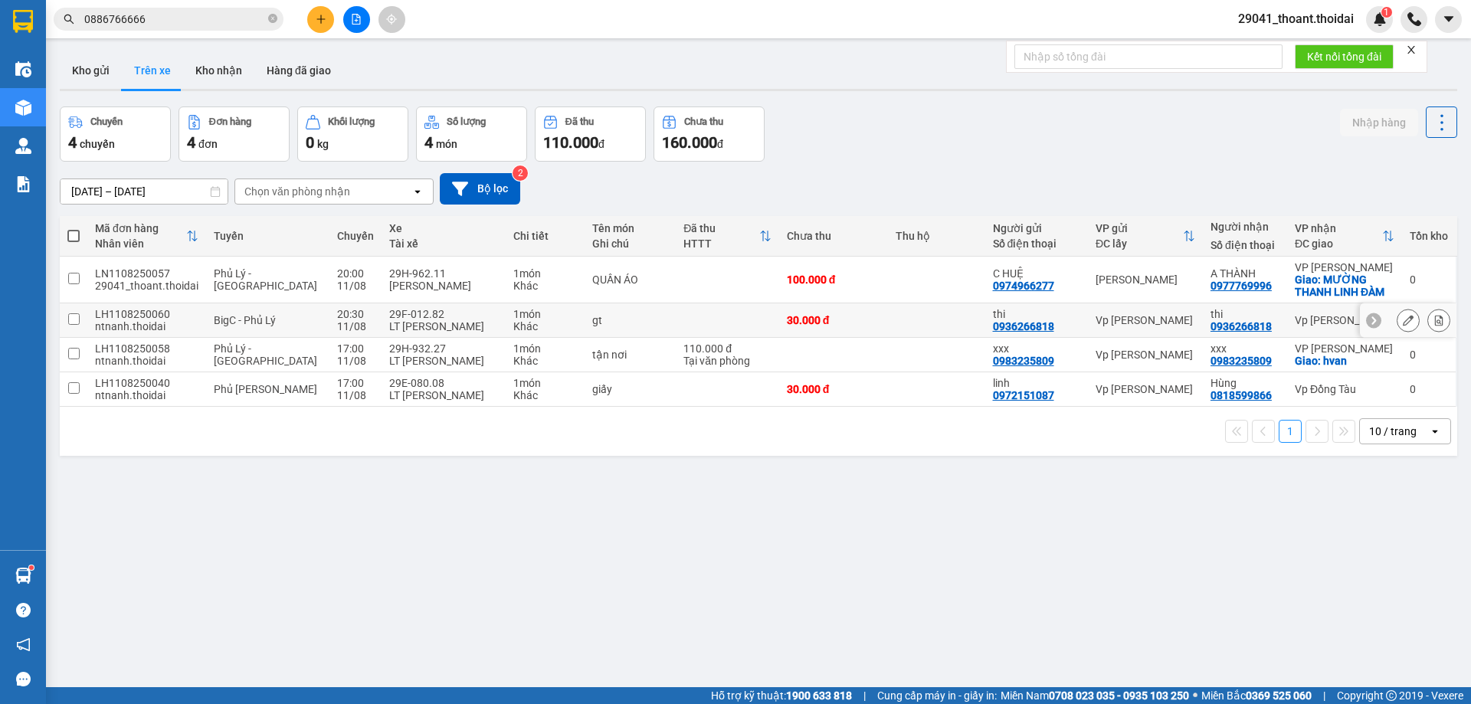
click at [802, 280] on div "100.000 đ" at bounding box center [833, 279] width 93 height 12
checkbox input "true"
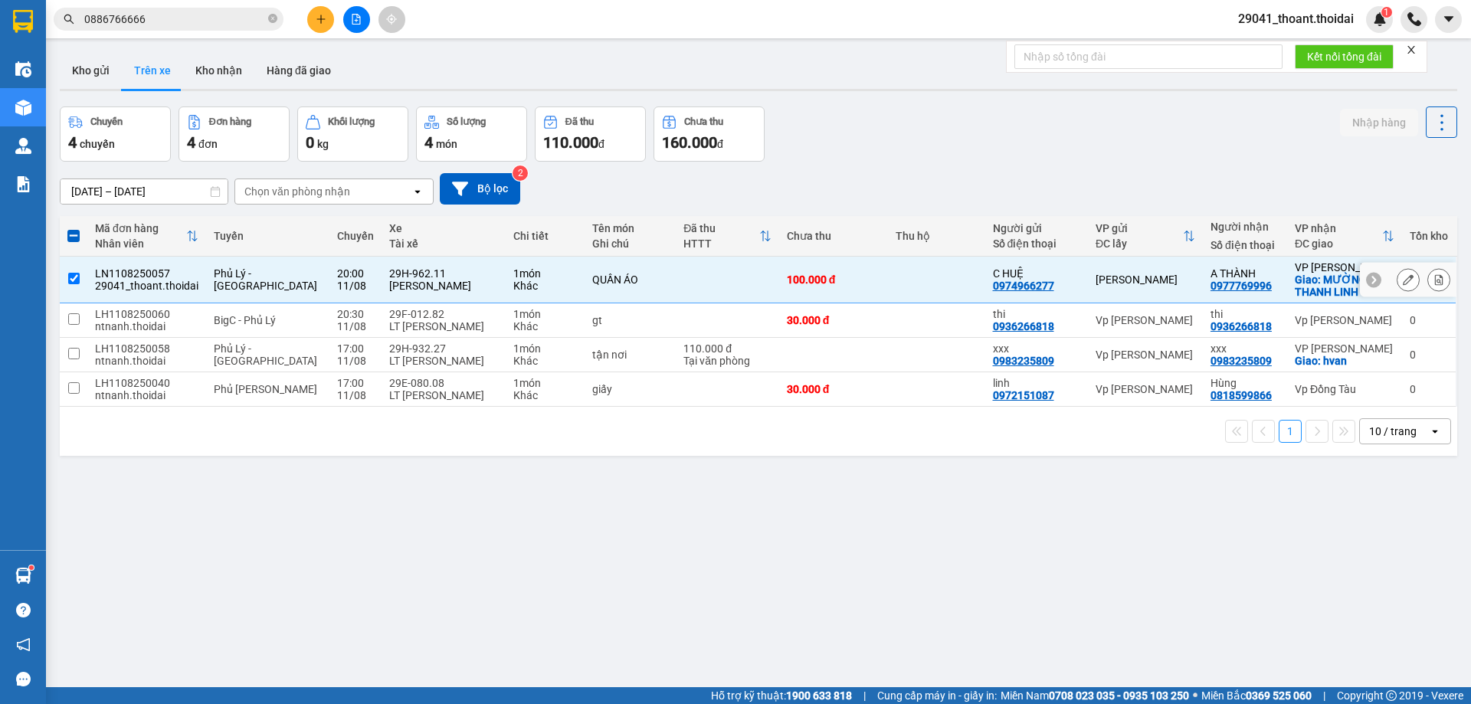
click at [1402, 280] on icon at bounding box center [1407, 279] width 11 height 11
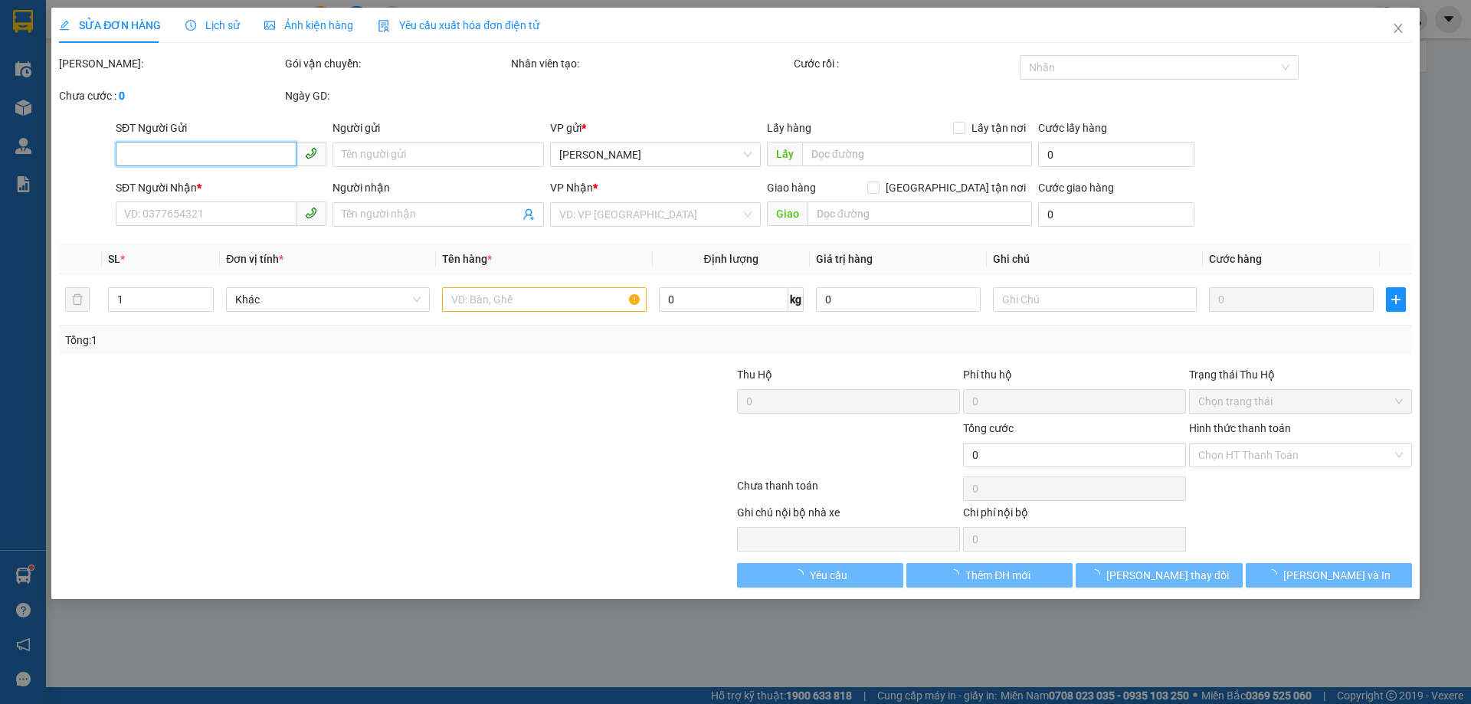
type input "0974966277"
type input "C HUỆ"
type input "0977769996"
type input "A THÀNH"
checkbox input "true"
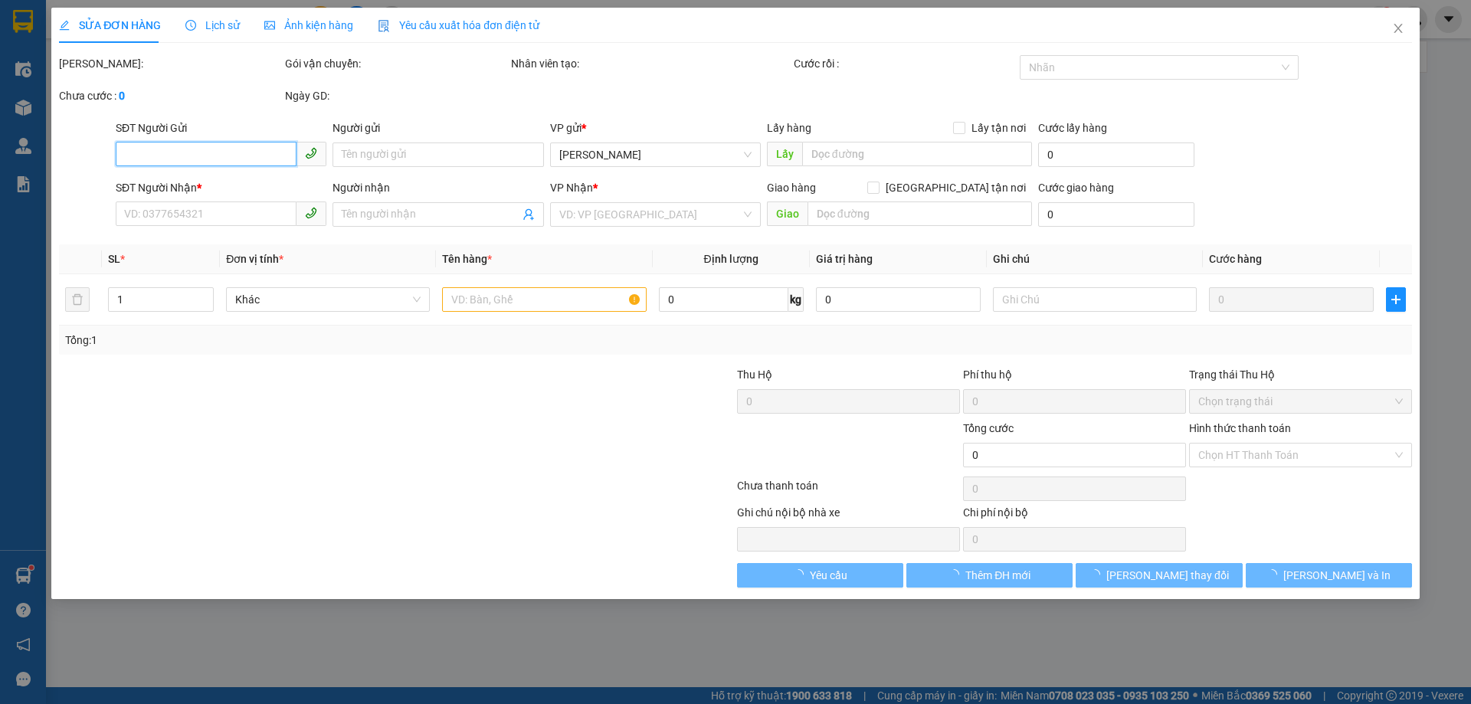
type input "MƯỜNG THANH LINH ĐÀM"
type input "100.000"
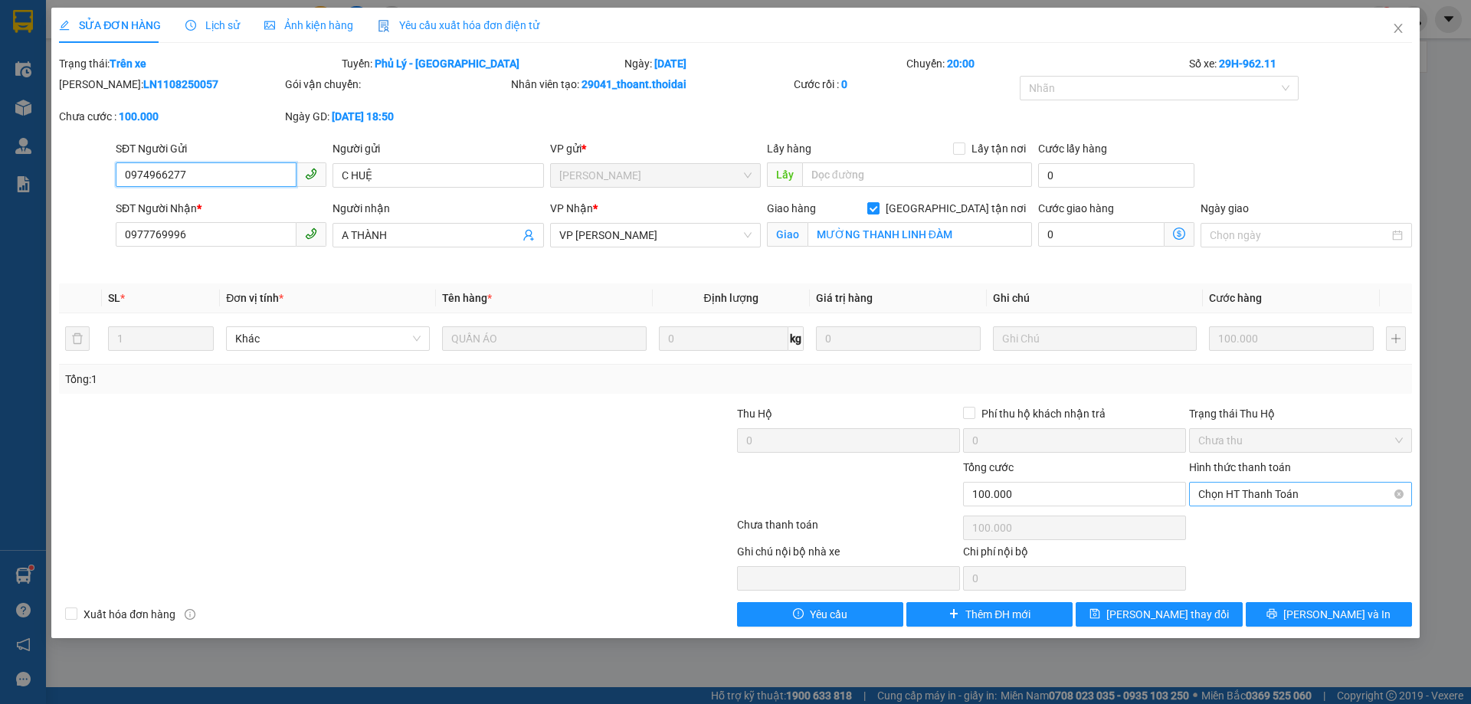
click at [1272, 492] on span "Chọn HT Thanh Toán" at bounding box center [1300, 494] width 205 height 23
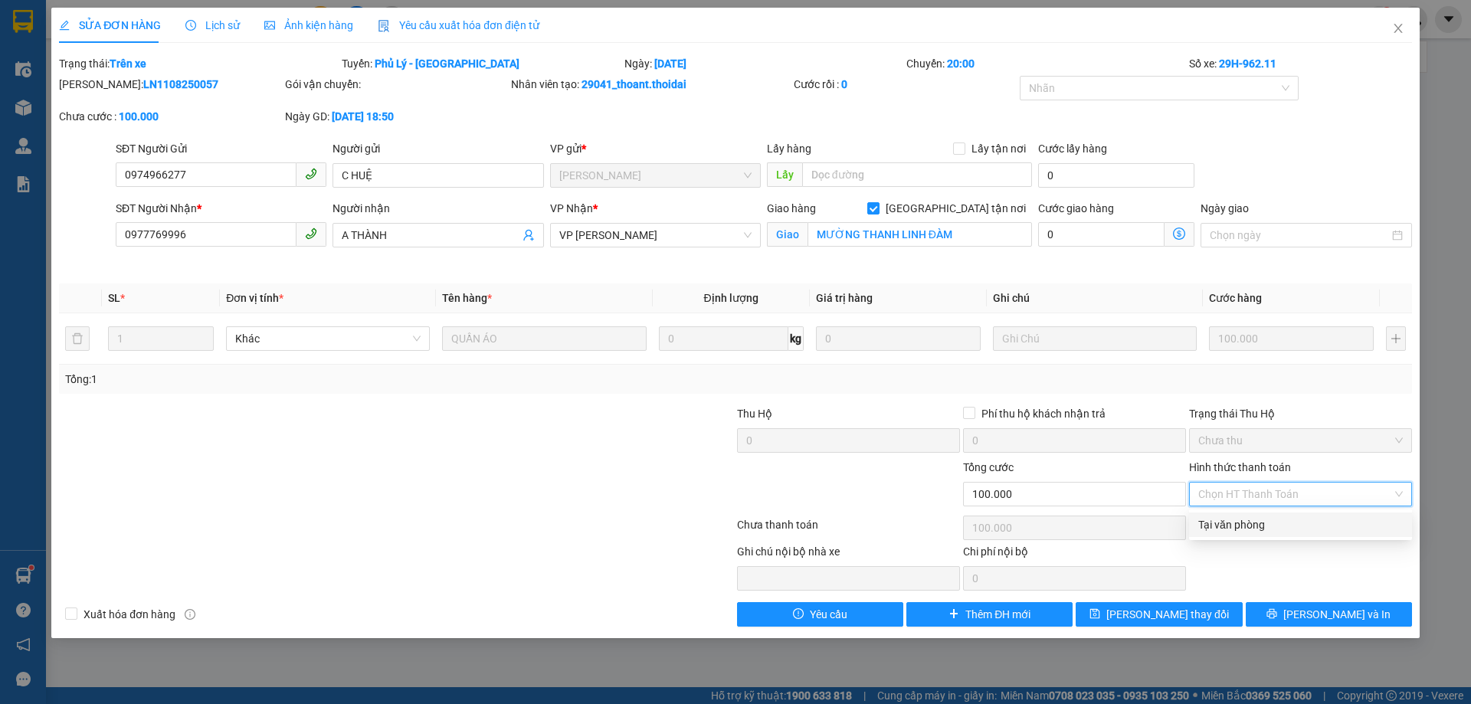
click at [1258, 522] on div "Tại văn phòng" at bounding box center [1300, 524] width 205 height 17
type input "0"
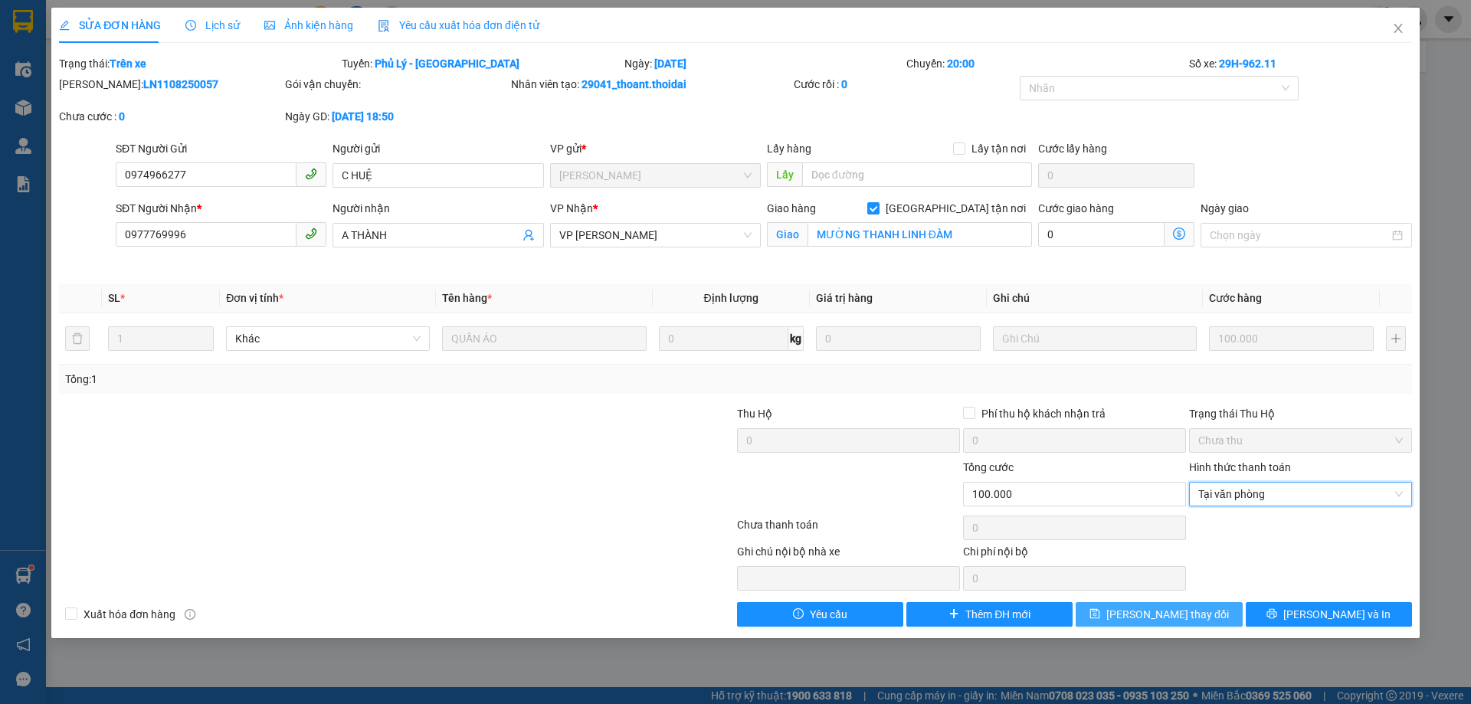
click at [1187, 617] on span "[PERSON_NAME] thay đổi" at bounding box center [1167, 614] width 123 height 17
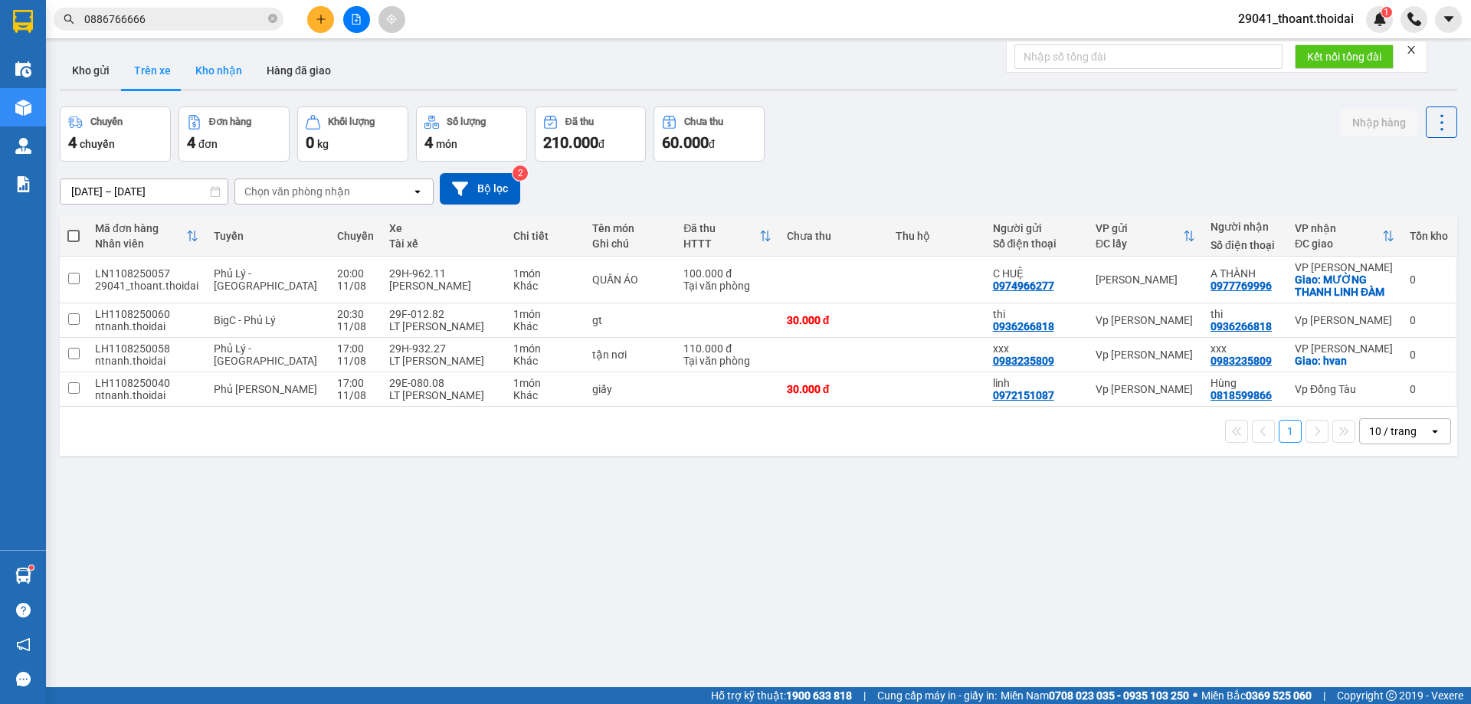
click at [214, 79] on button "Kho nhận" at bounding box center [218, 70] width 71 height 37
